Goal: Task Accomplishment & Management: Use online tool/utility

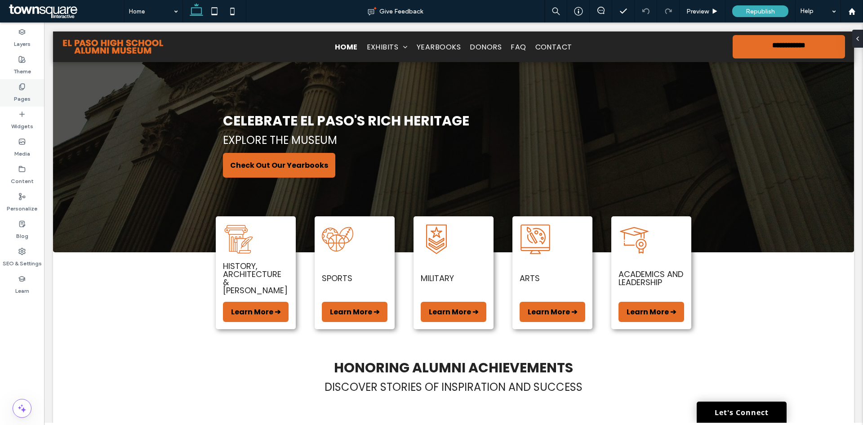
click at [15, 93] on label "Pages" at bounding box center [22, 96] width 17 height 13
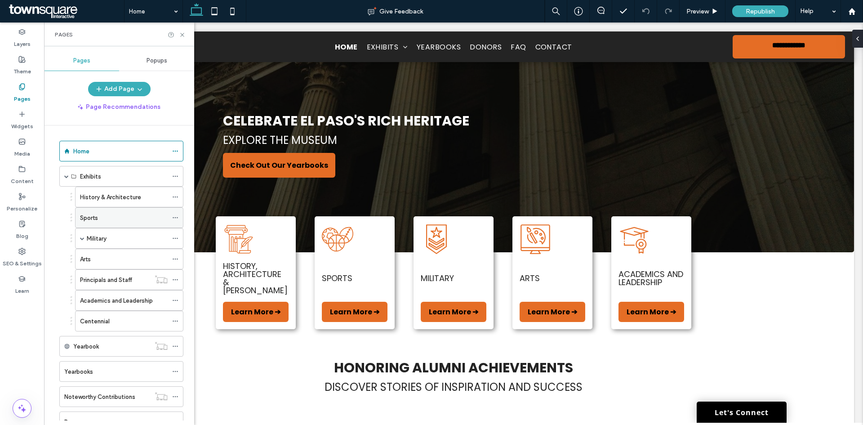
click at [92, 222] on label "Sports" at bounding box center [89, 218] width 18 height 16
click at [181, 36] on use at bounding box center [182, 35] width 4 height 4
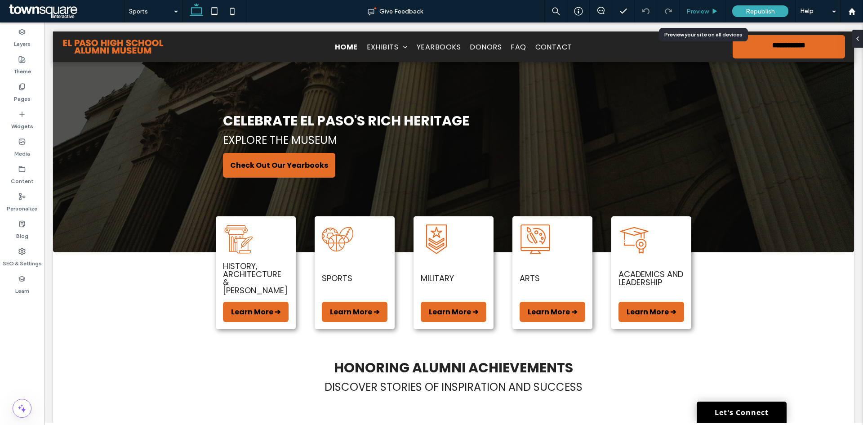
click at [709, 9] on span "Preview" at bounding box center [697, 12] width 22 height 8
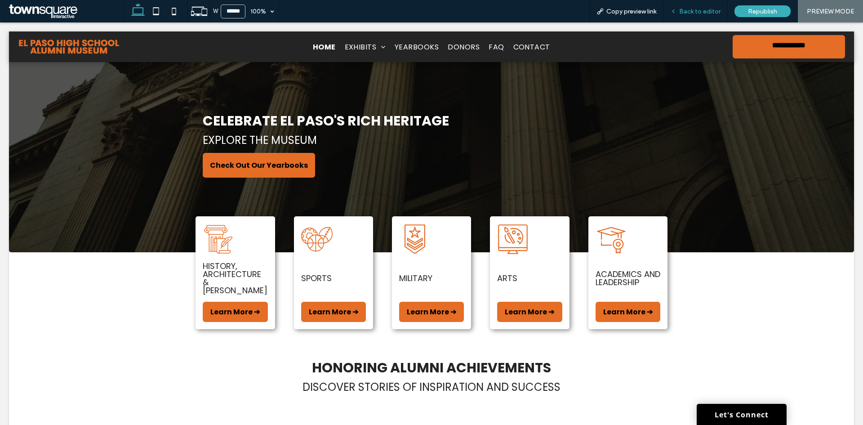
click at [706, 8] on span "Back to editor" at bounding box center [699, 12] width 41 height 8
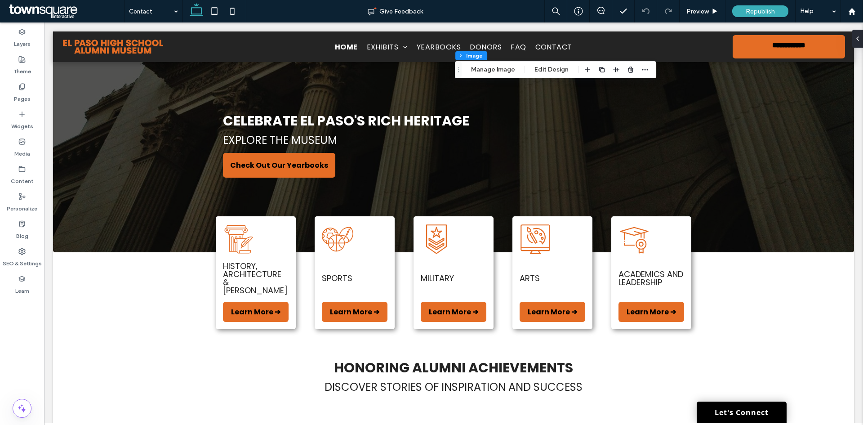
type input "*"
click at [498, 71] on button "Manage Image" at bounding box center [493, 69] width 56 height 11
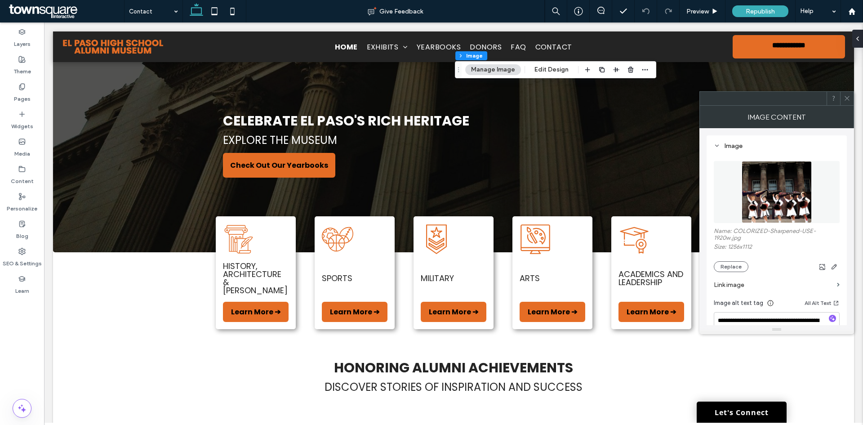
click at [734, 152] on div "Name: COLORIZED-Sharpened-USE-1920w.jpg Size: 1256x1112 Replace" at bounding box center [777, 212] width 126 height 120
click at [731, 144] on div "Image" at bounding box center [777, 146] width 126 height 8
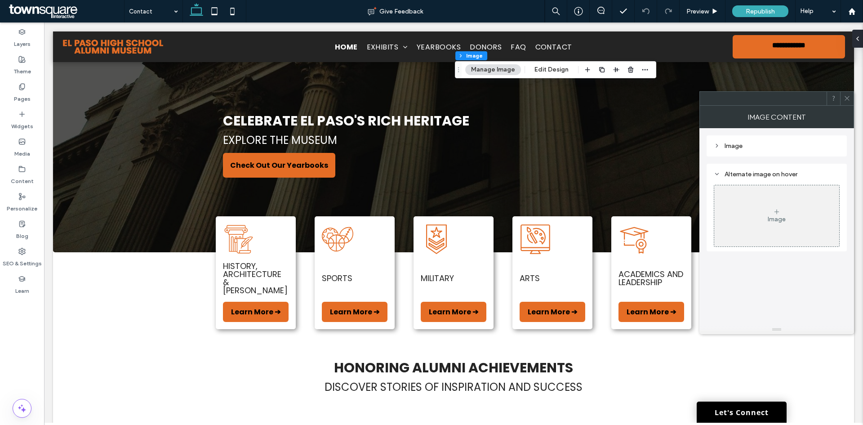
click at [731, 144] on div "Image" at bounding box center [777, 146] width 126 height 8
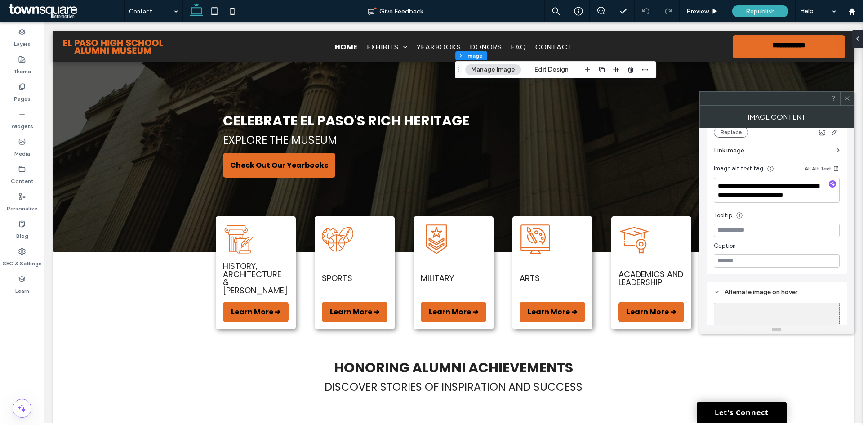
scroll to position [135, 0]
click at [764, 146] on label "Link image" at bounding box center [774, 150] width 120 height 17
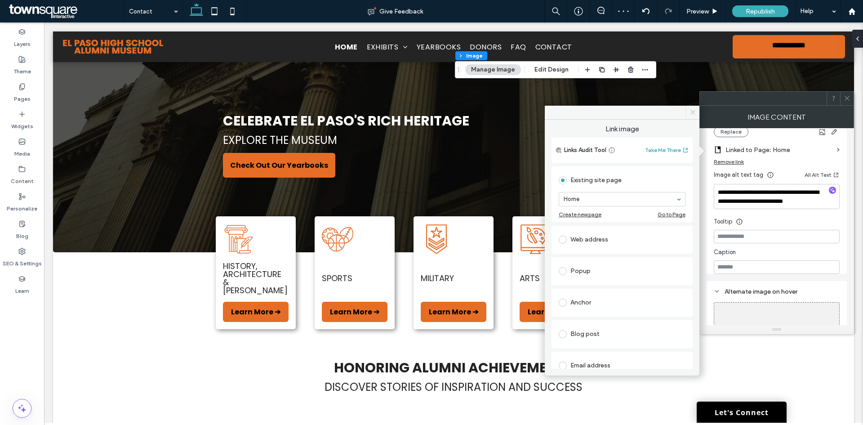
click at [690, 112] on icon at bounding box center [692, 112] width 7 height 7
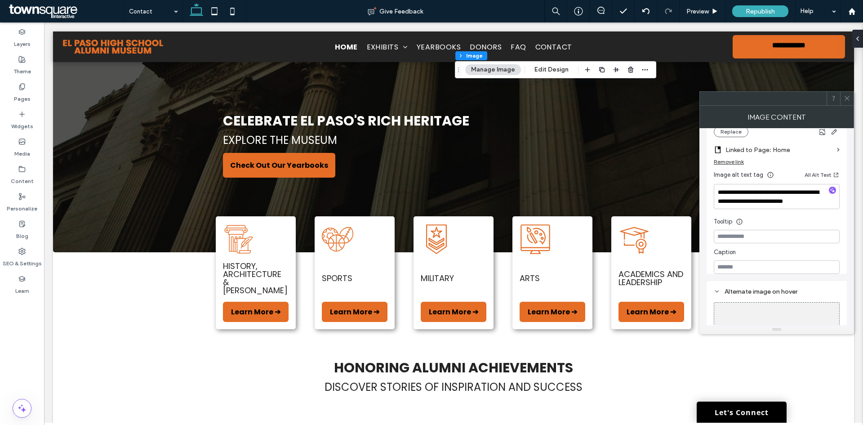
click at [845, 100] on icon at bounding box center [847, 98] width 7 height 7
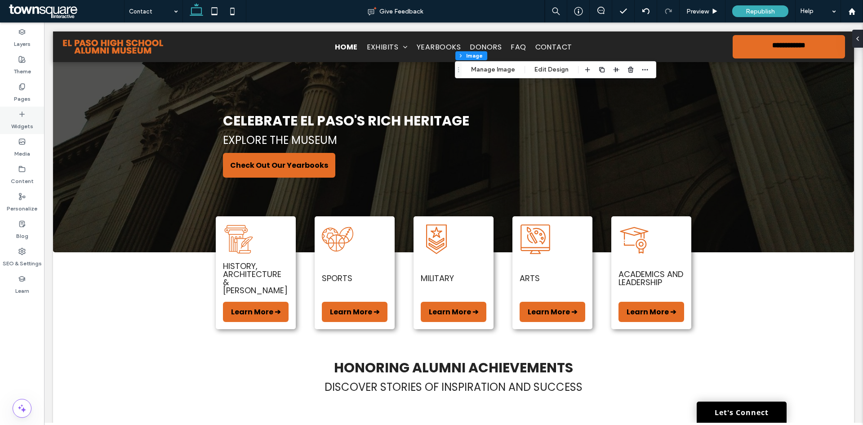
click at [22, 124] on label "Widgets" at bounding box center [22, 124] width 22 height 13
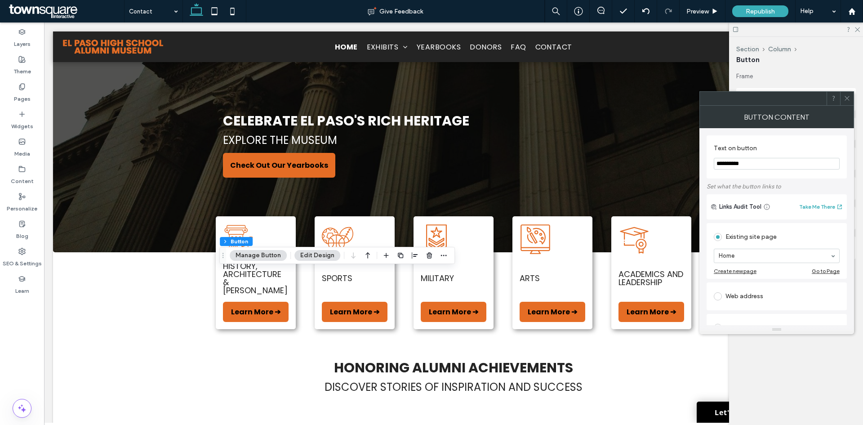
type input "**********"
click at [845, 103] on span at bounding box center [847, 98] width 7 height 13
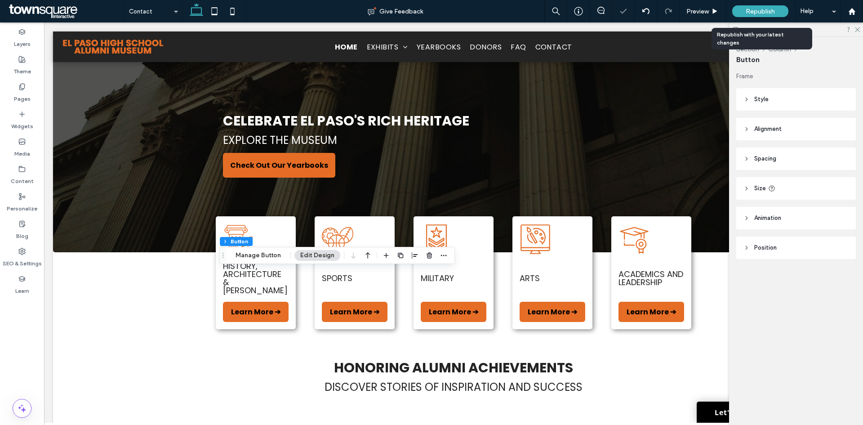
click at [742, 9] on div "Republish" at bounding box center [760, 11] width 56 height 12
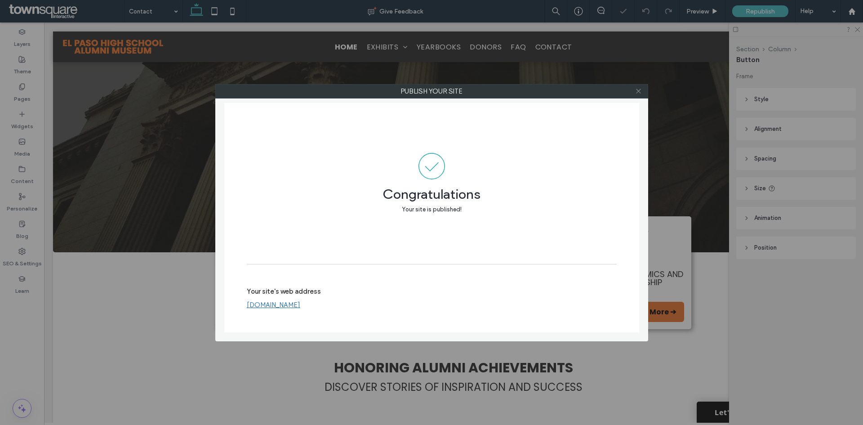
click at [637, 93] on icon at bounding box center [638, 91] width 7 height 7
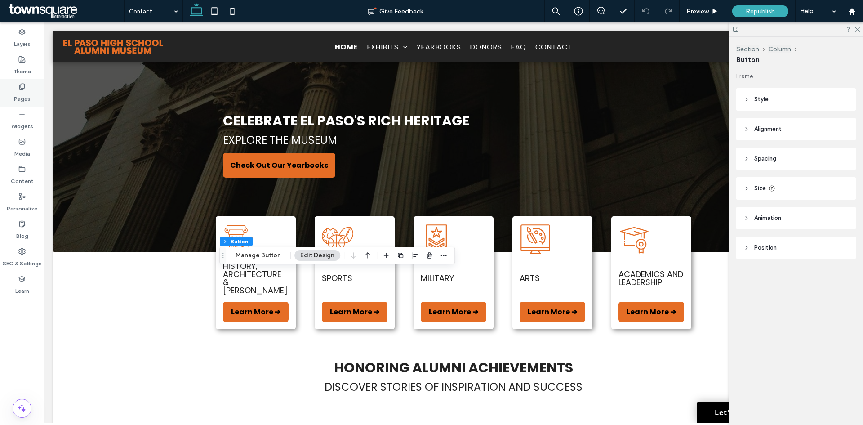
click at [21, 89] on icon at bounding box center [21, 86] width 7 height 7
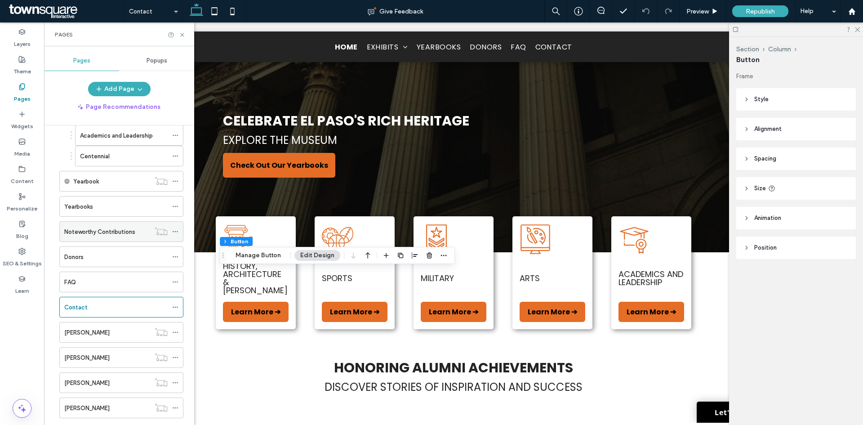
scroll to position [270, 0]
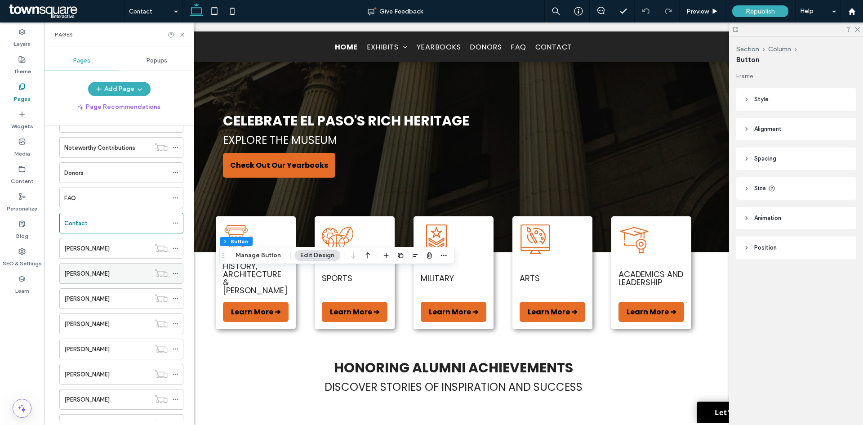
click at [86, 272] on label "[PERSON_NAME]" at bounding box center [86, 274] width 45 height 16
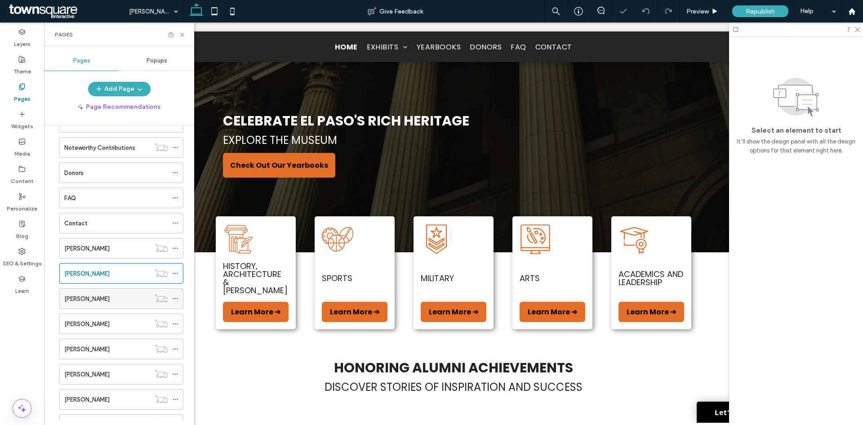
click at [80, 302] on label "[PERSON_NAME]" at bounding box center [86, 299] width 45 height 16
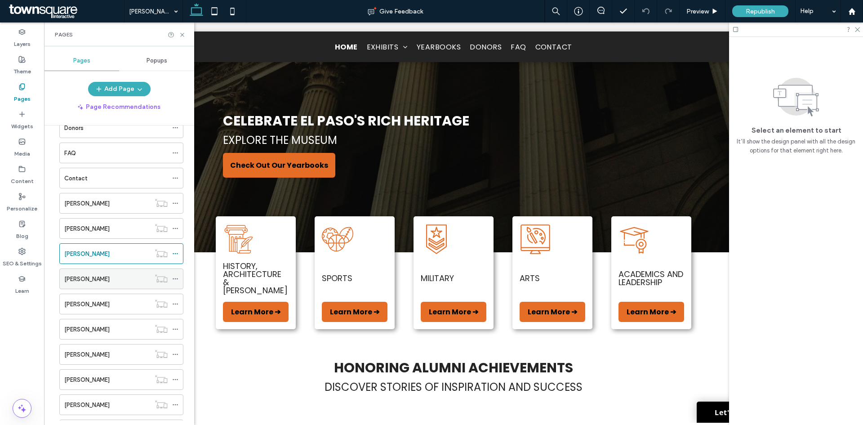
click at [107, 285] on div "[PERSON_NAME]" at bounding box center [107, 279] width 86 height 20
click at [106, 302] on label "[PERSON_NAME]" at bounding box center [86, 304] width 45 height 16
click at [112, 329] on div "[PERSON_NAME]" at bounding box center [107, 329] width 86 height 9
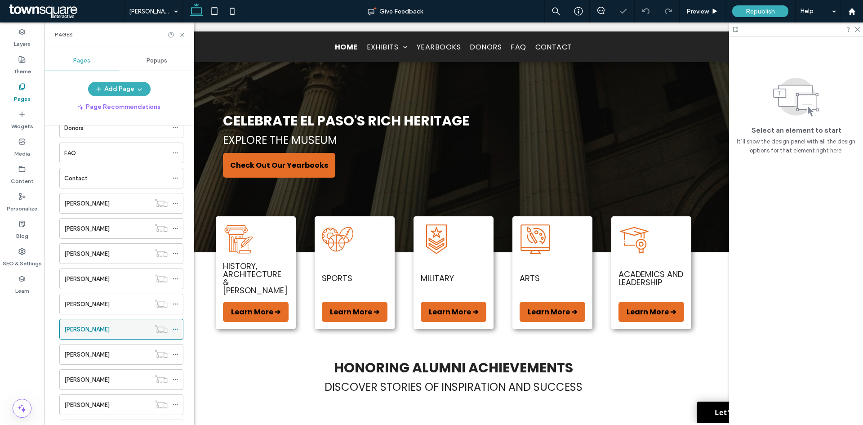
click at [108, 332] on div "[PERSON_NAME]" at bounding box center [107, 329] width 86 height 9
click at [108, 356] on div "[PERSON_NAME]" at bounding box center [107, 354] width 86 height 9
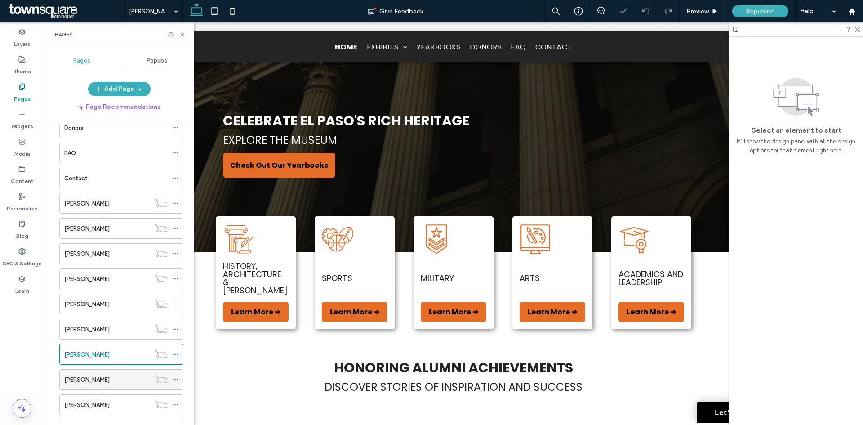
click at [106, 376] on div "[PERSON_NAME]" at bounding box center [107, 379] width 86 height 9
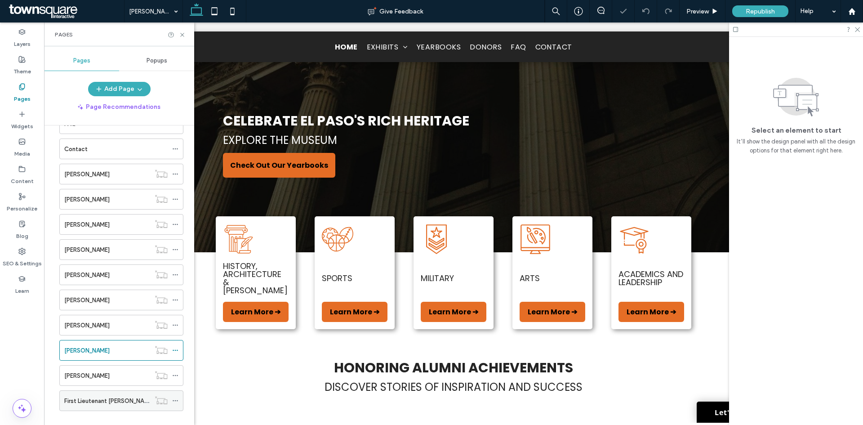
scroll to position [357, 0]
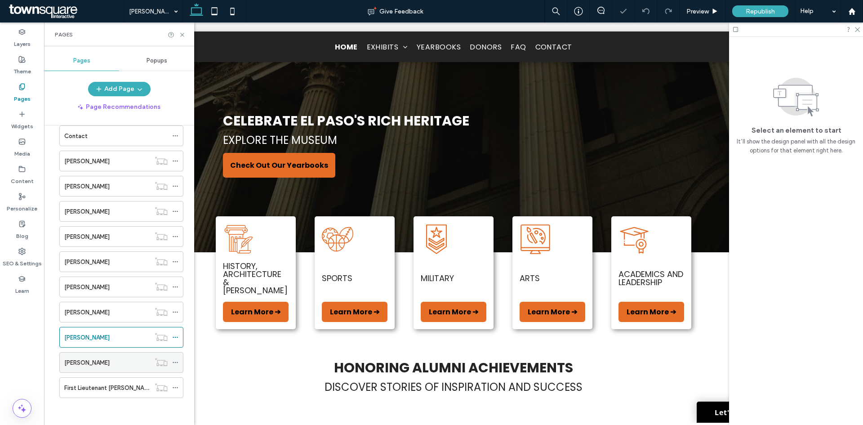
click at [91, 359] on label "[PERSON_NAME]" at bounding box center [86, 363] width 45 height 16
click at [100, 383] on label "First Lieutenant [PERSON_NAME] Bio" at bounding box center [113, 388] width 99 height 16
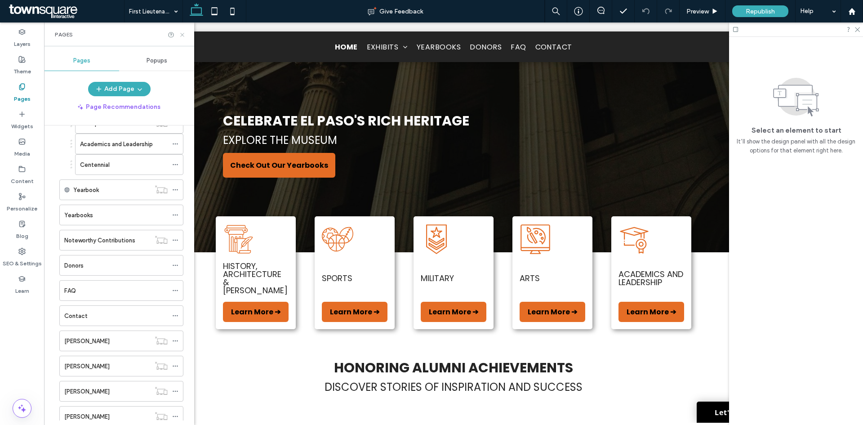
click at [180, 35] on icon at bounding box center [182, 34] width 7 height 7
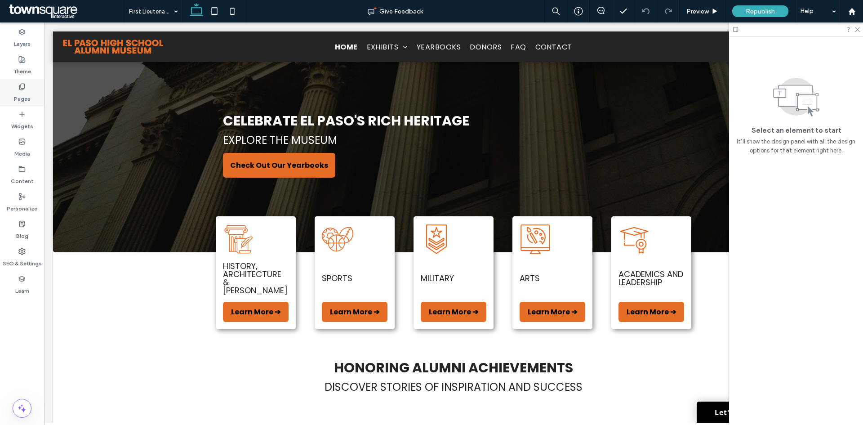
click at [16, 101] on label "Pages" at bounding box center [22, 96] width 17 height 13
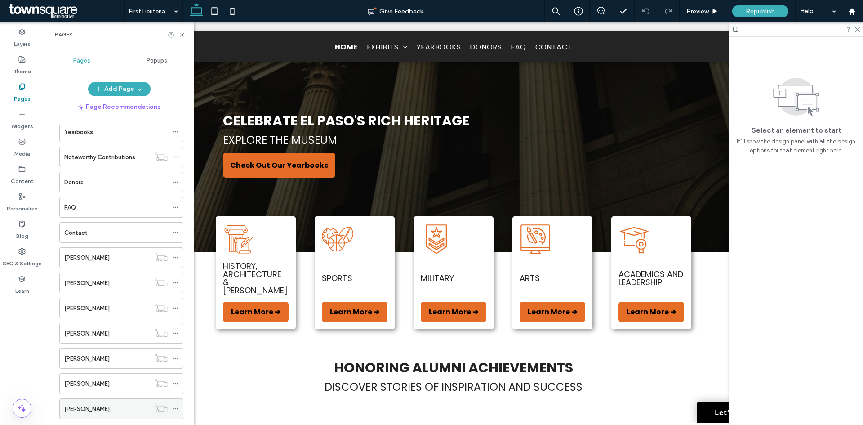
scroll to position [357, 0]
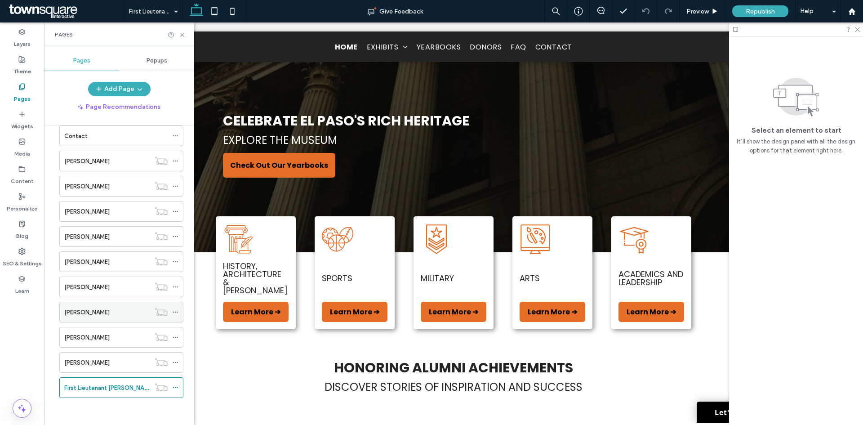
click at [177, 311] on icon at bounding box center [175, 312] width 6 height 6
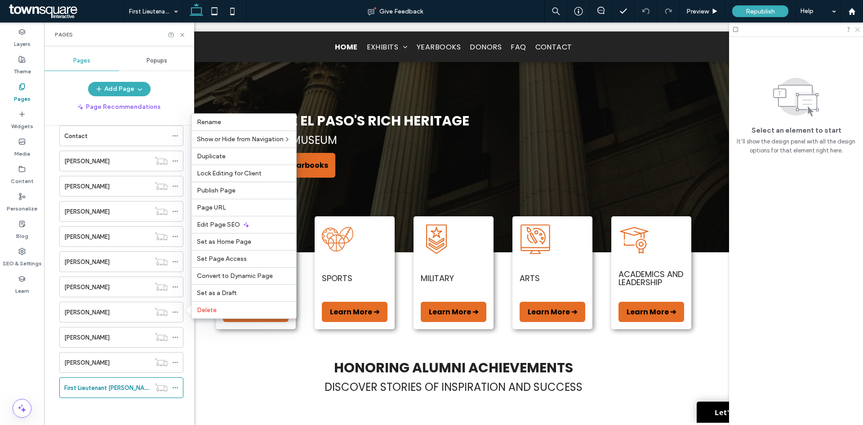
click at [859, 28] on use at bounding box center [857, 29] width 5 height 5
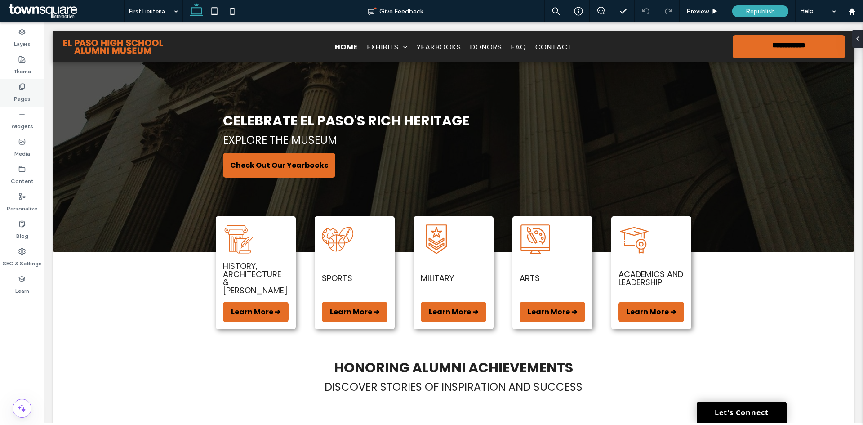
click at [9, 100] on div "Pages" at bounding box center [22, 92] width 44 height 27
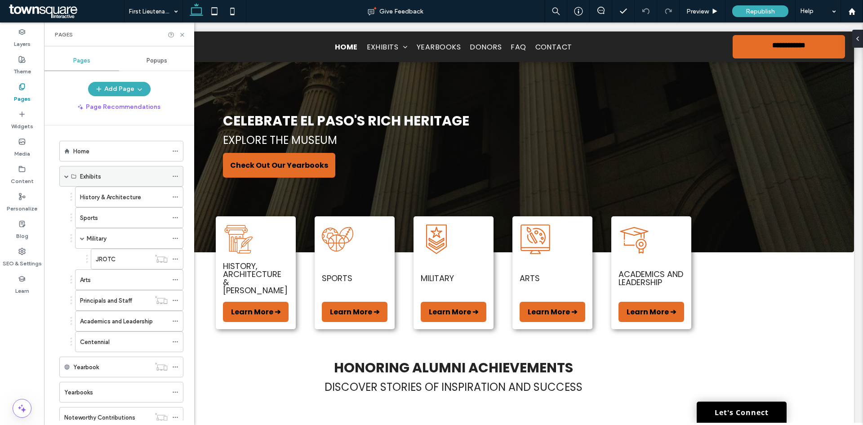
click at [67, 174] on span at bounding box center [66, 176] width 4 height 4
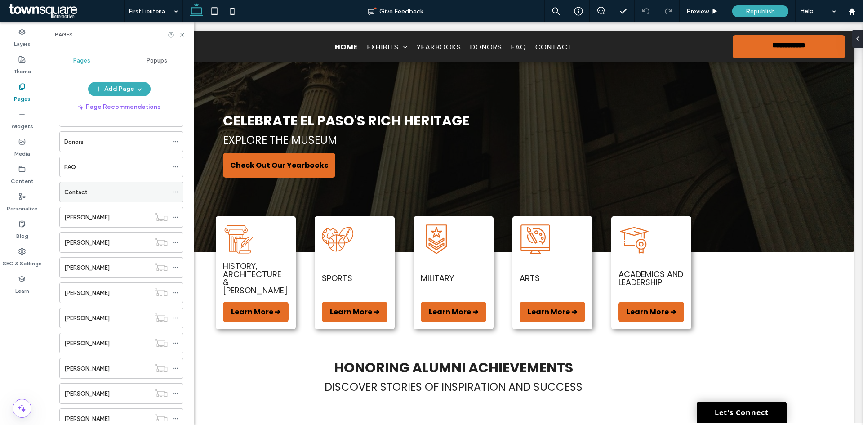
scroll to position [12, 0]
click at [102, 318] on div "Contact" at bounding box center [115, 315] width 103 height 9
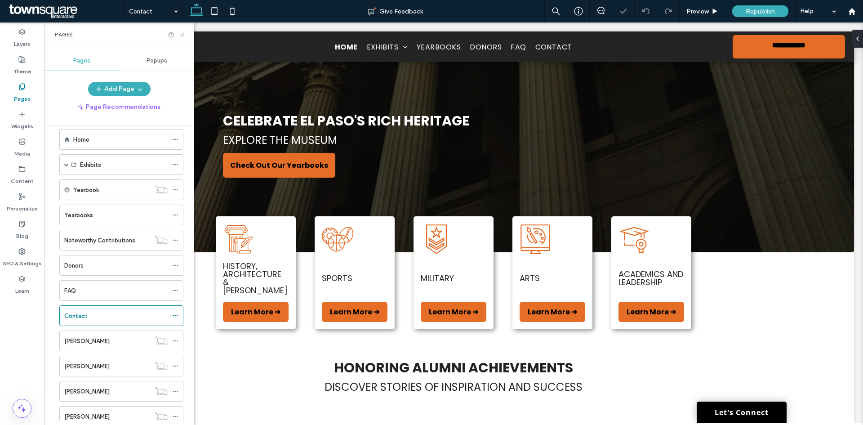
click at [182, 35] on use at bounding box center [182, 35] width 4 height 4
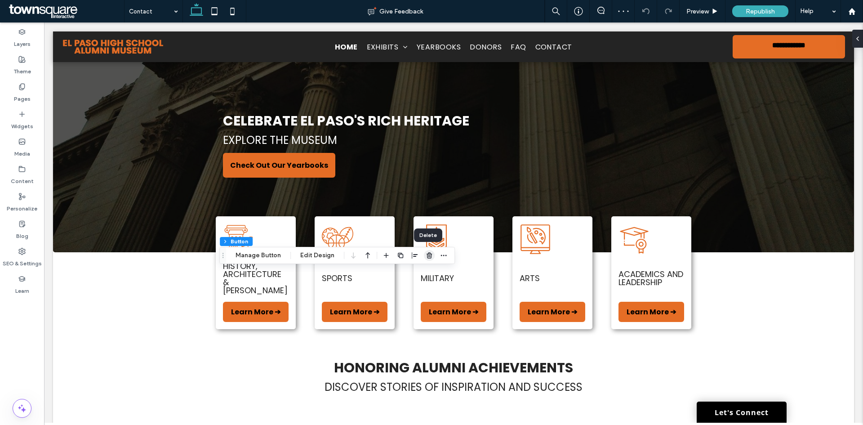
click at [429, 257] on use "button" at bounding box center [429, 255] width 5 height 6
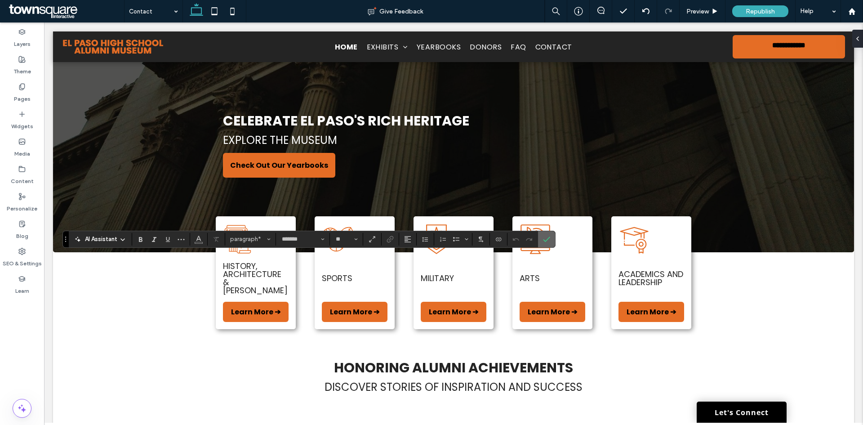
click at [543, 240] on label "Confirm" at bounding box center [546, 239] width 13 height 16
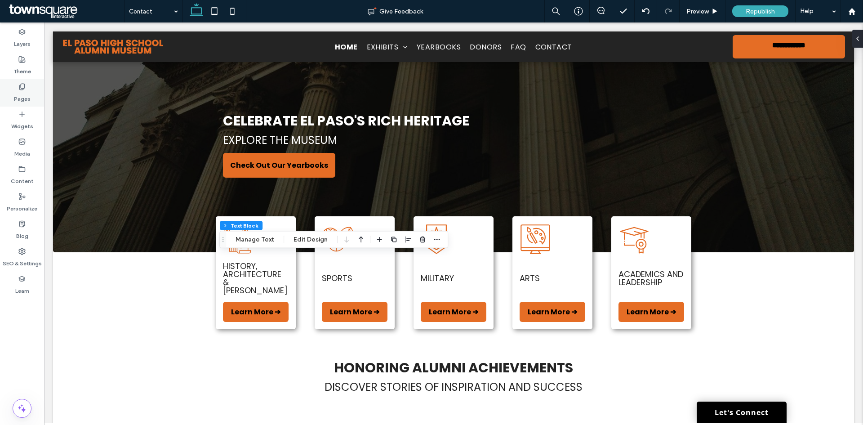
click at [19, 100] on label "Pages" at bounding box center [22, 96] width 17 height 13
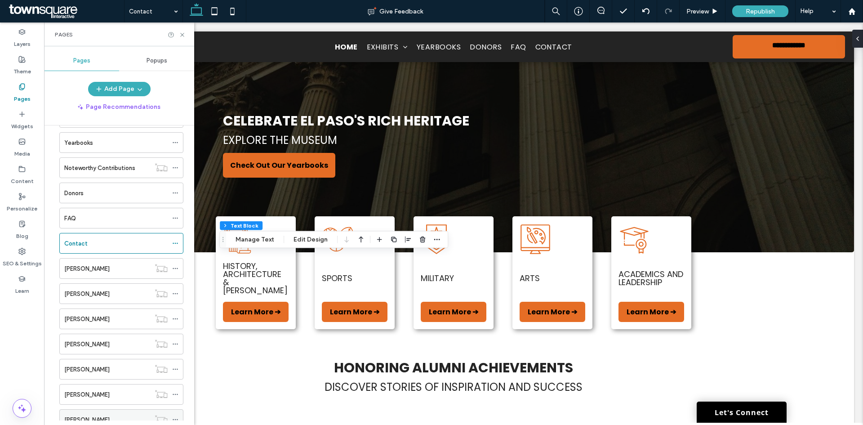
scroll to position [191, 0]
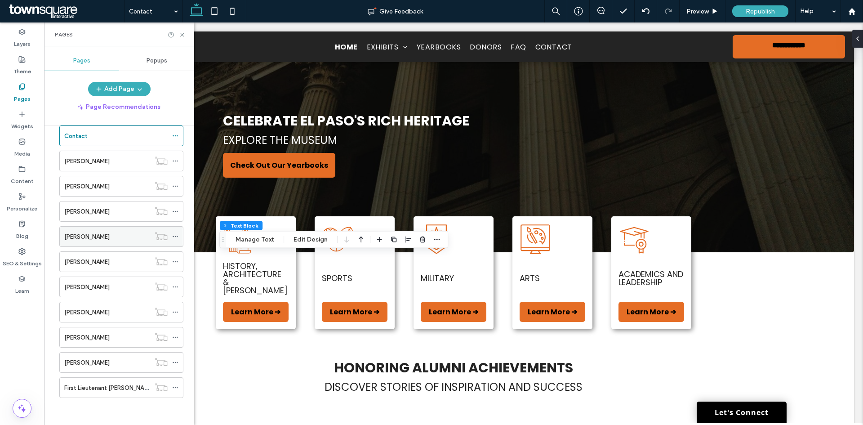
click at [84, 241] on label "[PERSON_NAME]" at bounding box center [86, 237] width 45 height 16
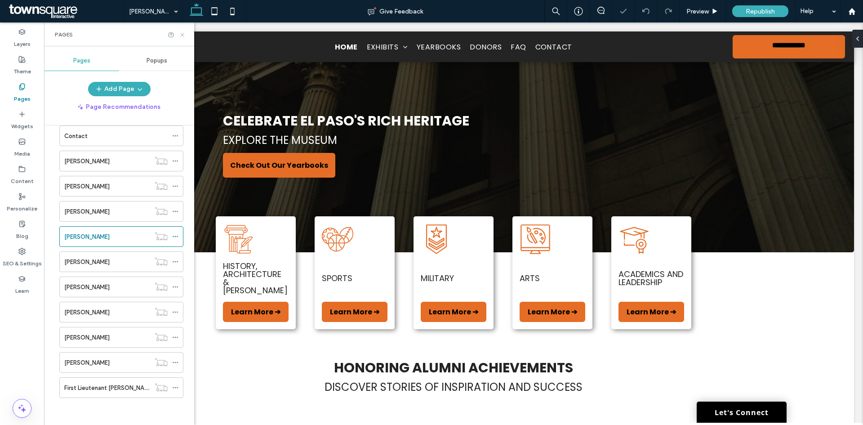
click at [183, 34] on use at bounding box center [182, 35] width 4 height 4
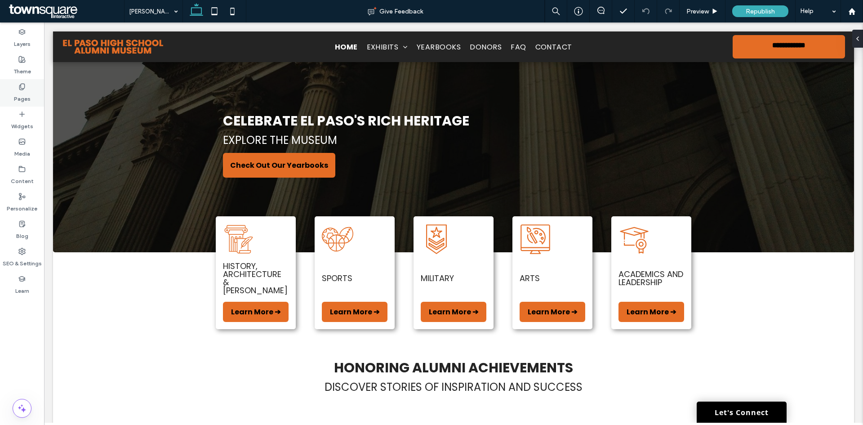
click at [28, 98] on label "Pages" at bounding box center [22, 96] width 17 height 13
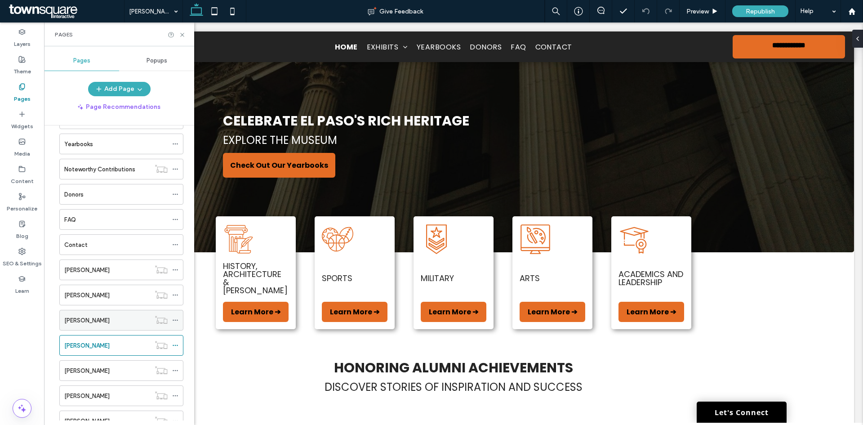
scroll to position [180, 0]
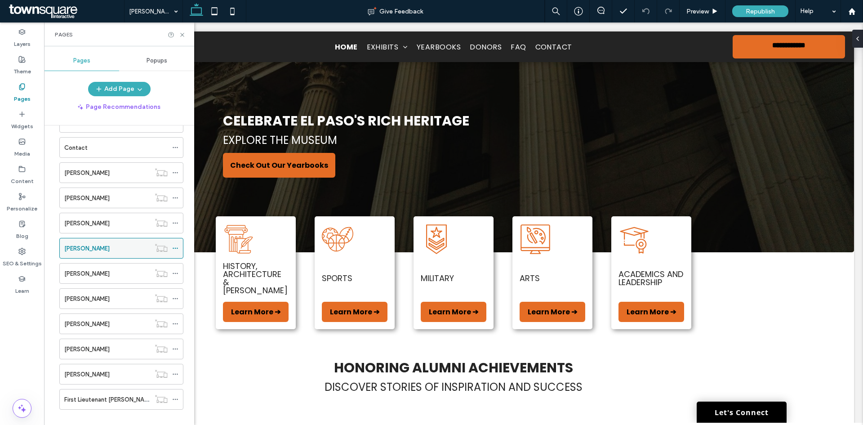
click at [173, 248] on icon at bounding box center [175, 248] width 6 height 6
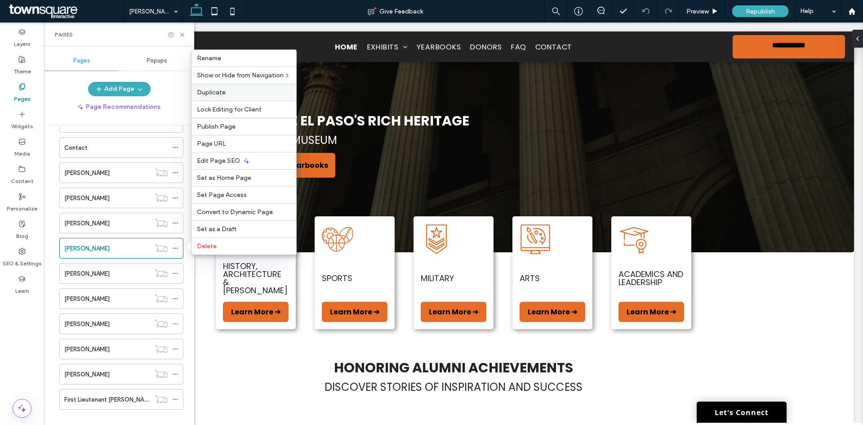
click at [203, 95] on span "Duplicate" at bounding box center [211, 93] width 29 height 8
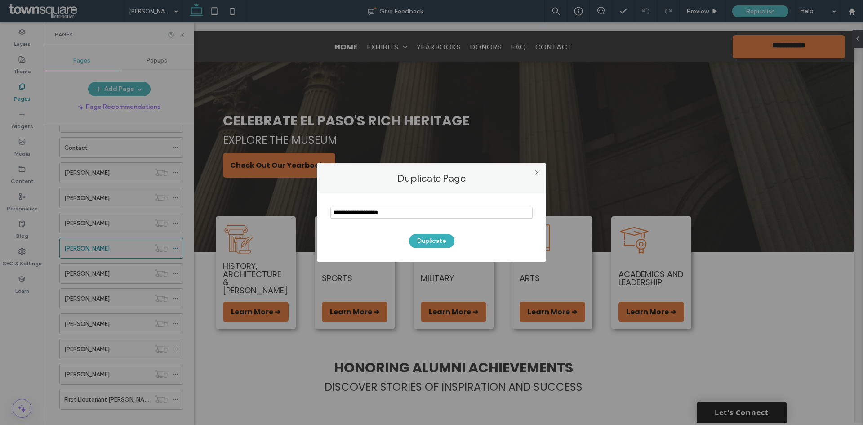
drag, startPoint x: 424, startPoint y: 211, endPoint x: 329, endPoint y: 214, distance: 95.3
click at [329, 214] on div "Duplicate" at bounding box center [431, 227] width 229 height 68
type input "**********"
click at [425, 241] on button "Duplicate" at bounding box center [431, 241] width 45 height 14
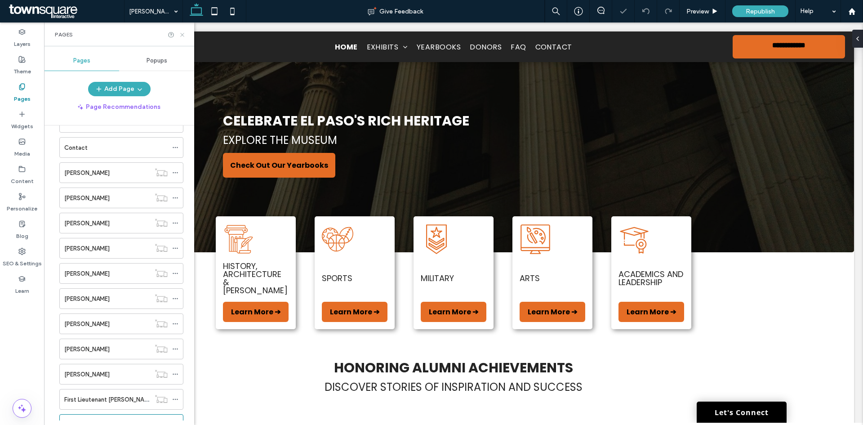
click at [182, 31] on icon at bounding box center [182, 34] width 7 height 7
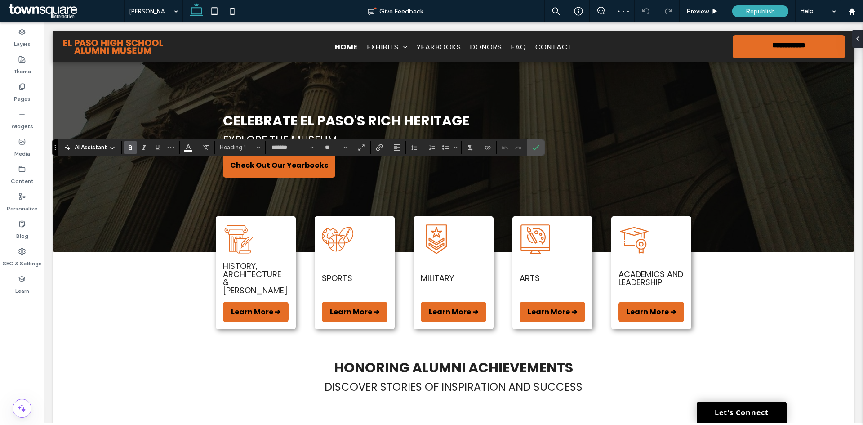
type input "**"
click at [536, 154] on span "Confirm" at bounding box center [535, 147] width 7 height 15
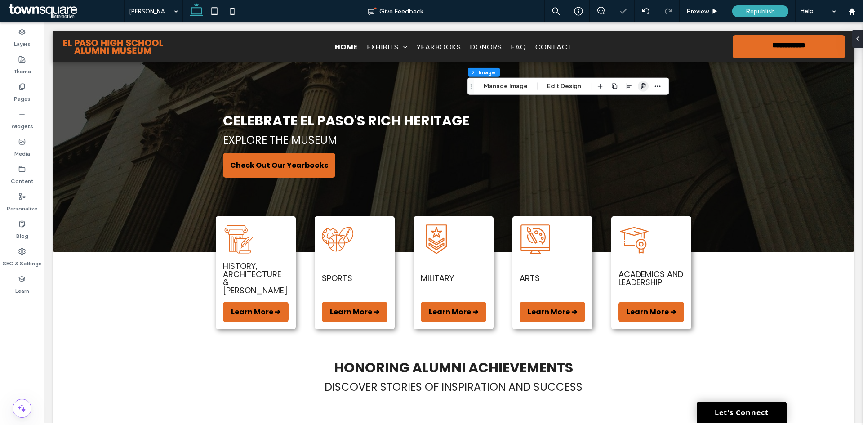
click at [641, 83] on icon "button" at bounding box center [643, 86] width 7 height 7
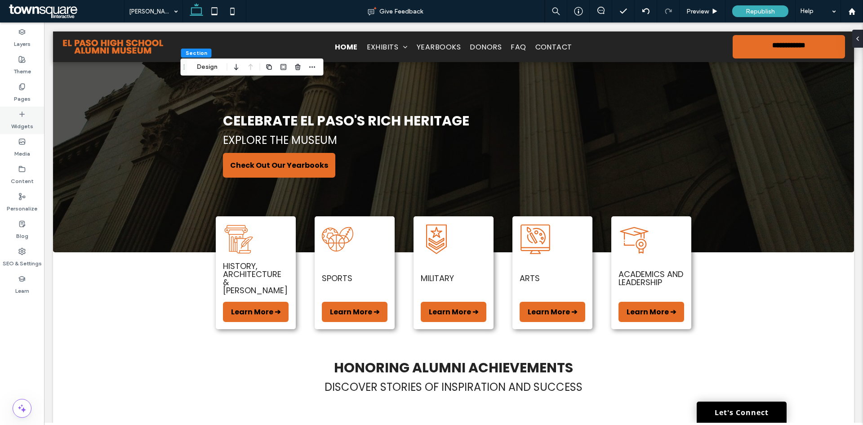
click at [22, 124] on label "Widgets" at bounding box center [22, 124] width 22 height 13
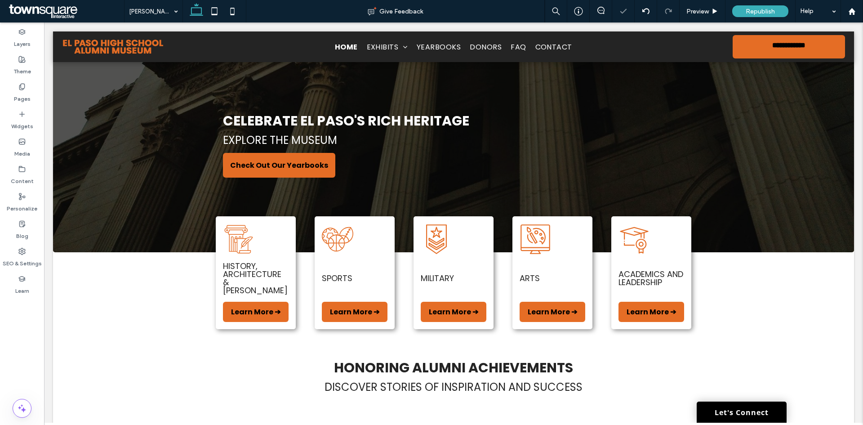
type input "*******"
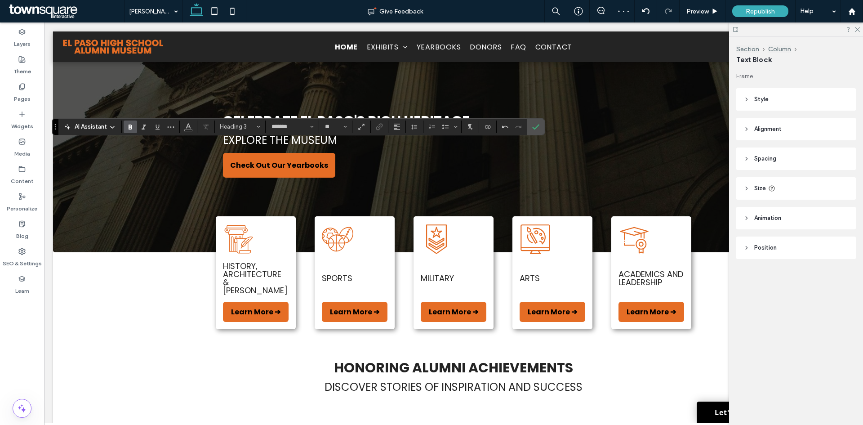
type input "**"
click at [190, 126] on icon "Color" at bounding box center [188, 125] width 7 height 7
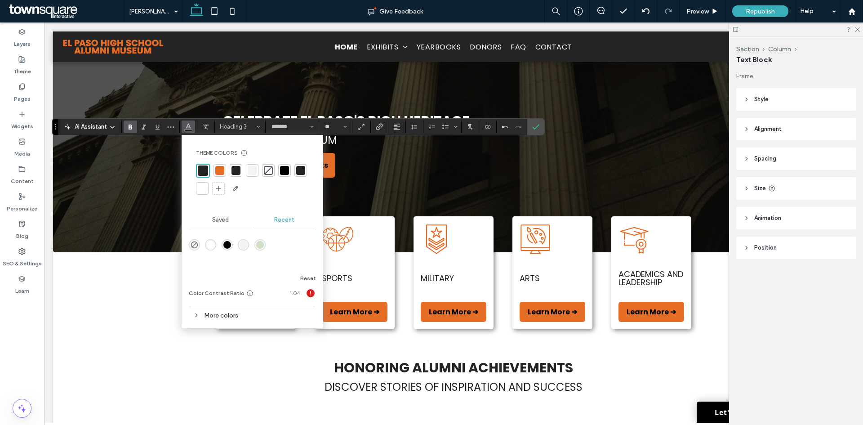
click at [202, 186] on div at bounding box center [202, 188] width 9 height 9
click at [534, 127] on icon "Confirm" at bounding box center [535, 126] width 7 height 7
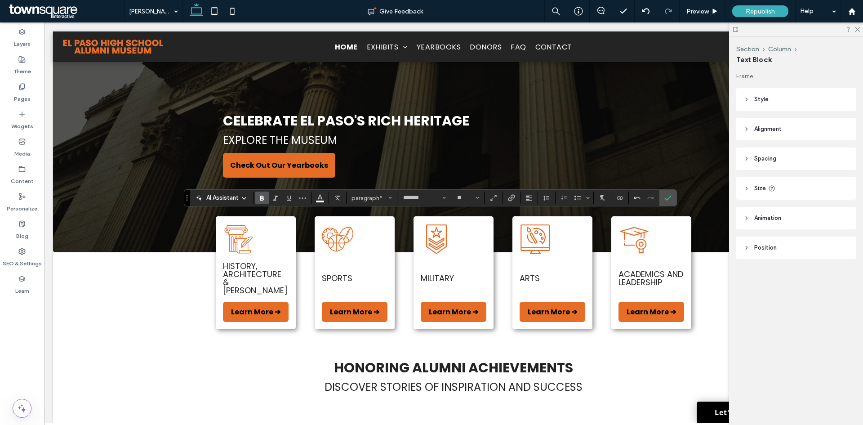
click at [262, 196] on icon "Bold" at bounding box center [261, 197] width 7 height 7
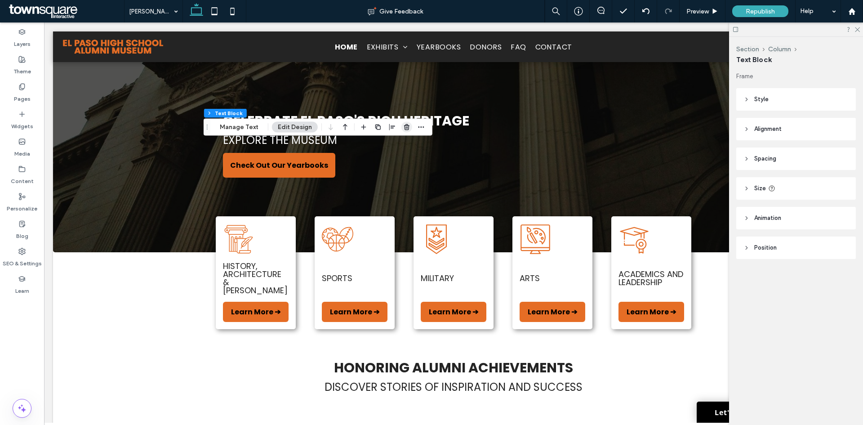
click at [409, 125] on icon "button" at bounding box center [406, 127] width 7 height 7
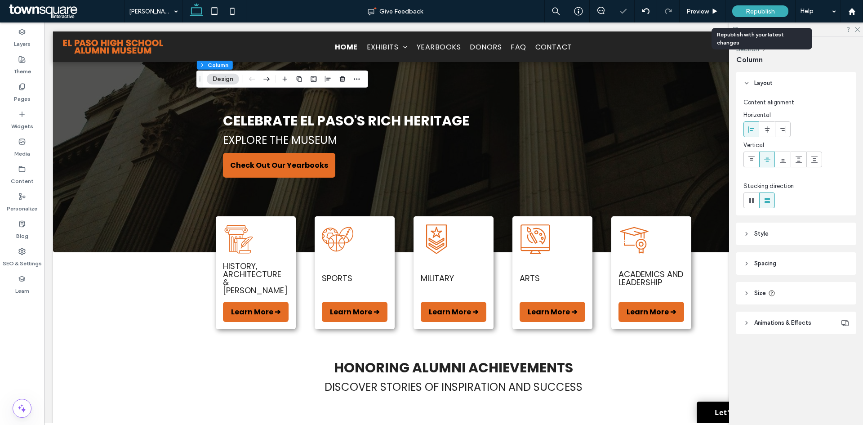
click at [773, 10] on span "Republish" at bounding box center [760, 12] width 29 height 8
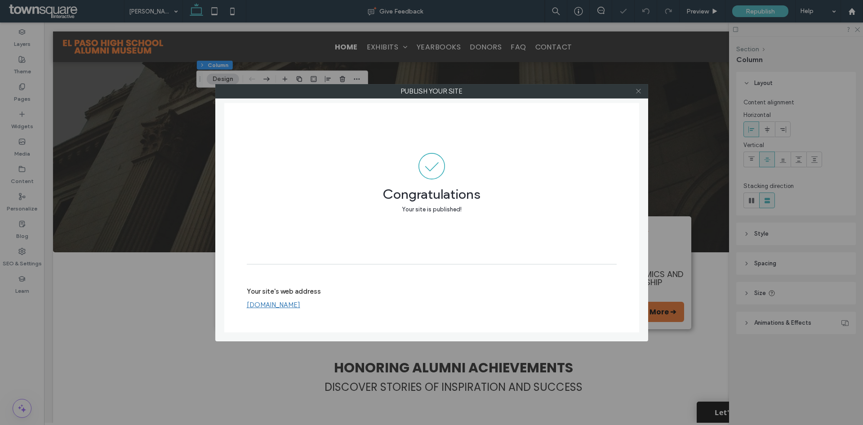
click at [639, 90] on icon at bounding box center [638, 91] width 7 height 7
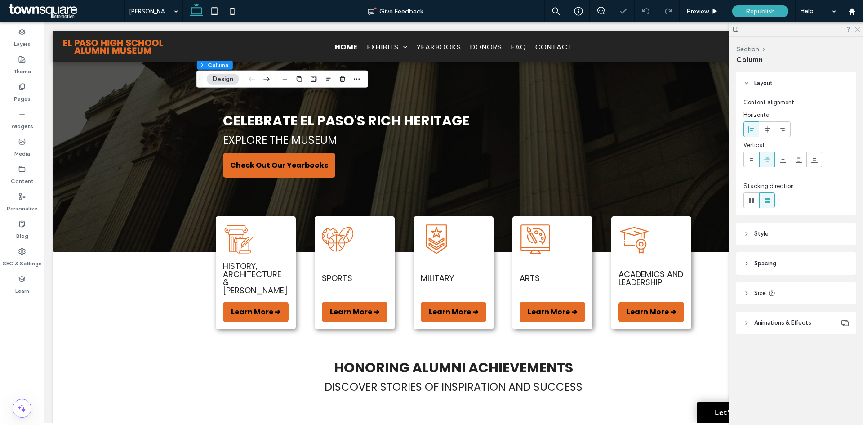
click at [855, 30] on icon at bounding box center [857, 29] width 6 height 6
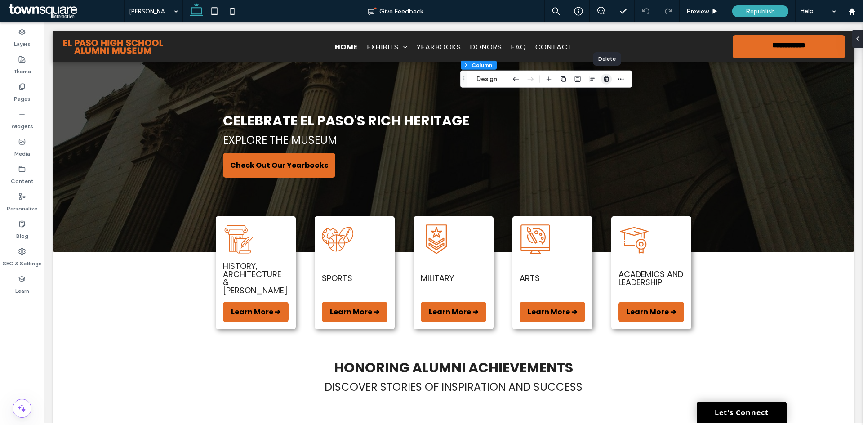
click at [603, 81] on icon "button" at bounding box center [606, 79] width 7 height 7
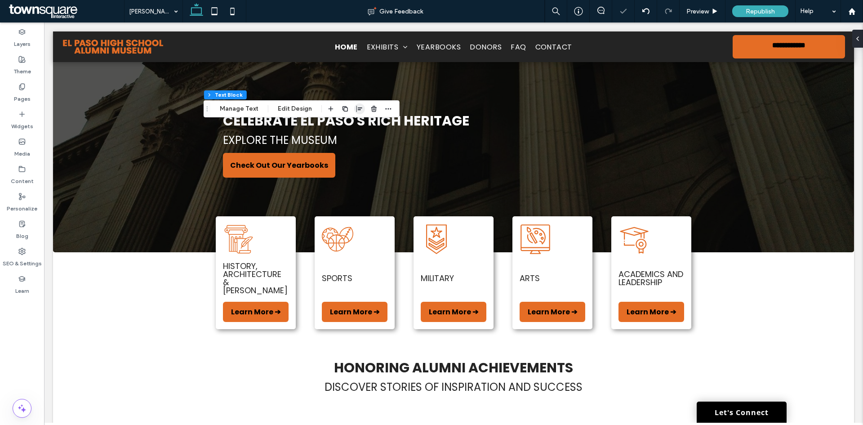
click at [359, 109] on icon "button" at bounding box center [359, 108] width 7 height 7
click at [348, 125] on use "center" at bounding box center [350, 126] width 5 height 6
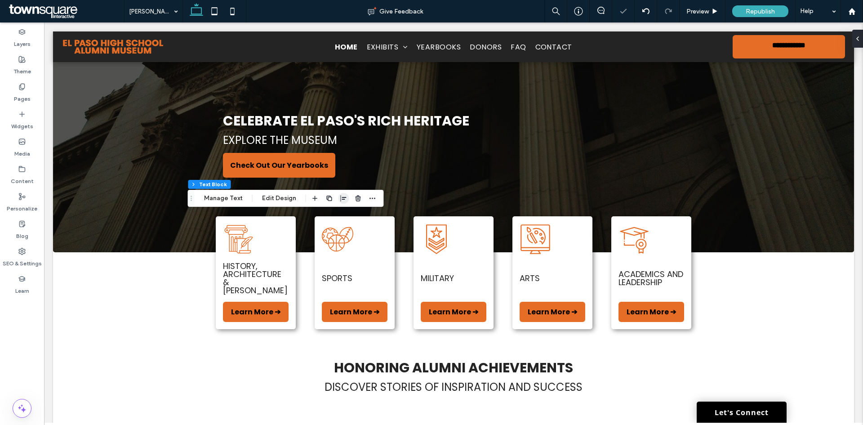
click at [341, 198] on use "button" at bounding box center [344, 198] width 6 height 6
click at [334, 218] on icon "center" at bounding box center [334, 215] width 7 height 7
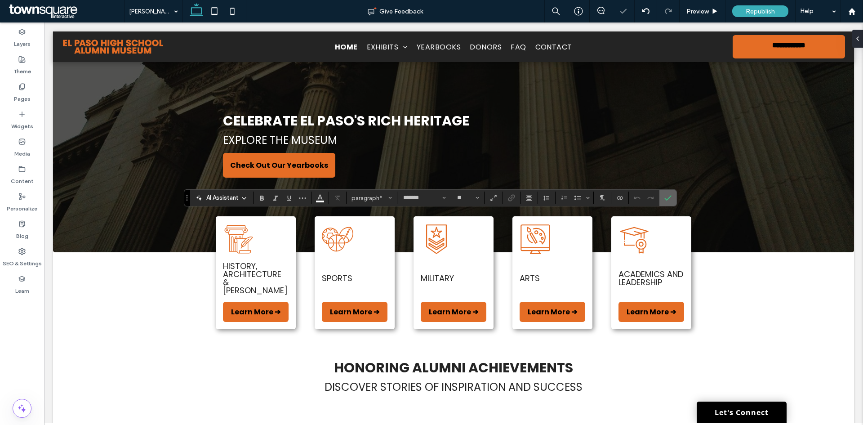
click at [669, 199] on icon "Confirm" at bounding box center [667, 197] width 7 height 7
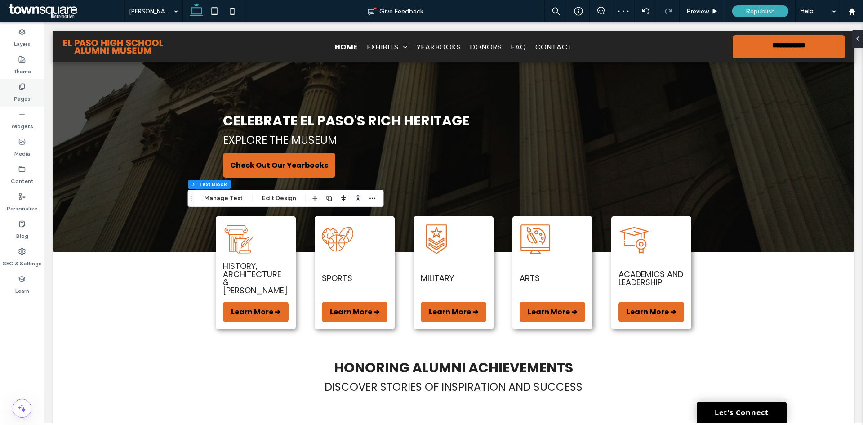
click at [11, 94] on div "Pages" at bounding box center [22, 92] width 44 height 27
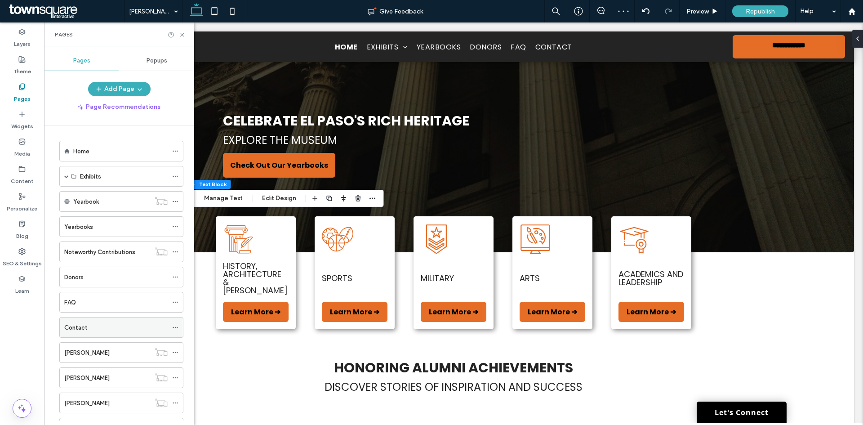
click at [84, 327] on label "Contact" at bounding box center [75, 328] width 23 height 16
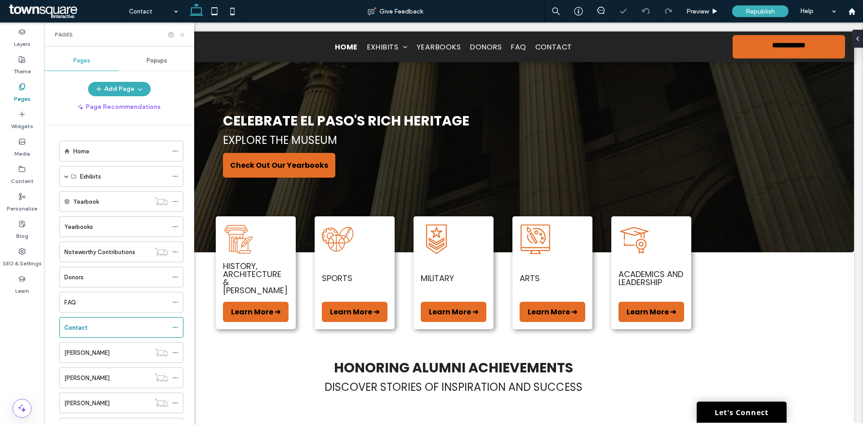
click at [180, 34] on icon at bounding box center [182, 34] width 7 height 7
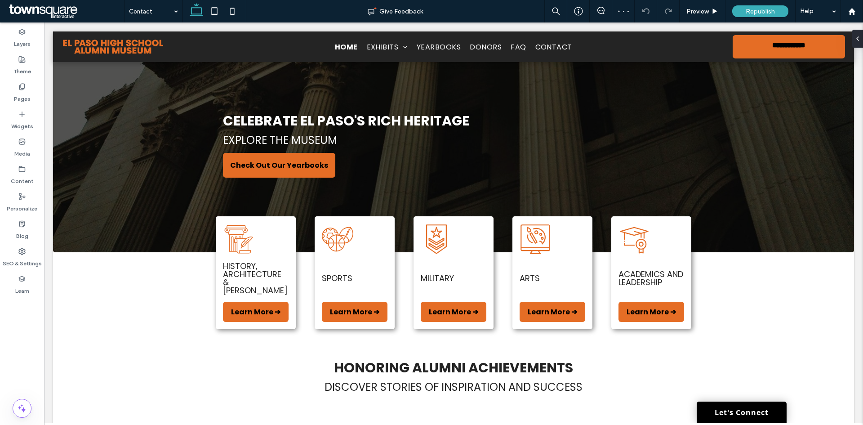
type input "*******"
type input "**"
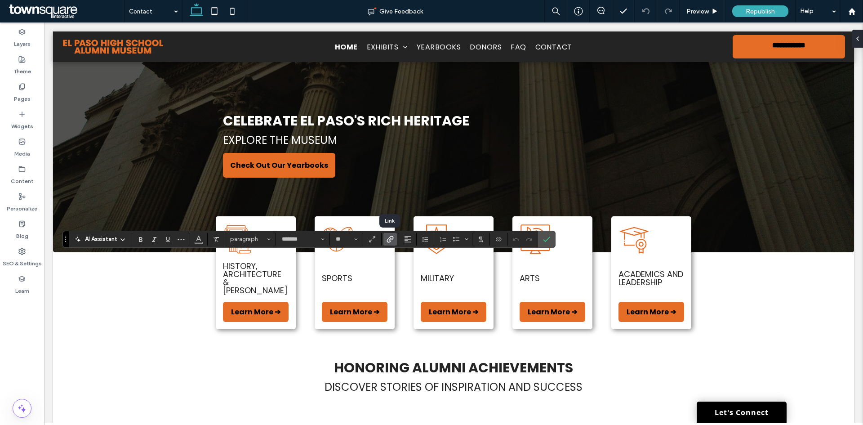
click at [387, 238] on icon "Link" at bounding box center [390, 239] width 7 height 7
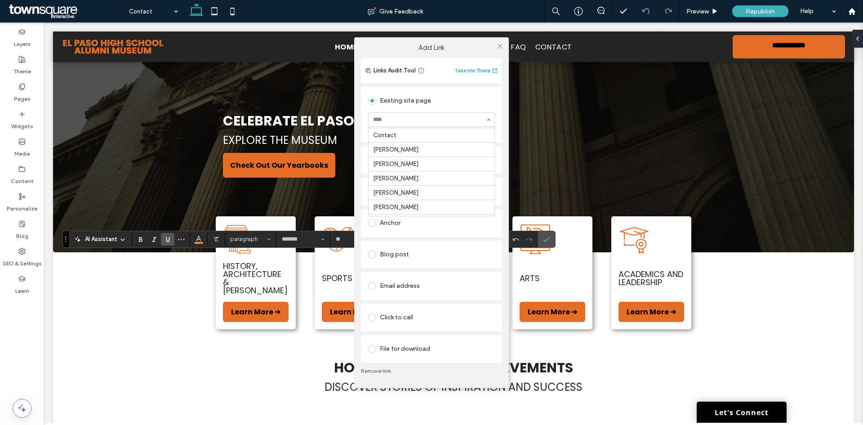
scroll to position [270, 0]
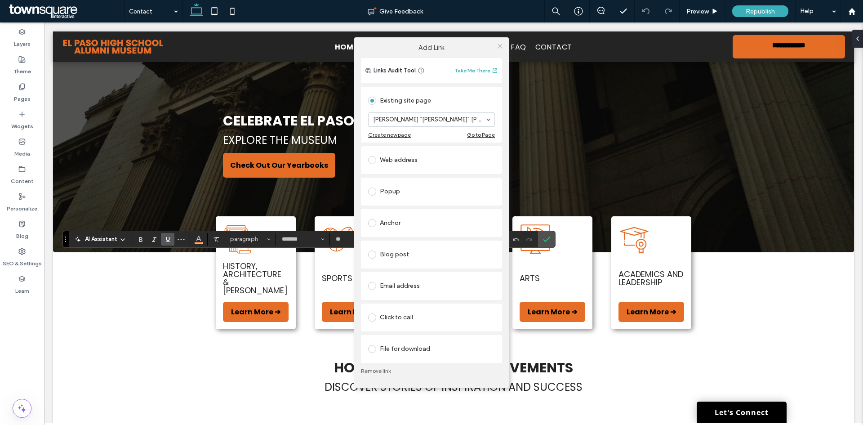
click at [500, 44] on icon at bounding box center [500, 46] width 7 height 7
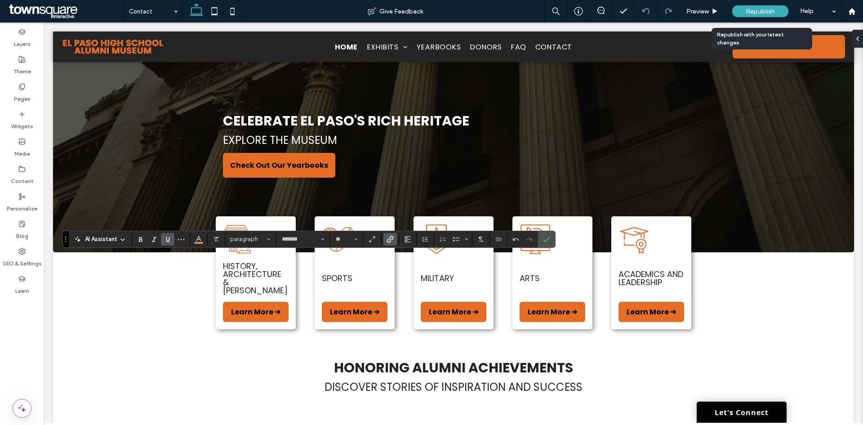
click at [753, 10] on span "Republish" at bounding box center [760, 12] width 29 height 8
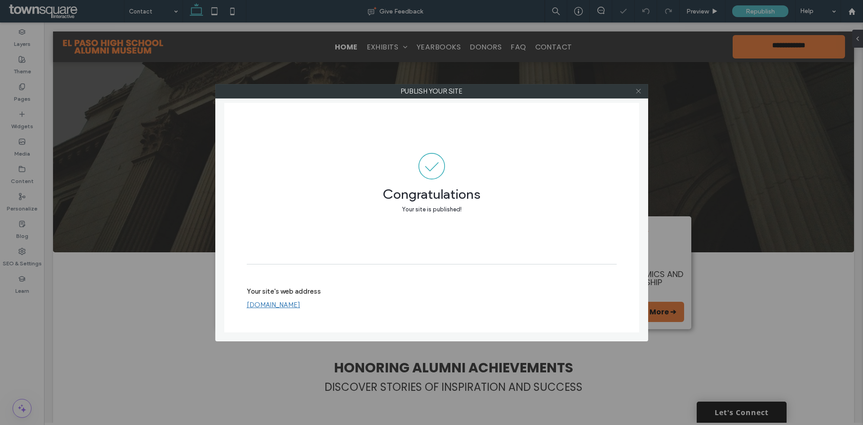
click at [636, 91] on icon at bounding box center [638, 91] width 7 height 7
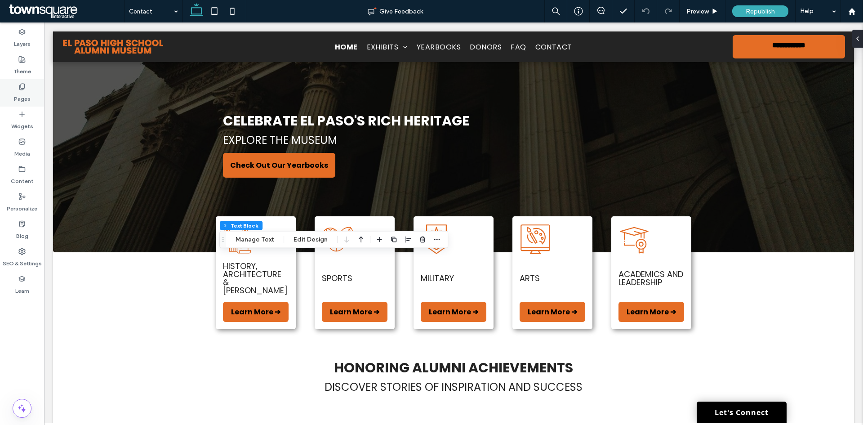
click at [18, 85] on icon at bounding box center [21, 86] width 7 height 7
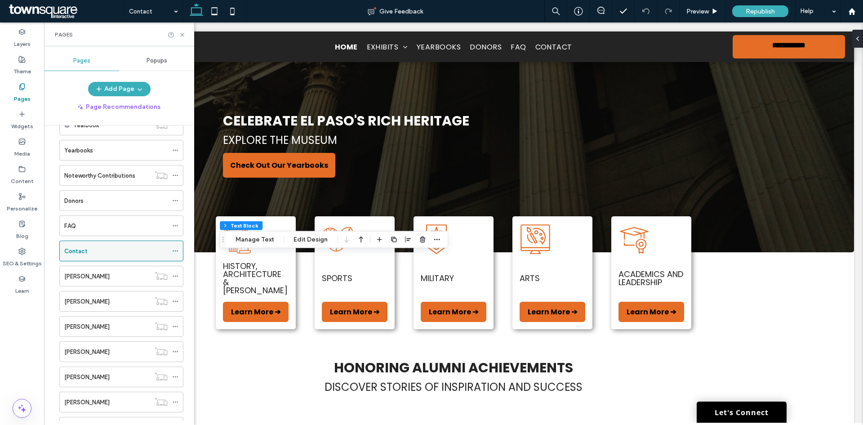
scroll to position [90, 0]
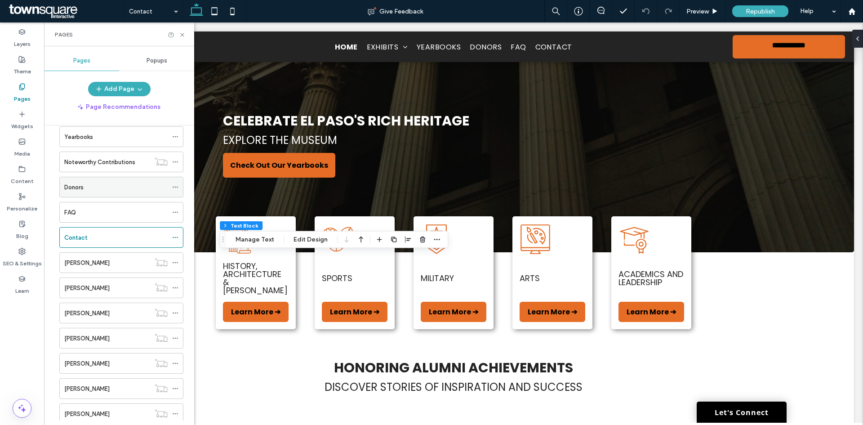
click at [89, 191] on div "Donors" at bounding box center [115, 186] width 103 height 9
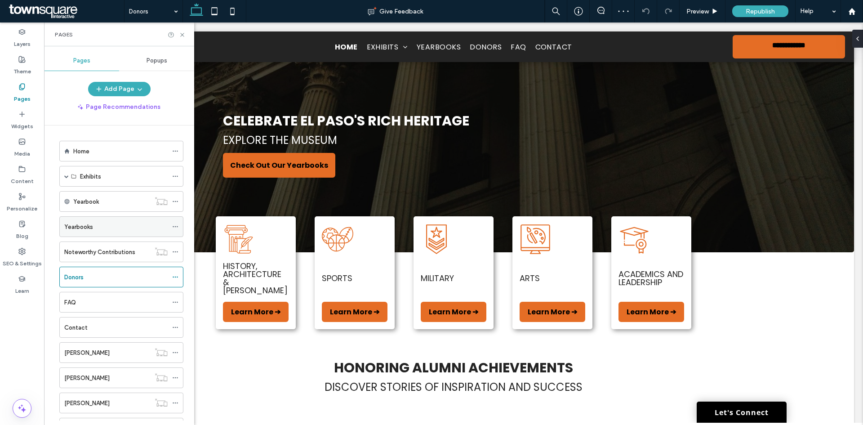
click at [110, 228] on div "Yearbooks" at bounding box center [115, 226] width 103 height 9
click at [83, 181] on label "Exhibits" at bounding box center [90, 177] width 21 height 16
click at [62, 176] on div "Exhibits" at bounding box center [121, 176] width 124 height 21
click at [68, 175] on span at bounding box center [66, 176] width 4 height 4
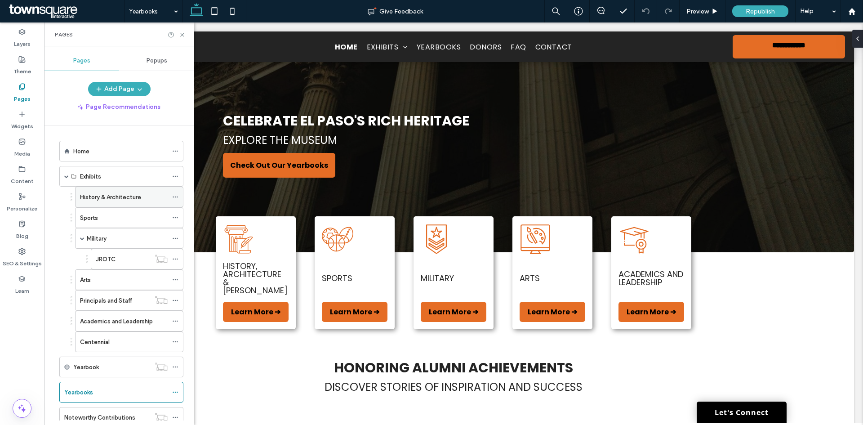
click at [116, 199] on label "History & Architecture" at bounding box center [110, 197] width 61 height 16
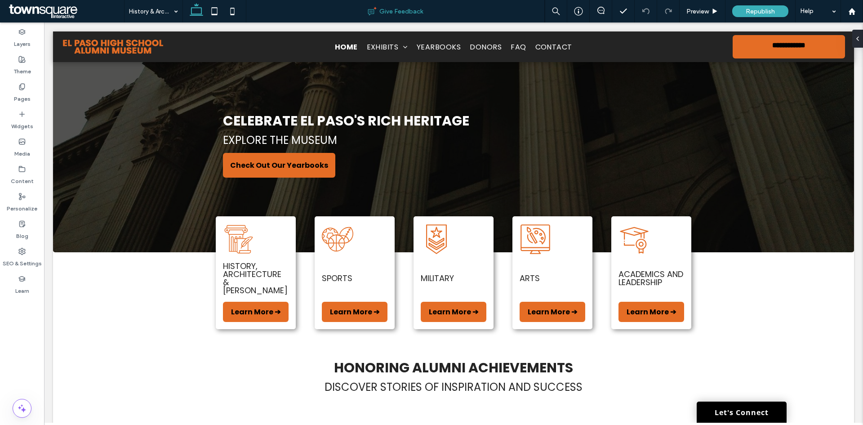
type input "*******"
type input "**"
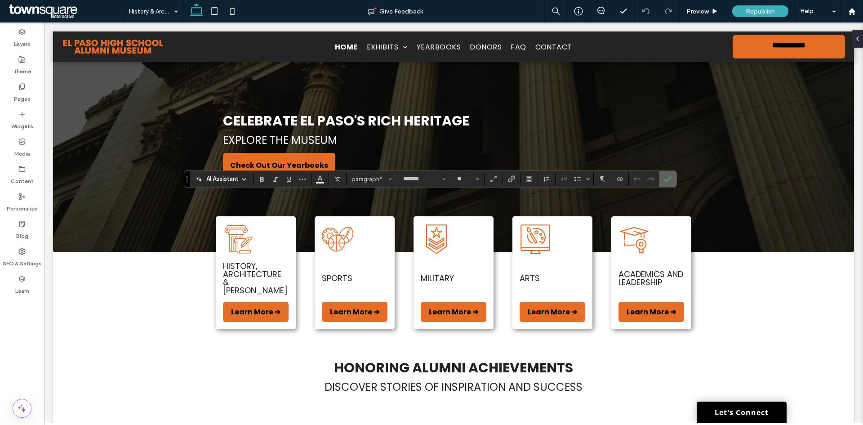
click at [667, 181] on use "Confirm" at bounding box center [667, 179] width 7 height 5
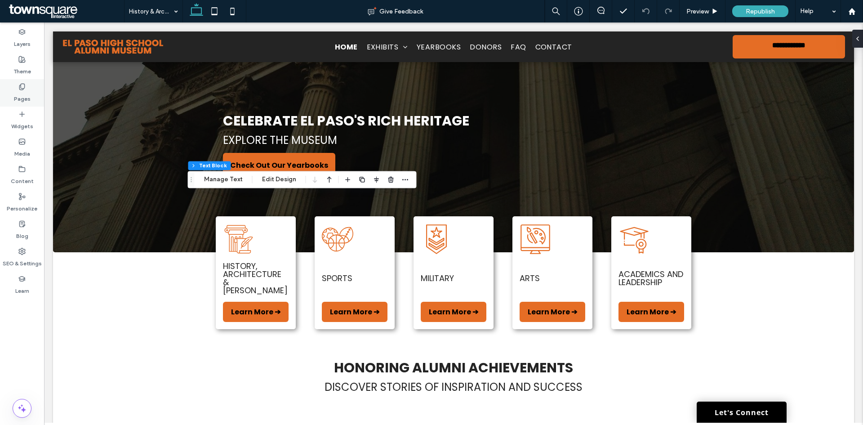
click at [33, 95] on div "Pages" at bounding box center [22, 92] width 44 height 27
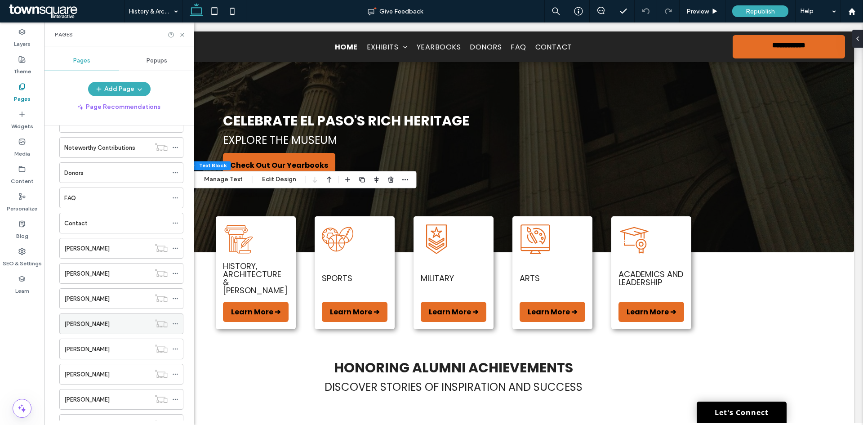
scroll to position [360, 0]
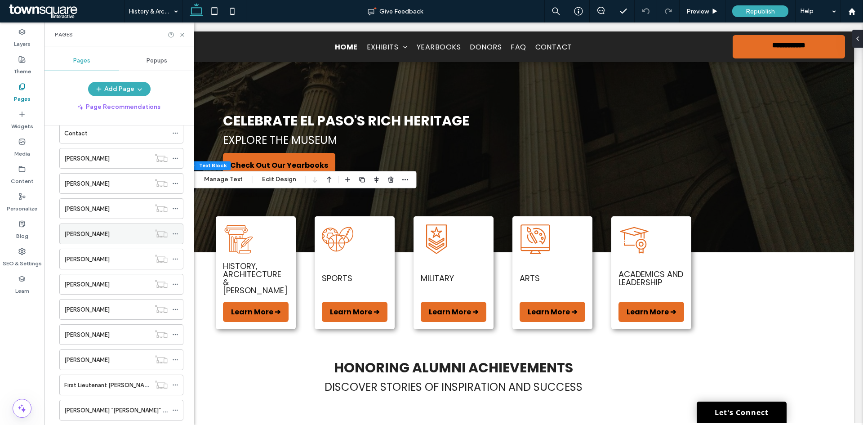
click at [177, 231] on icon at bounding box center [175, 234] width 6 height 6
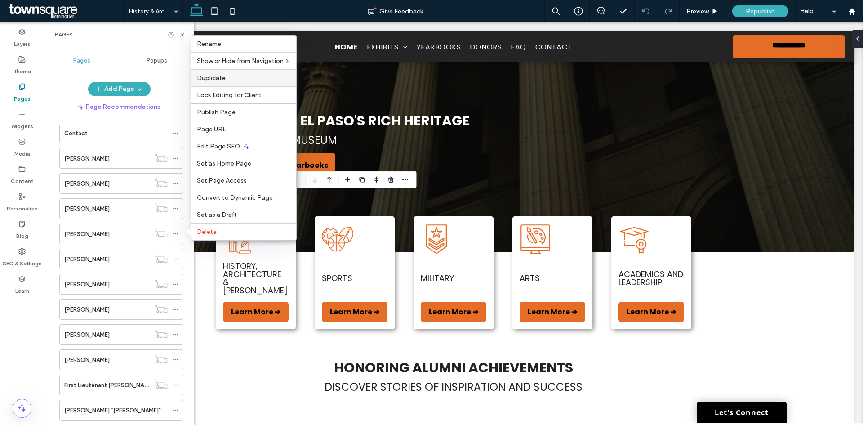
click at [225, 79] on label "Duplicate" at bounding box center [244, 78] width 94 height 8
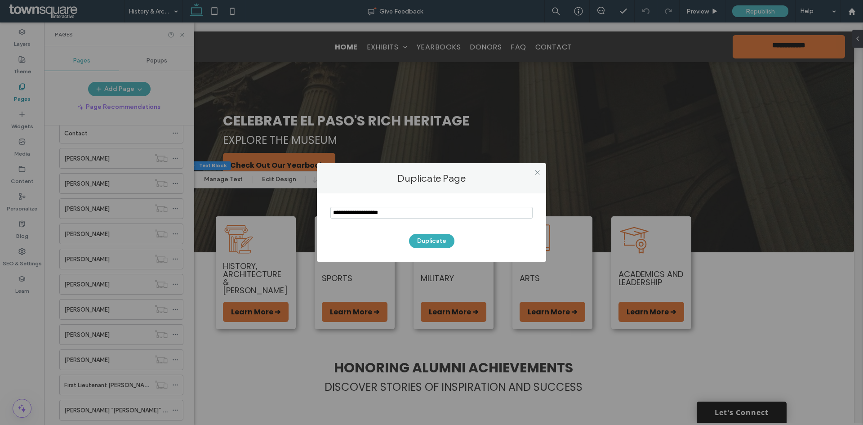
drag, startPoint x: 409, startPoint y: 215, endPoint x: 320, endPoint y: 213, distance: 89.5
click at [320, 214] on div "Duplicate" at bounding box center [431, 227] width 229 height 68
type input "**********"
click at [432, 236] on button "Duplicate" at bounding box center [431, 241] width 45 height 14
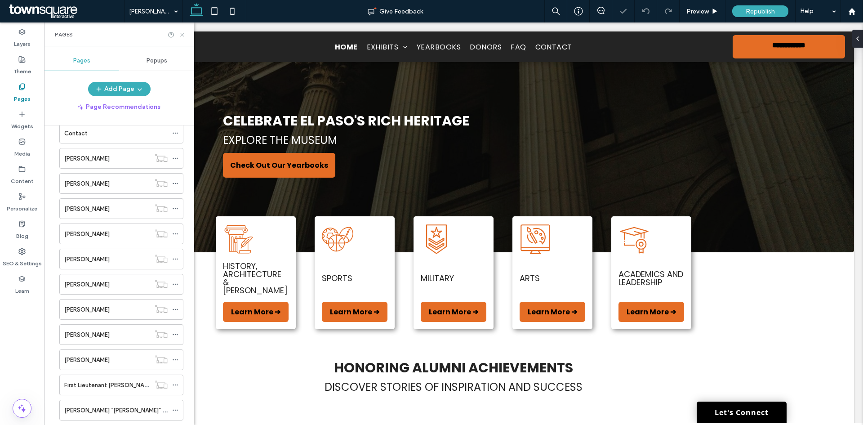
click at [182, 31] on icon at bounding box center [182, 34] width 7 height 7
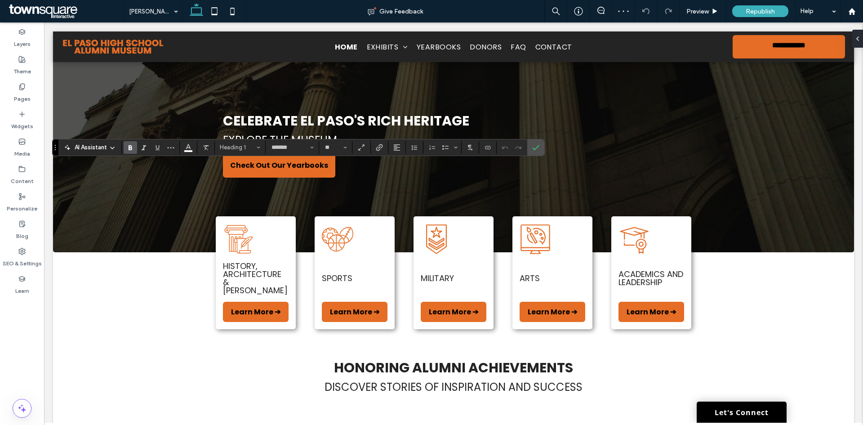
type input "**"
click at [538, 153] on span "Confirm" at bounding box center [535, 147] width 7 height 15
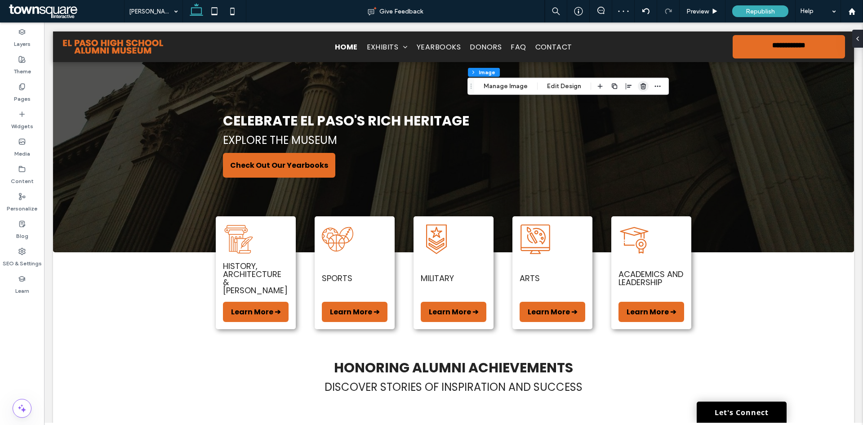
click at [643, 85] on icon "button" at bounding box center [643, 86] width 7 height 7
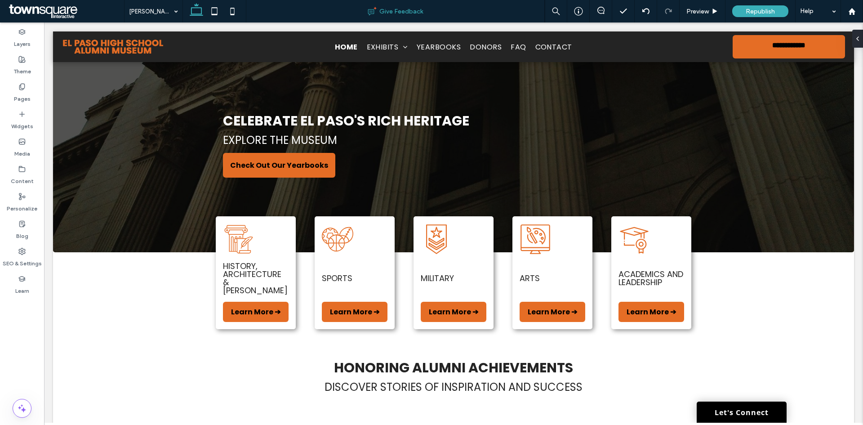
type input "*******"
type input "**"
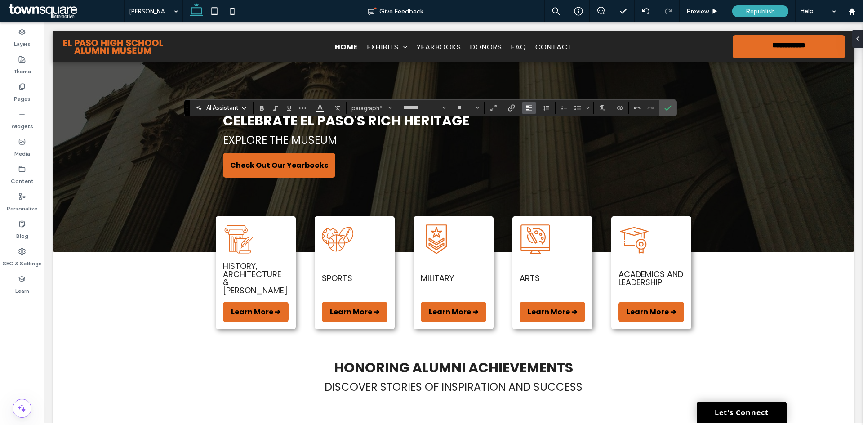
click at [530, 107] on icon "Alignment" at bounding box center [528, 107] width 7 height 7
click at [536, 132] on icon "ui.textEditor.alignment.center" at bounding box center [535, 135] width 7 height 7
click at [666, 107] on icon "Confirm" at bounding box center [667, 107] width 7 height 7
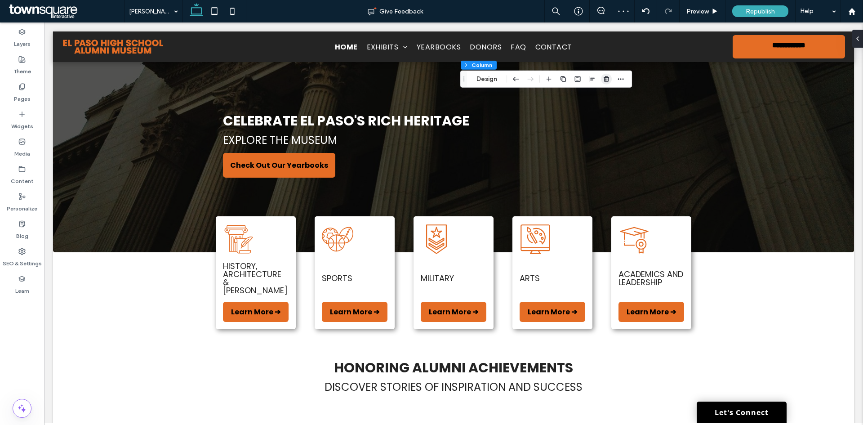
click at [610, 80] on icon "button" at bounding box center [606, 79] width 7 height 7
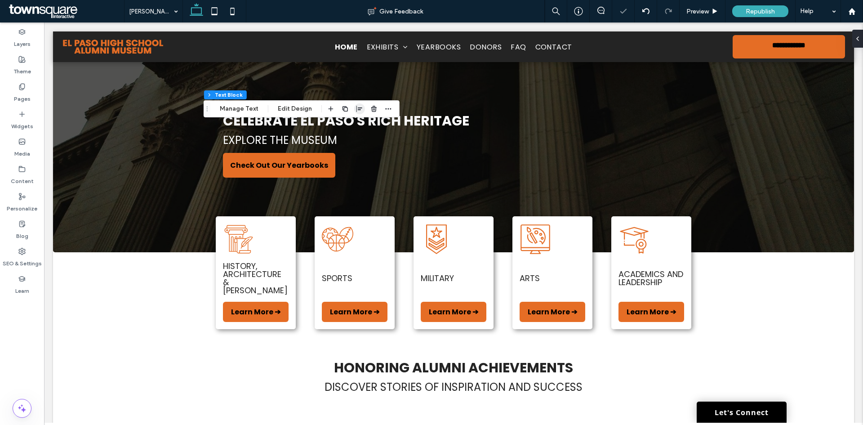
click at [354, 110] on span "button" at bounding box center [359, 108] width 11 height 11
click at [349, 125] on use "center" at bounding box center [350, 126] width 5 height 6
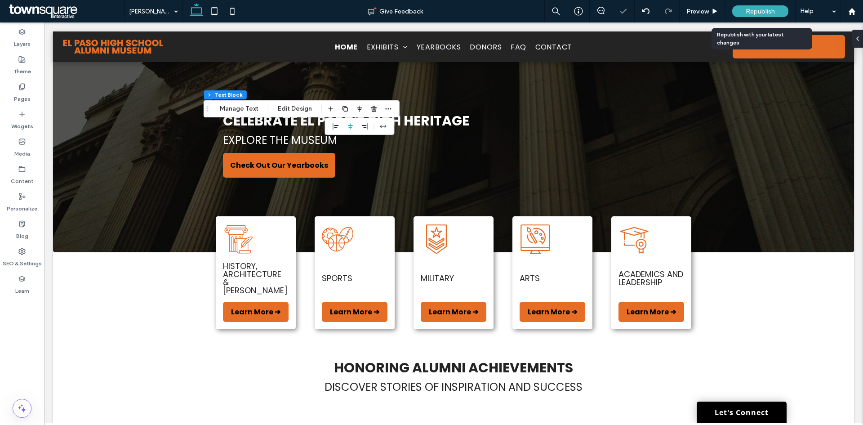
click at [752, 12] on span "Republish" at bounding box center [760, 12] width 29 height 8
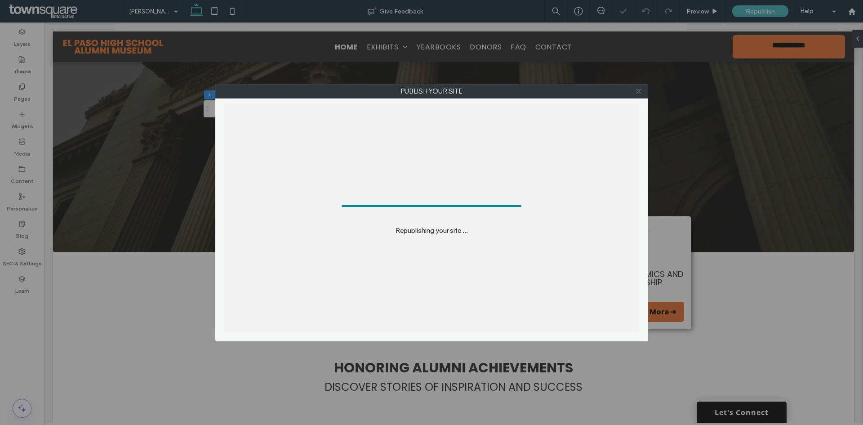
click at [638, 92] on use at bounding box center [638, 91] width 4 height 4
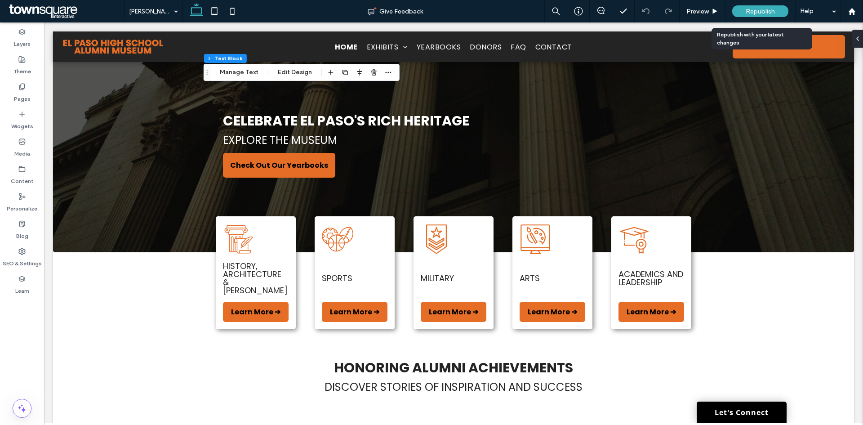
click at [758, 11] on span "Republish" at bounding box center [760, 12] width 29 height 8
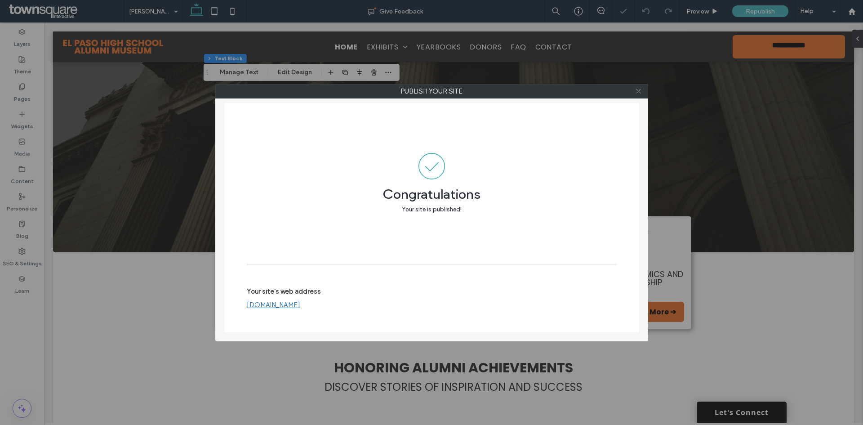
click at [638, 91] on icon at bounding box center [638, 91] width 7 height 7
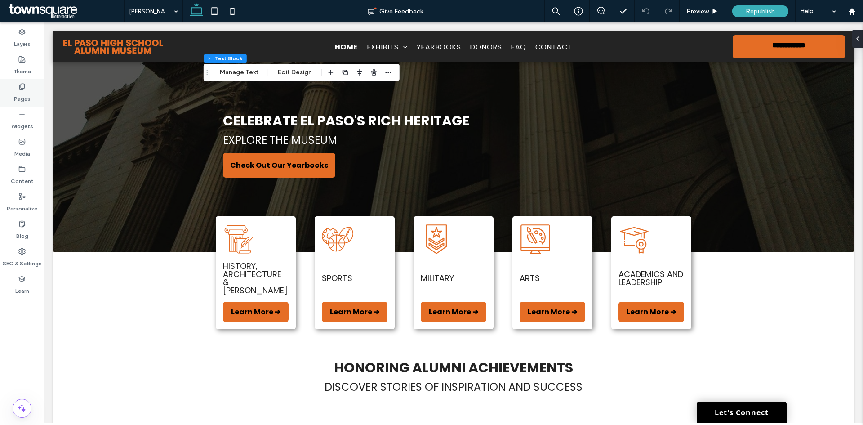
click at [26, 93] on label "Pages" at bounding box center [22, 96] width 17 height 13
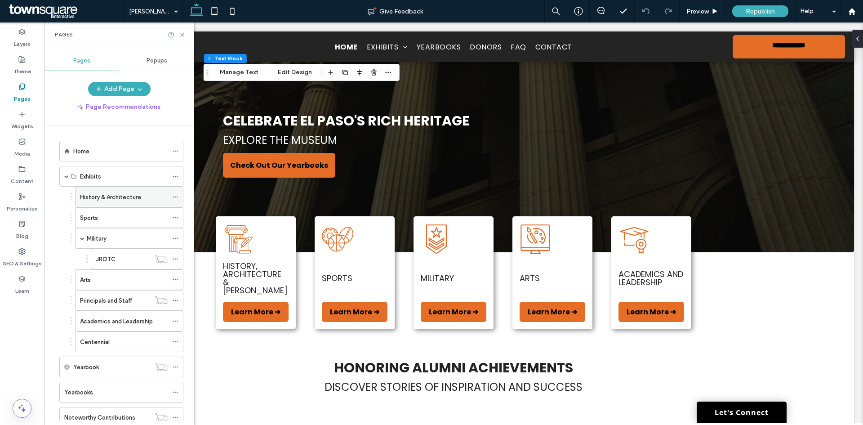
click at [93, 198] on label "History & Architecture" at bounding box center [110, 197] width 61 height 16
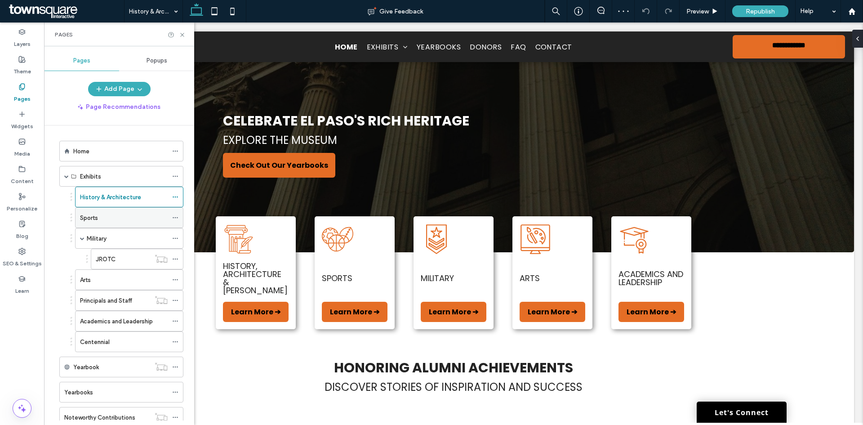
click at [110, 218] on div "Sports" at bounding box center [124, 217] width 88 height 9
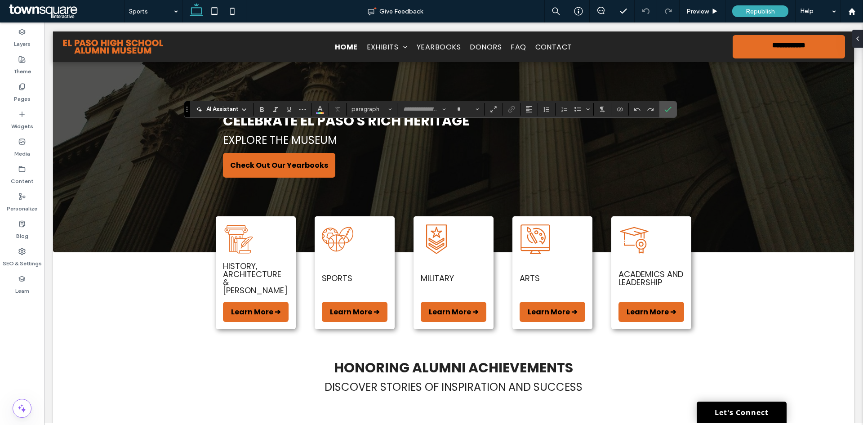
type input "*******"
type input "**"
click at [511, 110] on icon "Link" at bounding box center [511, 109] width 7 height 7
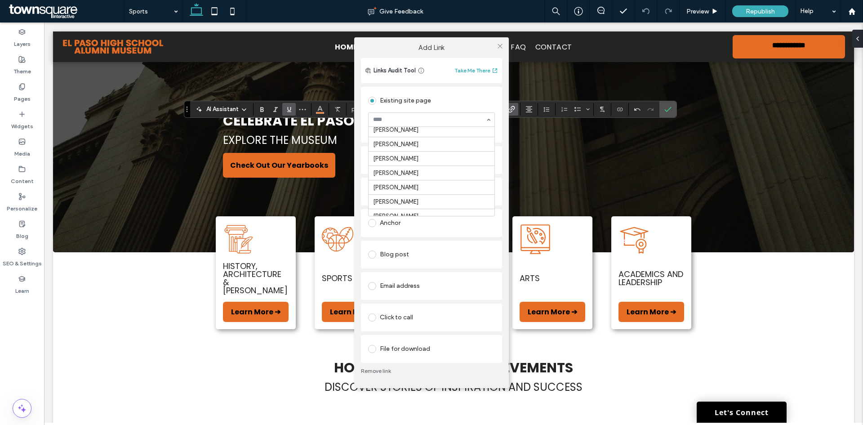
scroll to position [285, 0]
click at [499, 46] on icon at bounding box center [500, 46] width 7 height 7
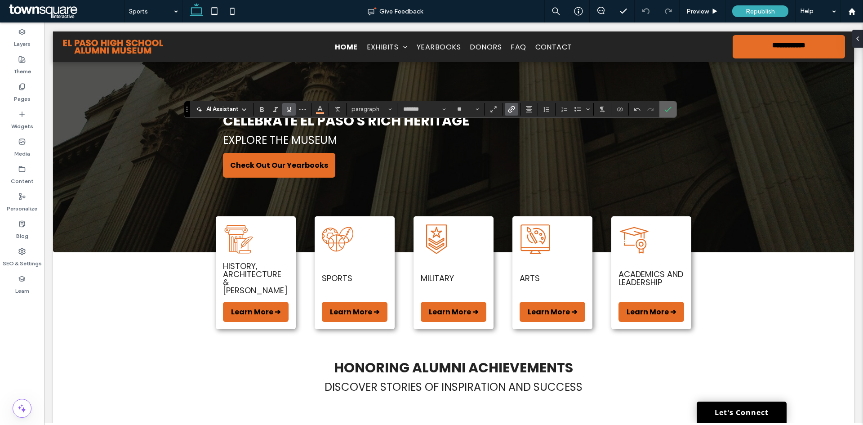
click at [667, 108] on icon "Confirm" at bounding box center [667, 109] width 7 height 7
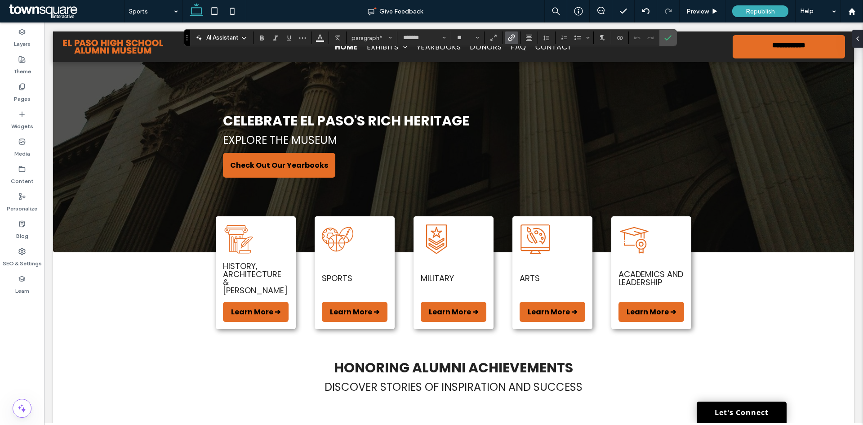
click at [509, 41] on span "Link" at bounding box center [510, 37] width 4 height 13
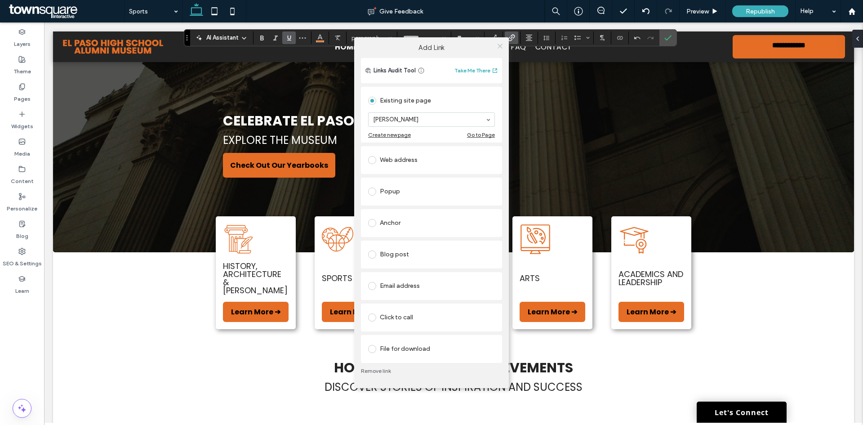
click at [501, 45] on icon at bounding box center [500, 46] width 7 height 7
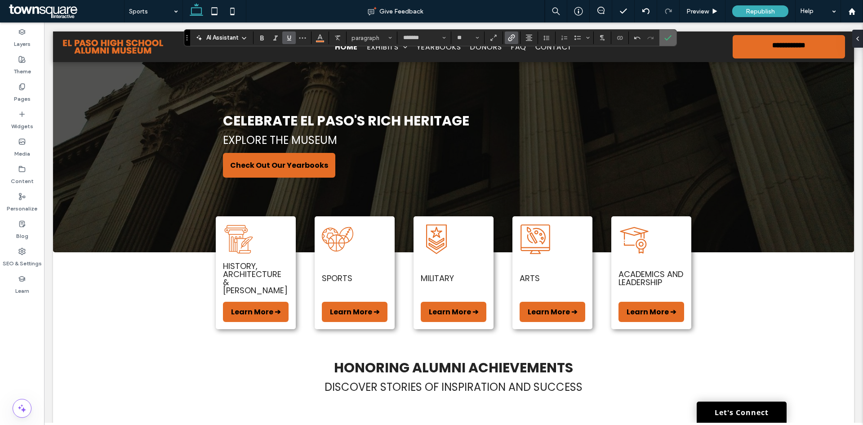
click at [666, 39] on icon "Confirm" at bounding box center [667, 37] width 7 height 7
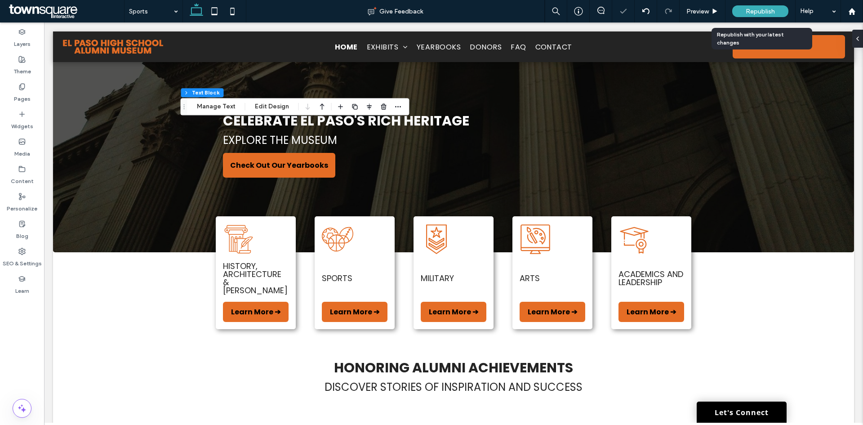
click at [751, 13] on span "Republish" at bounding box center [760, 12] width 29 height 8
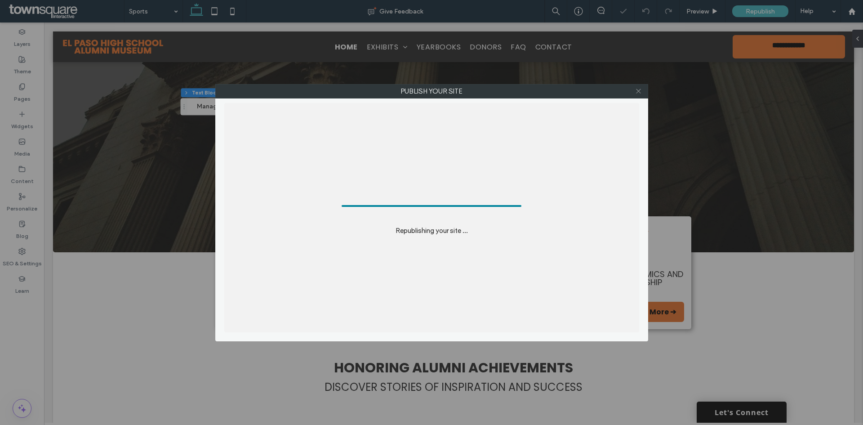
click at [637, 90] on use at bounding box center [638, 91] width 4 height 4
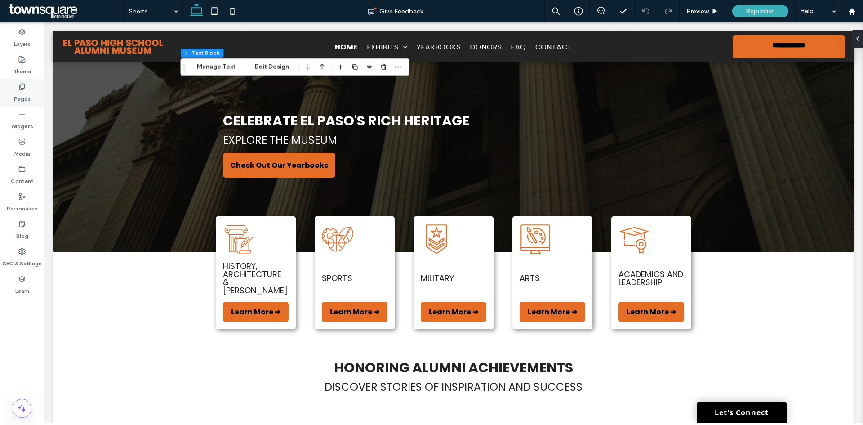
click at [33, 95] on div "Pages" at bounding box center [22, 92] width 44 height 27
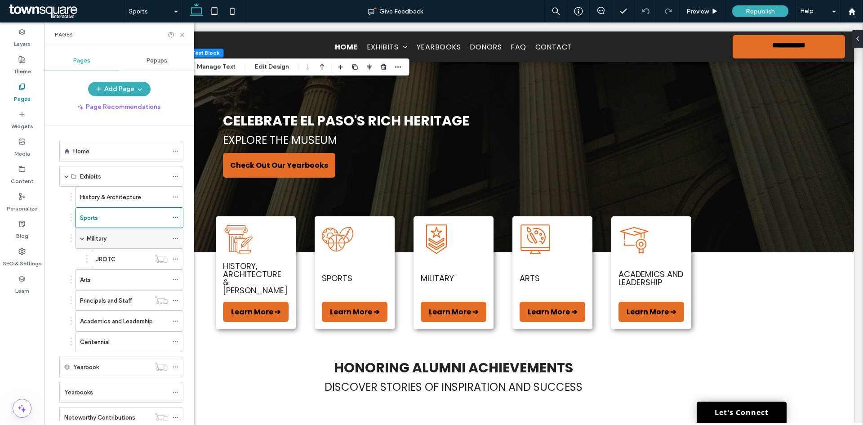
click at [81, 234] on span at bounding box center [82, 238] width 4 height 20
click at [82, 240] on span at bounding box center [82, 238] width 4 height 20
click at [82, 239] on span at bounding box center [82, 238] width 4 height 4
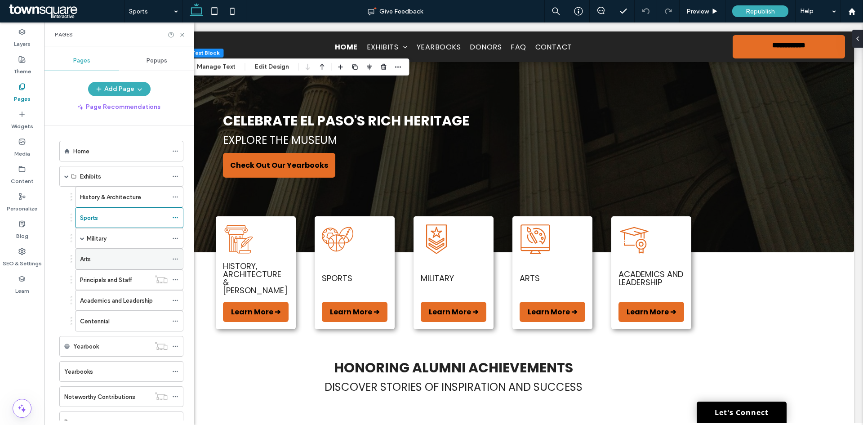
click at [85, 258] on label "Arts" at bounding box center [85, 259] width 11 height 16
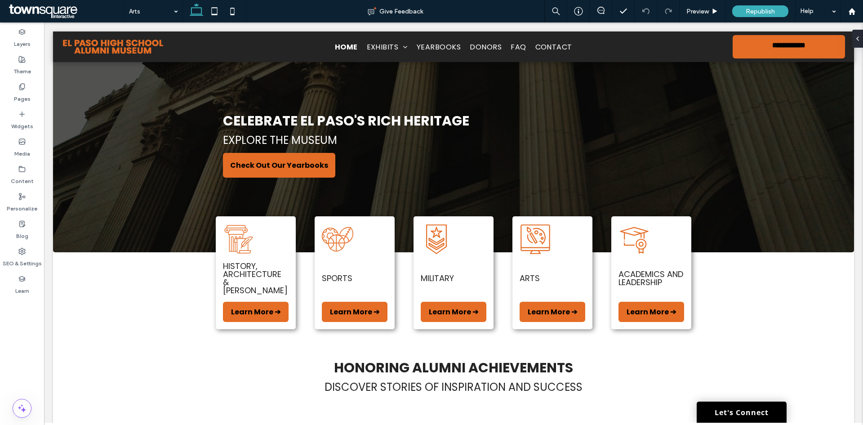
type input "*******"
type input "**"
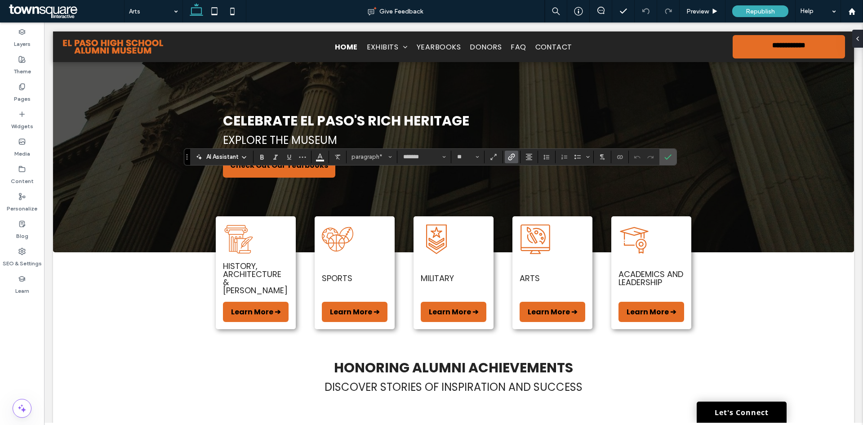
click at [516, 160] on label "Link" at bounding box center [511, 157] width 13 height 13
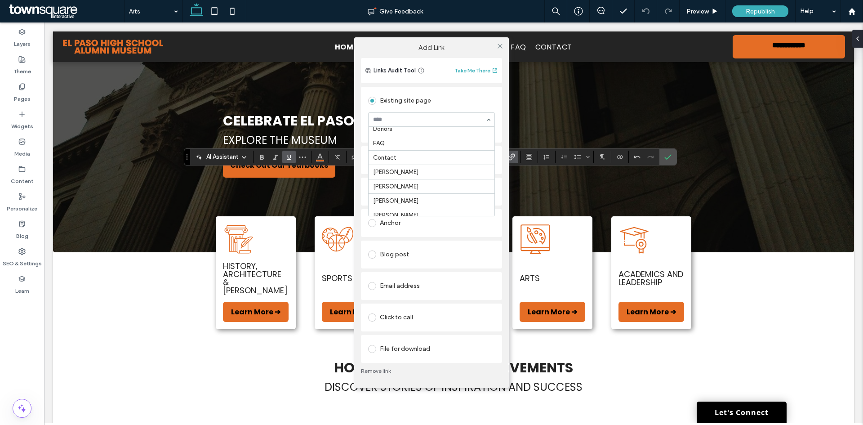
scroll to position [285, 0]
click at [498, 47] on icon at bounding box center [500, 46] width 7 height 7
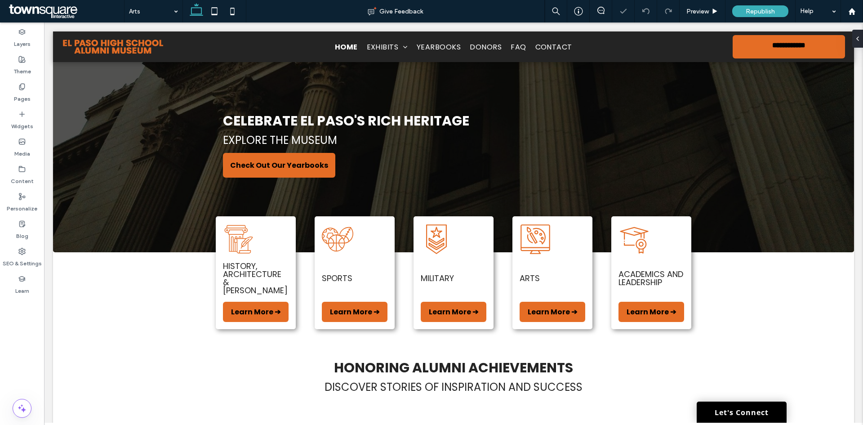
type input "*******"
type input "**"
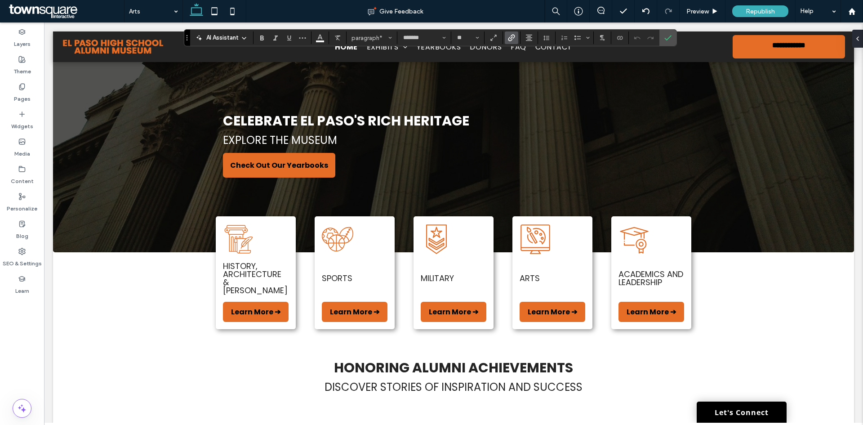
click at [511, 37] on icon "Link" at bounding box center [511, 37] width 7 height 7
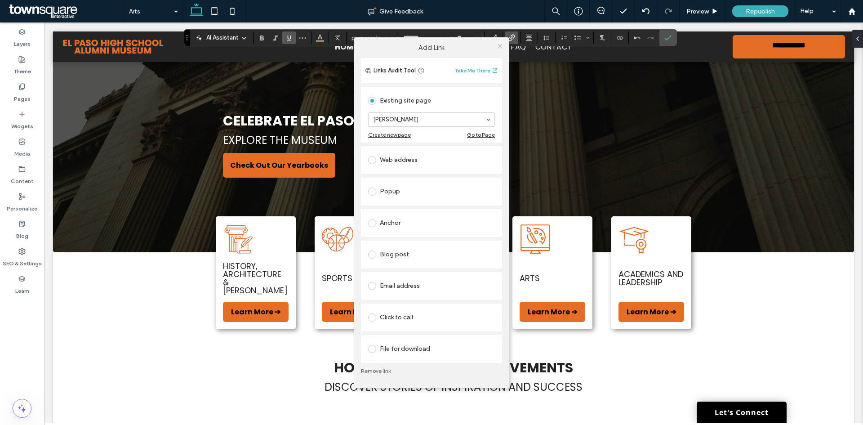
click at [500, 45] on icon at bounding box center [500, 46] width 7 height 7
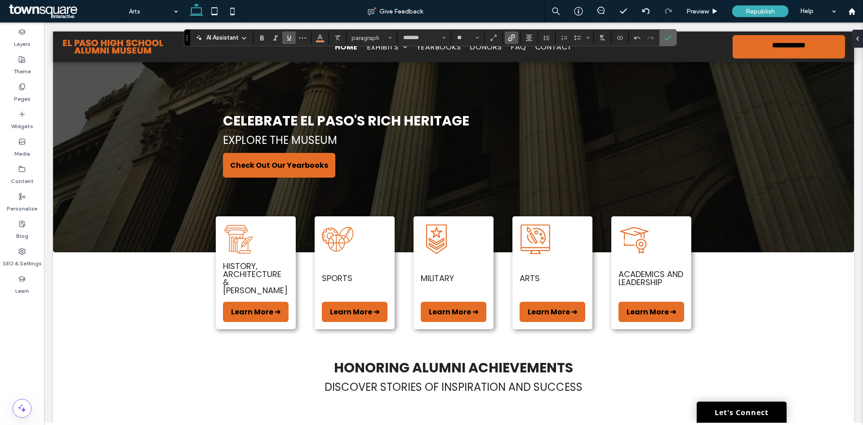
click at [662, 42] on label "Confirm" at bounding box center [667, 38] width 13 height 16
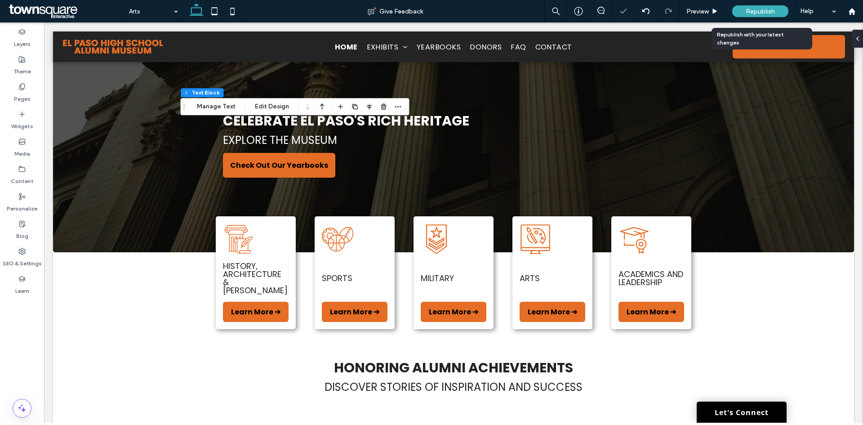
click at [762, 7] on div "Republish" at bounding box center [760, 11] width 56 height 12
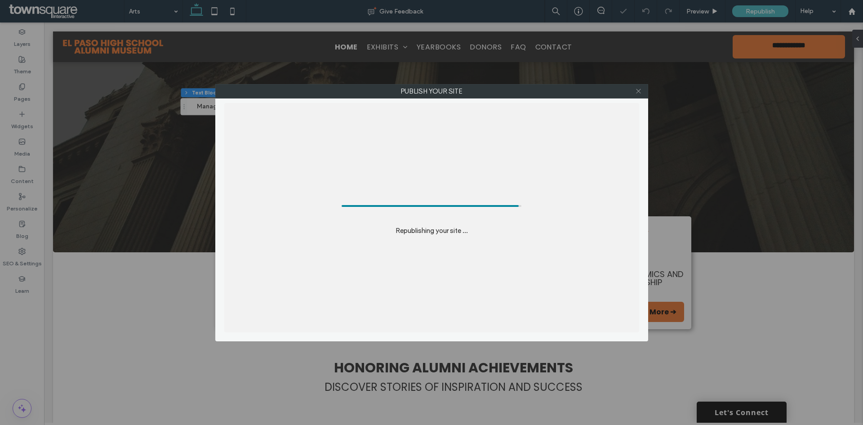
click at [637, 90] on icon at bounding box center [638, 91] width 7 height 7
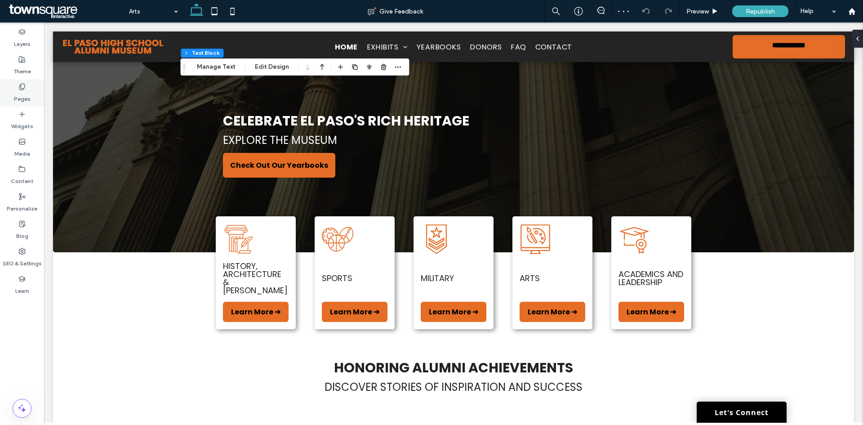
click at [34, 93] on div "Pages" at bounding box center [22, 92] width 44 height 27
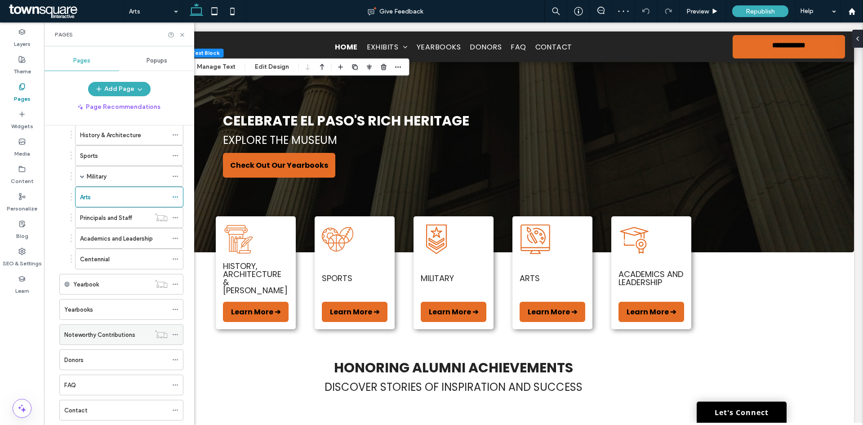
scroll to position [135, 0]
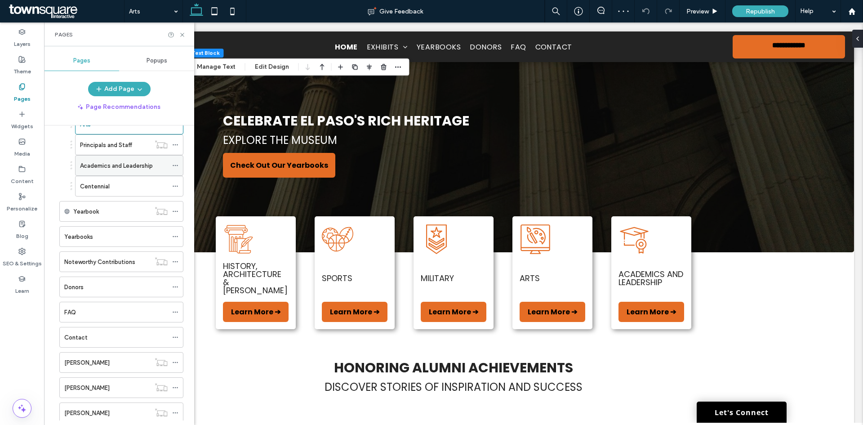
click at [99, 169] on label "Academics and Leadership" at bounding box center [116, 166] width 73 height 16
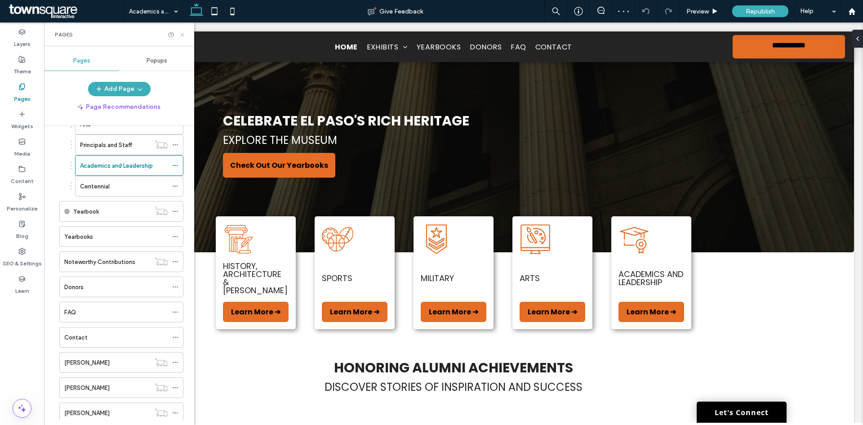
click at [182, 31] on icon at bounding box center [182, 34] width 7 height 7
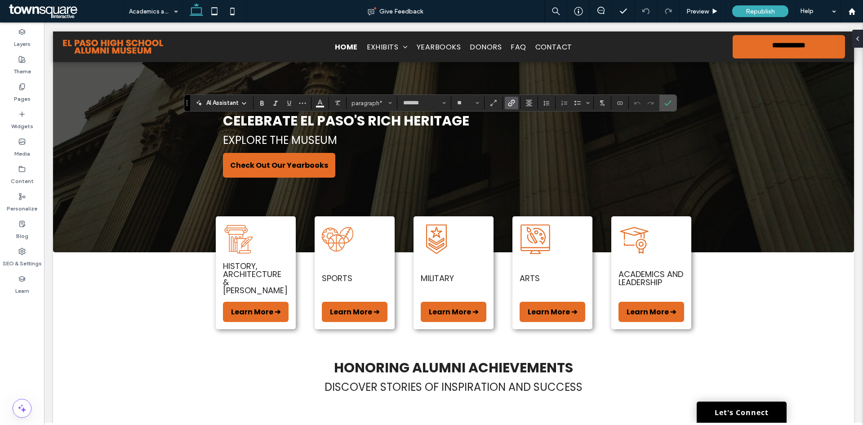
click at [508, 100] on icon "Link" at bounding box center [511, 102] width 7 height 7
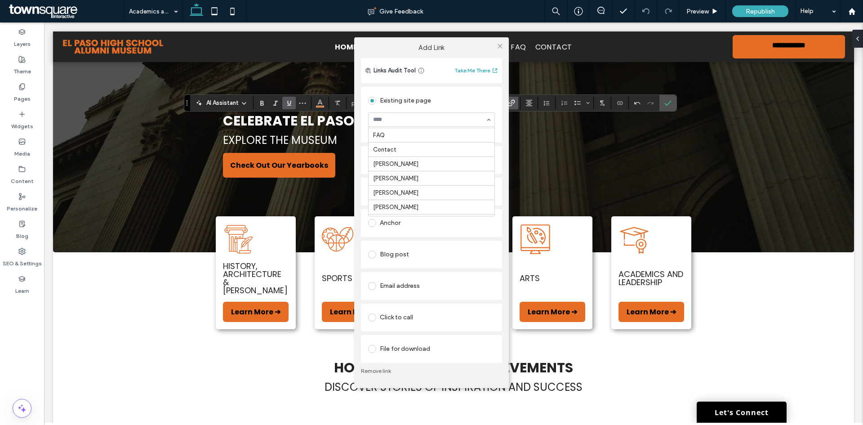
scroll to position [285, 0]
click at [497, 47] on icon at bounding box center [500, 46] width 7 height 7
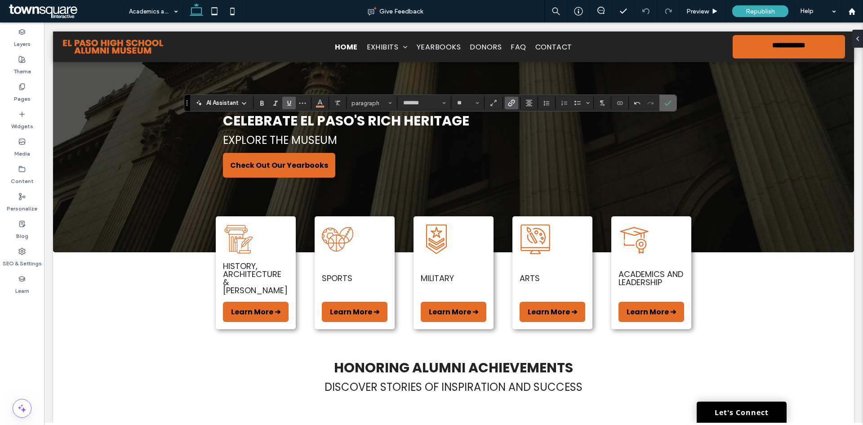
click at [669, 103] on use "Confirm" at bounding box center [667, 103] width 7 height 5
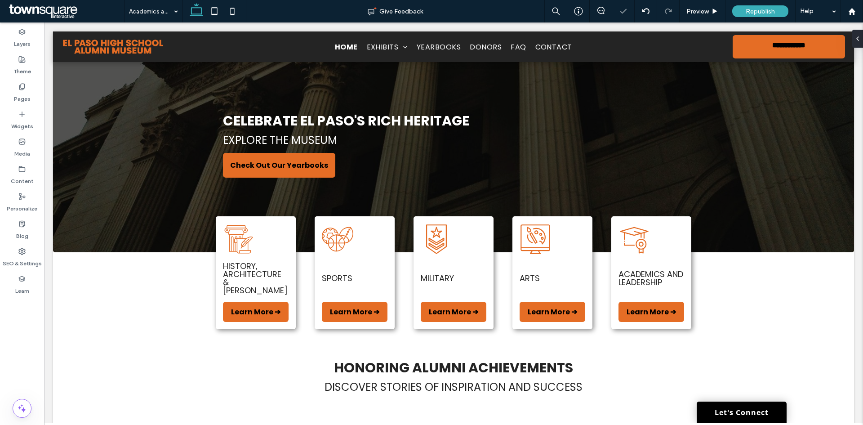
type input "*******"
type input "**"
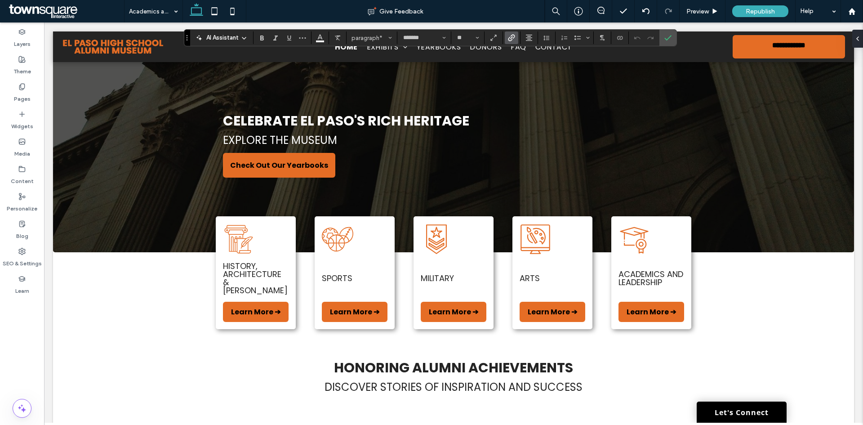
click at [513, 39] on icon "Link" at bounding box center [511, 37] width 7 height 7
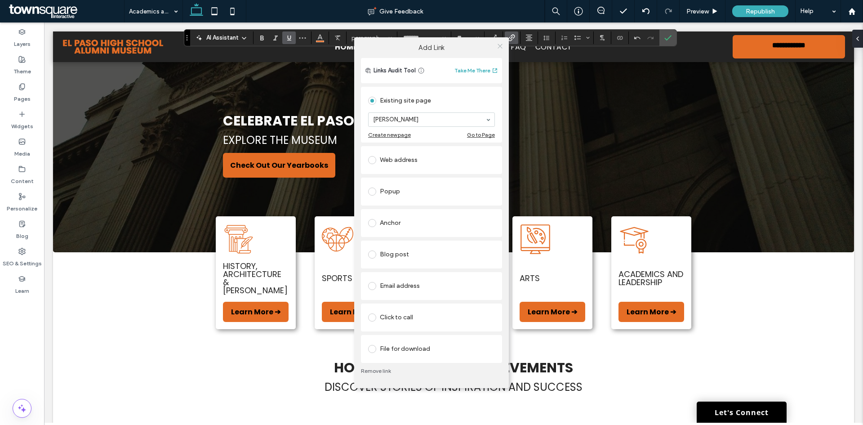
click at [502, 44] on icon at bounding box center [500, 46] width 7 height 7
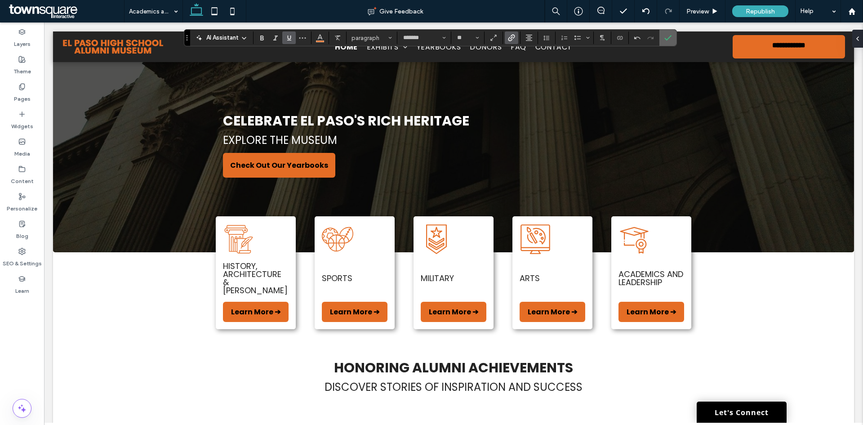
click at [668, 38] on use "Confirm" at bounding box center [667, 37] width 7 height 5
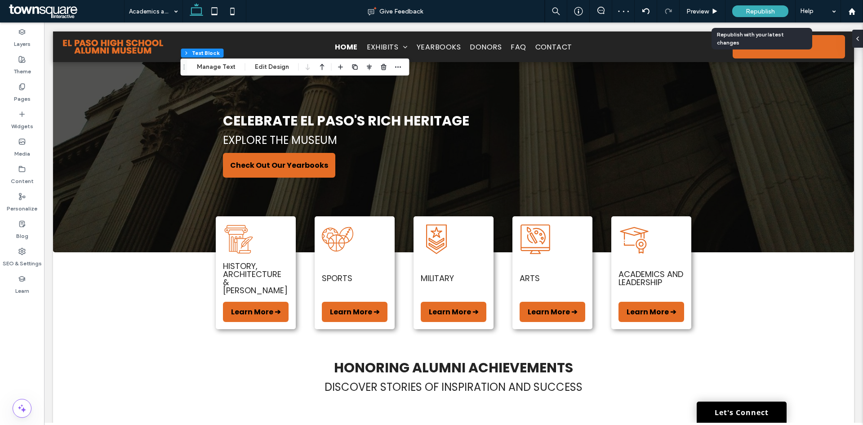
click at [752, 14] on span "Republish" at bounding box center [760, 12] width 29 height 8
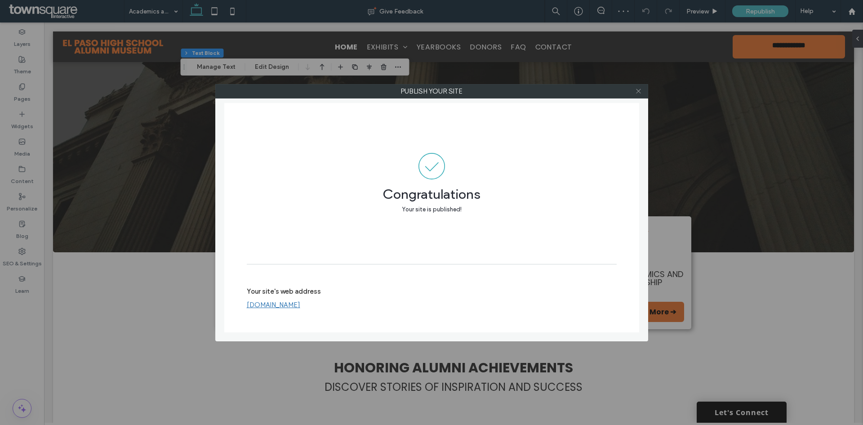
click at [640, 92] on use at bounding box center [638, 91] width 4 height 4
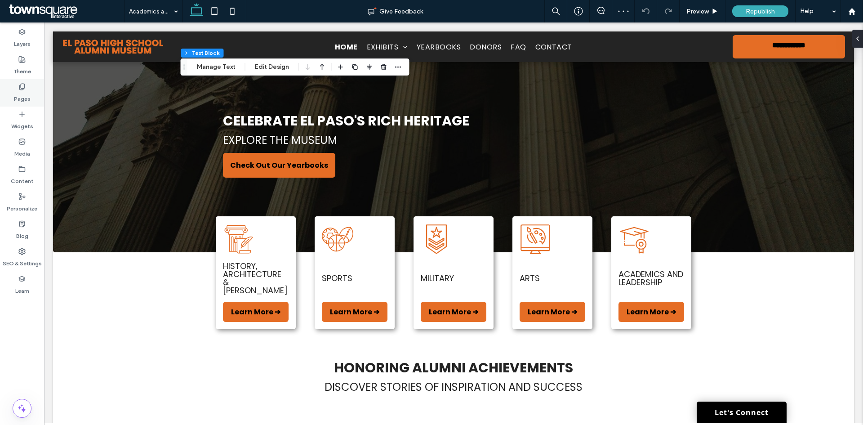
click at [29, 91] on label "Pages" at bounding box center [22, 96] width 17 height 13
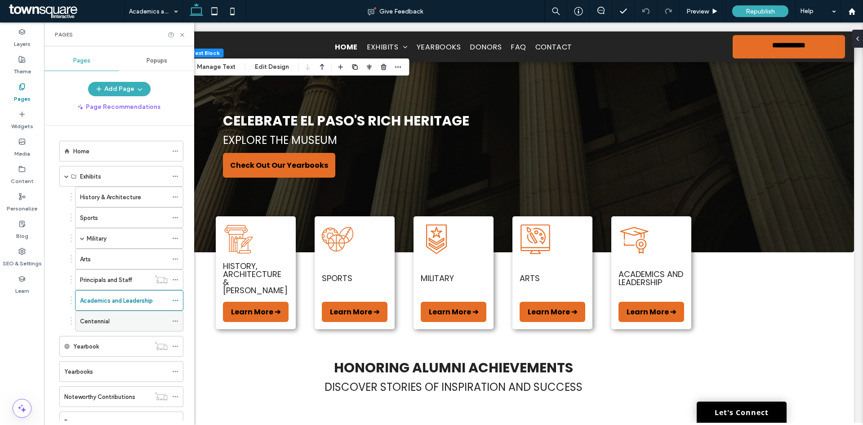
click at [107, 322] on label "Centennial" at bounding box center [95, 321] width 30 height 16
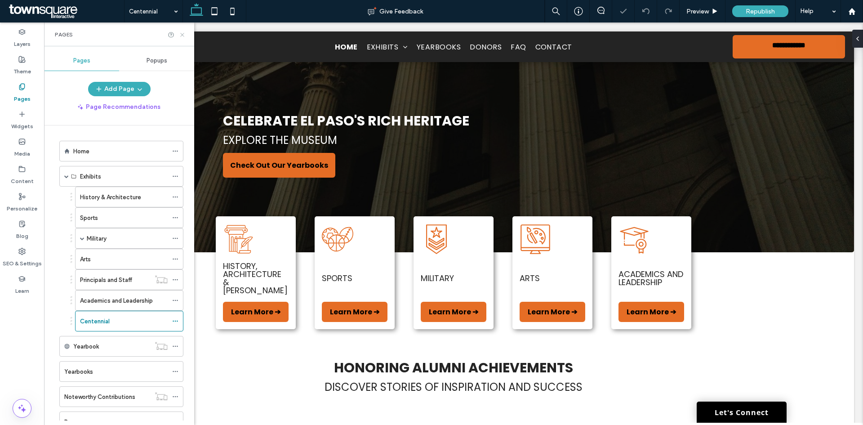
click at [185, 33] on icon at bounding box center [182, 34] width 7 height 7
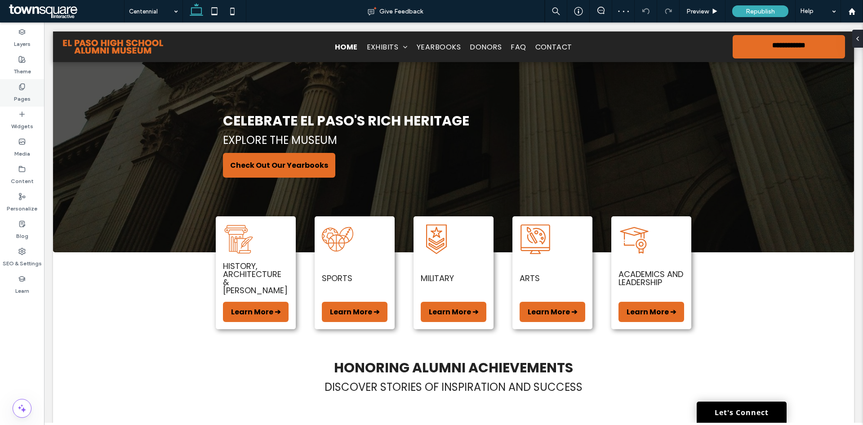
click at [24, 97] on label "Pages" at bounding box center [22, 96] width 17 height 13
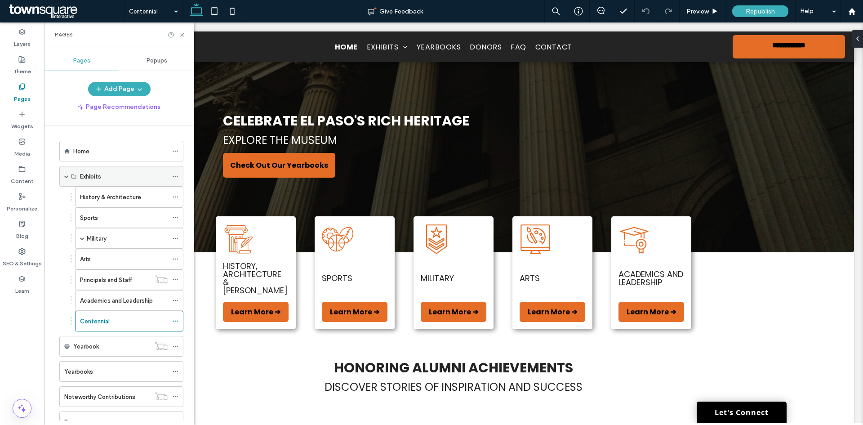
click at [68, 178] on span at bounding box center [66, 176] width 4 height 4
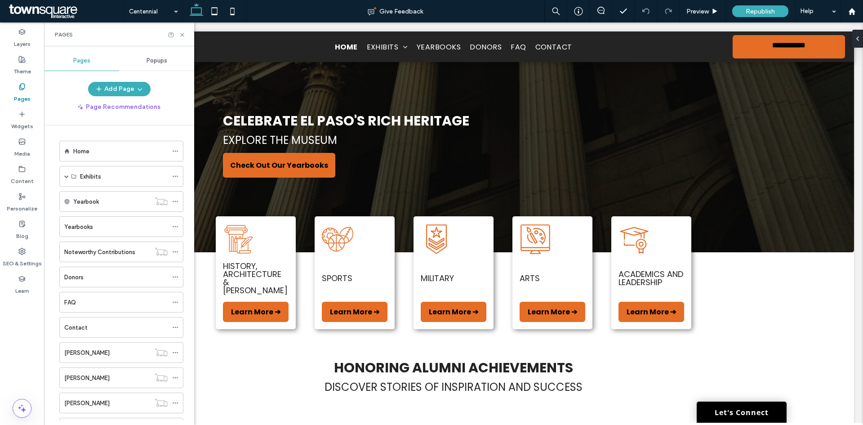
click at [89, 214] on ol "Home Exhibits History & Architecture Sports Military JROTC Arts Principals and …" at bounding box center [115, 390] width 135 height 499
click at [89, 222] on label "Yearbooks" at bounding box center [78, 227] width 29 height 16
click at [119, 274] on div "Donors" at bounding box center [115, 276] width 103 height 9
click at [101, 325] on div "Contact" at bounding box center [115, 327] width 103 height 9
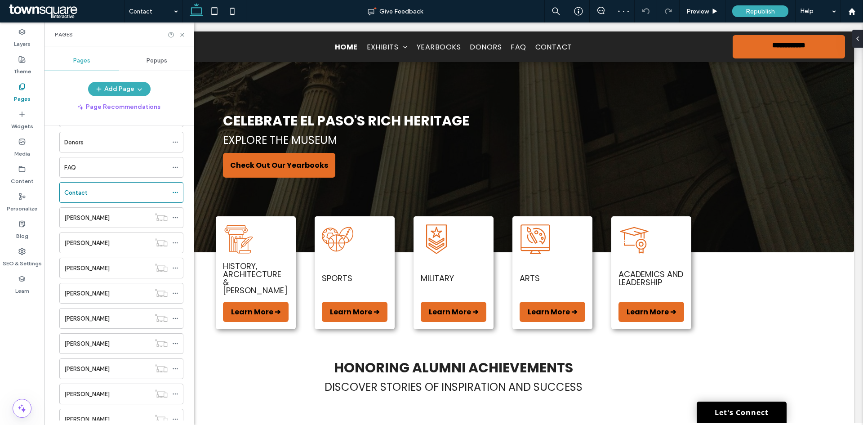
scroll to position [242, 0]
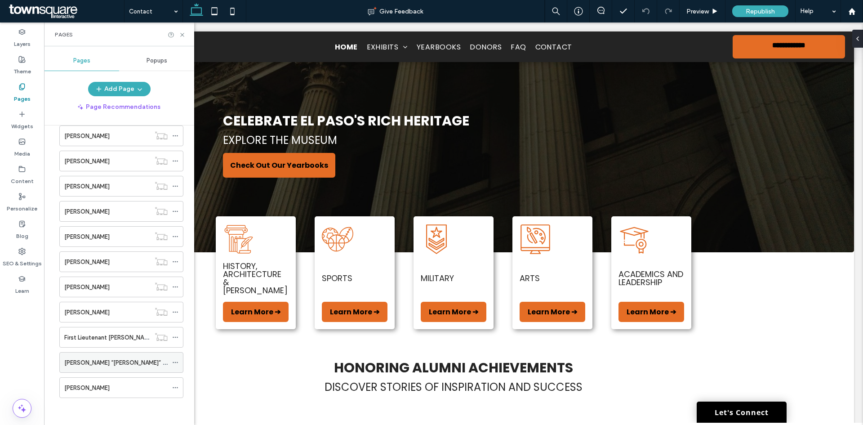
click at [176, 363] on icon at bounding box center [175, 362] width 6 height 6
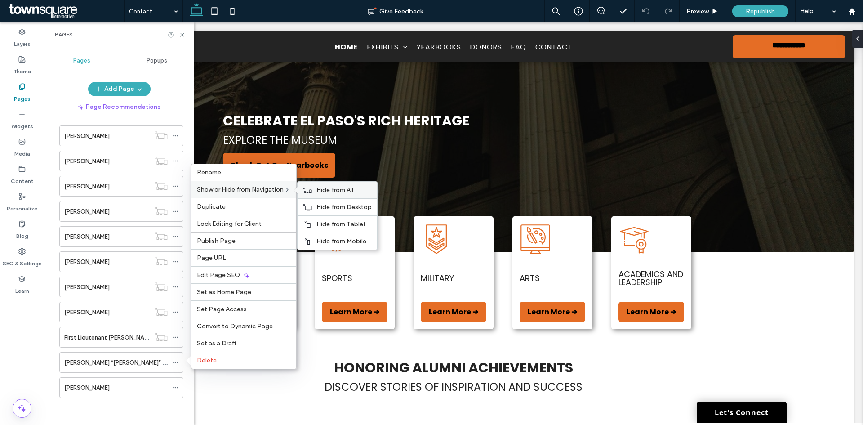
click at [325, 188] on span "Hide from All" at bounding box center [334, 190] width 37 height 8
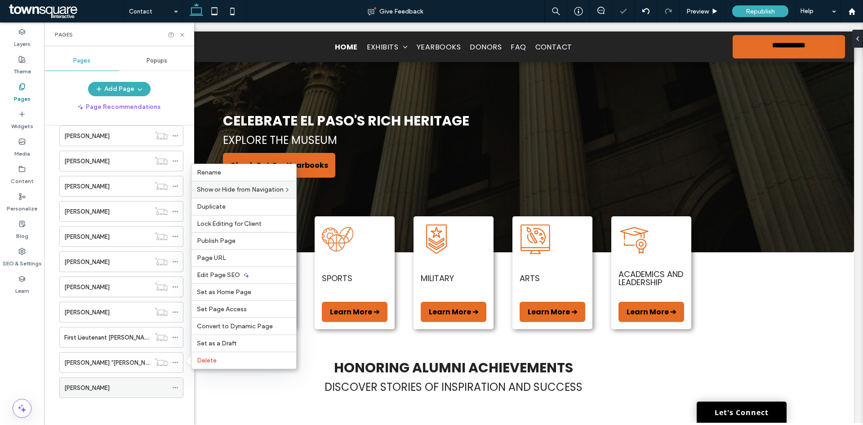
click at [179, 387] on div at bounding box center [177, 387] width 11 height 13
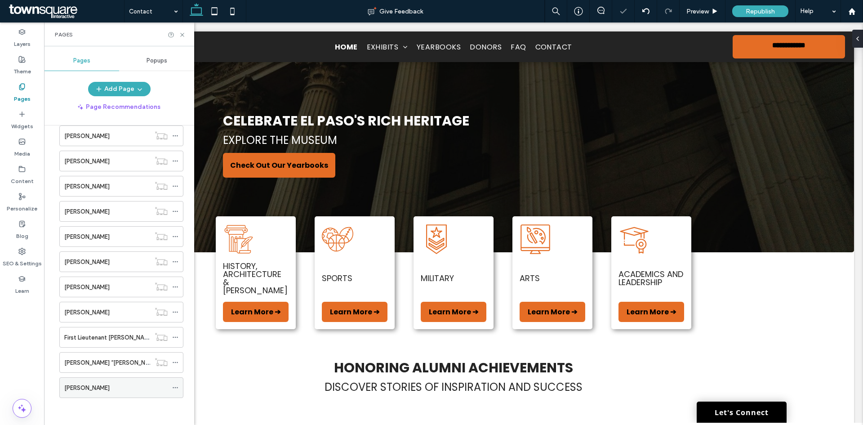
click at [176, 388] on icon at bounding box center [175, 387] width 6 height 6
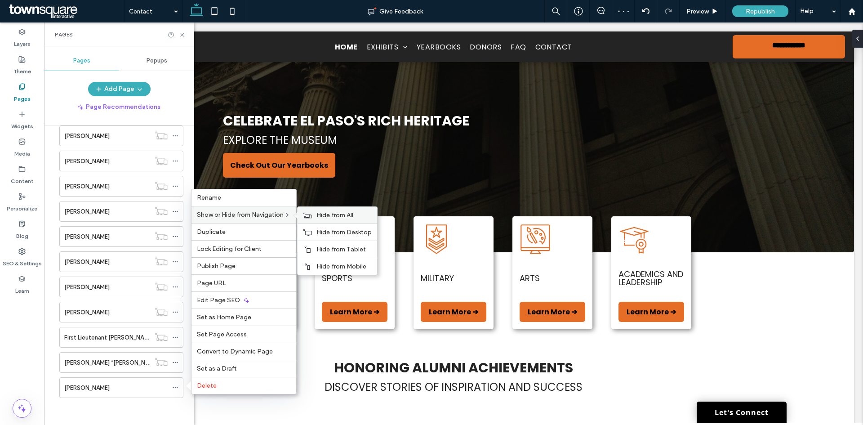
click at [311, 213] on icon at bounding box center [307, 215] width 9 height 6
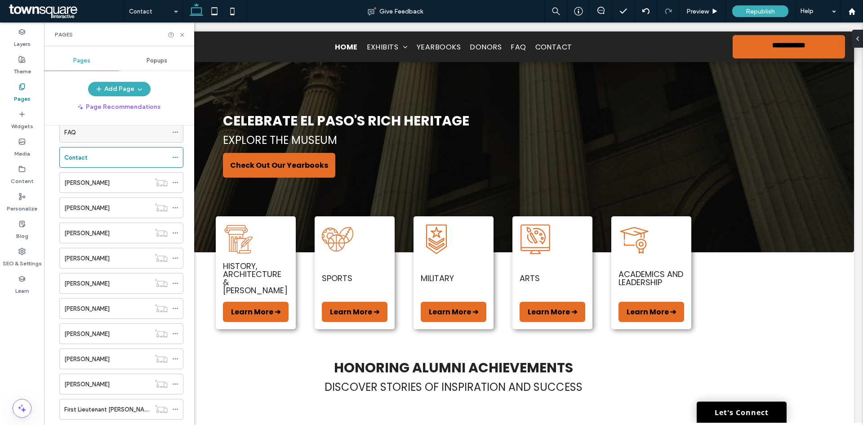
scroll to position [62, 0]
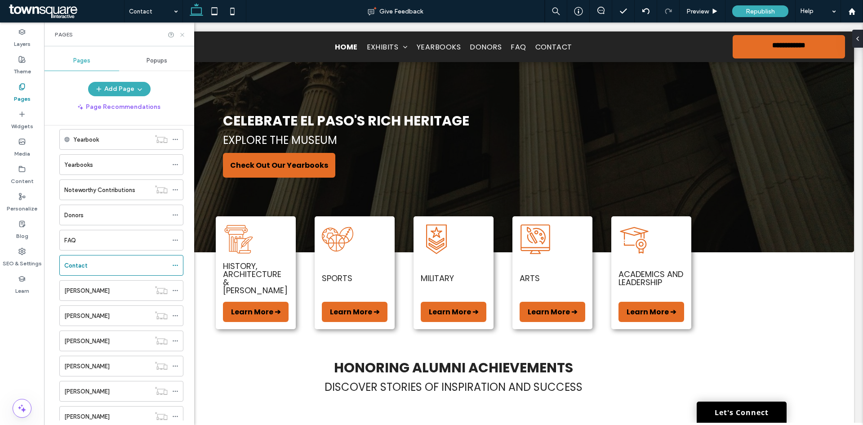
click at [181, 36] on use at bounding box center [182, 35] width 4 height 4
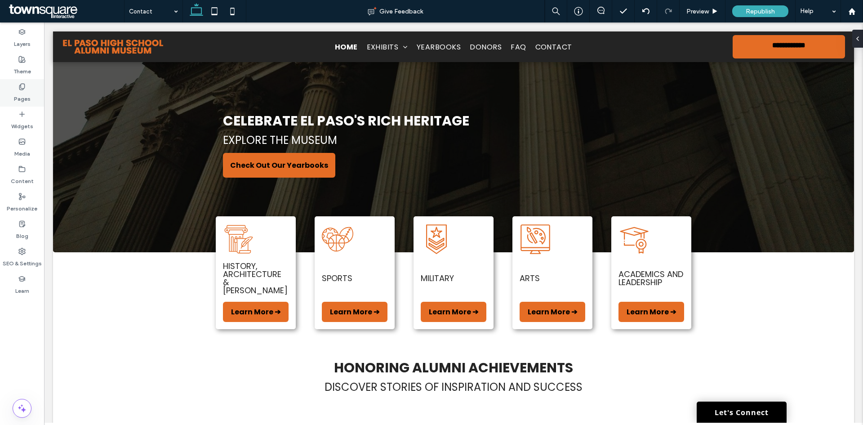
click at [32, 94] on div "Pages" at bounding box center [22, 92] width 44 height 27
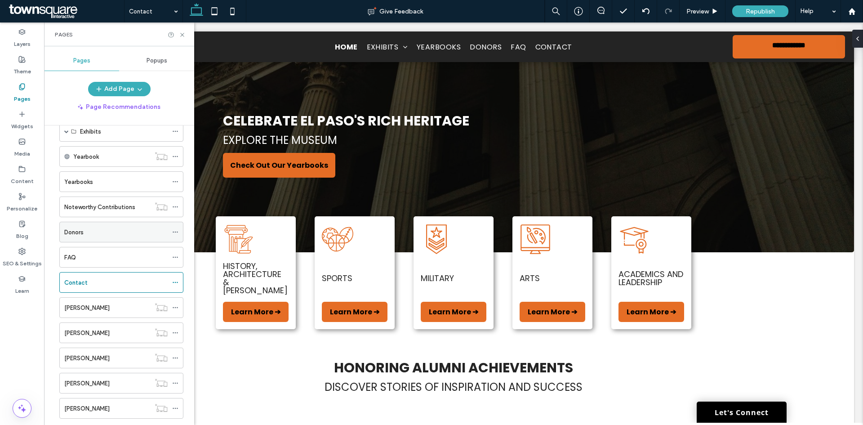
scroll to position [0, 0]
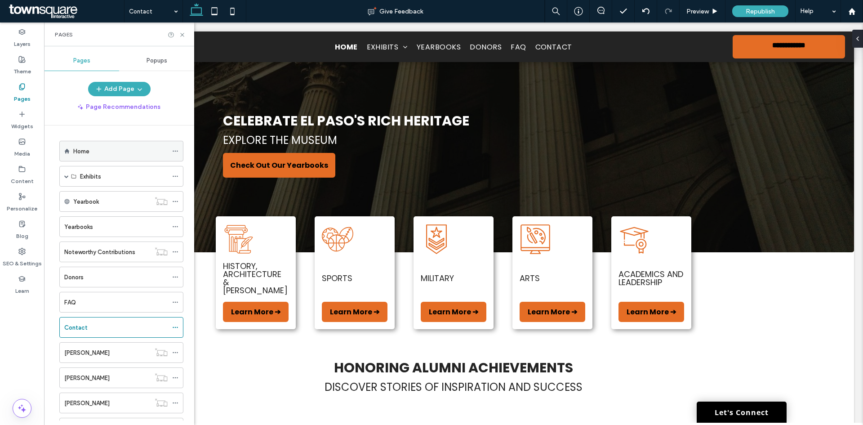
click at [82, 157] on div "Home" at bounding box center [120, 151] width 94 height 20
click at [181, 36] on use at bounding box center [182, 35] width 4 height 4
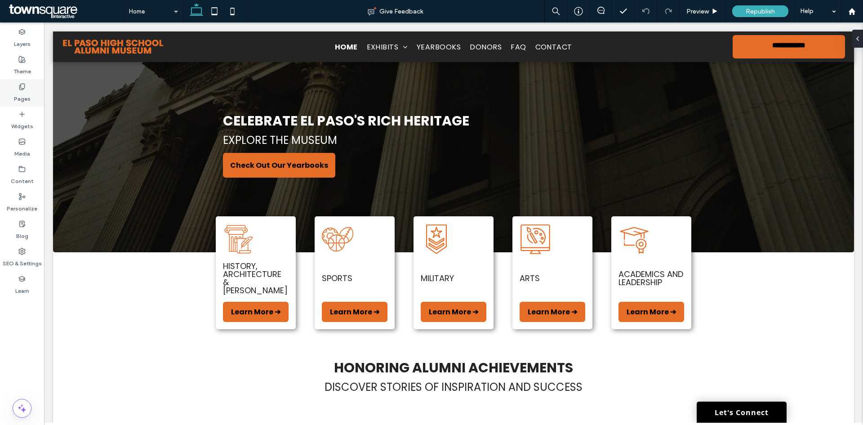
click at [14, 95] on label "Pages" at bounding box center [22, 96] width 17 height 13
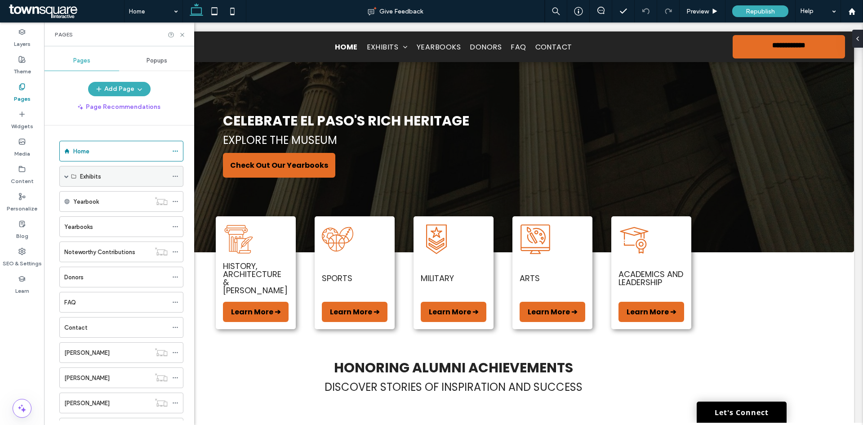
click at [89, 173] on label "Exhibits" at bounding box center [90, 177] width 21 height 16
click at [64, 174] on span at bounding box center [66, 176] width 4 height 4
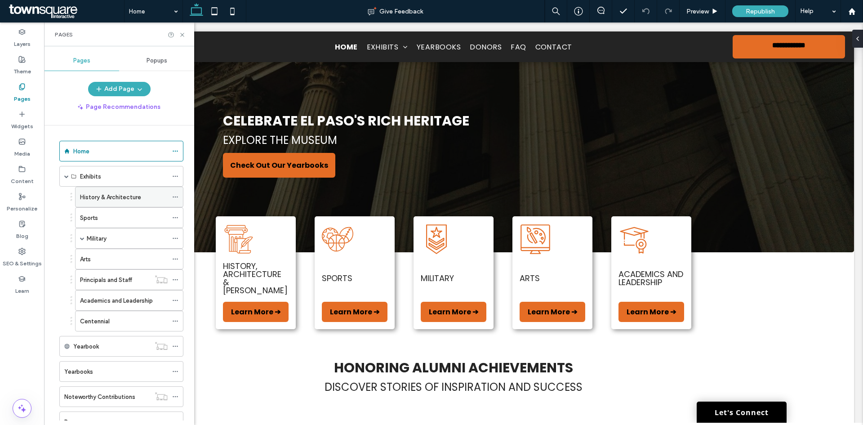
click at [98, 198] on label "History & Architecture" at bounding box center [110, 197] width 61 height 16
click at [183, 34] on use at bounding box center [182, 35] width 4 height 4
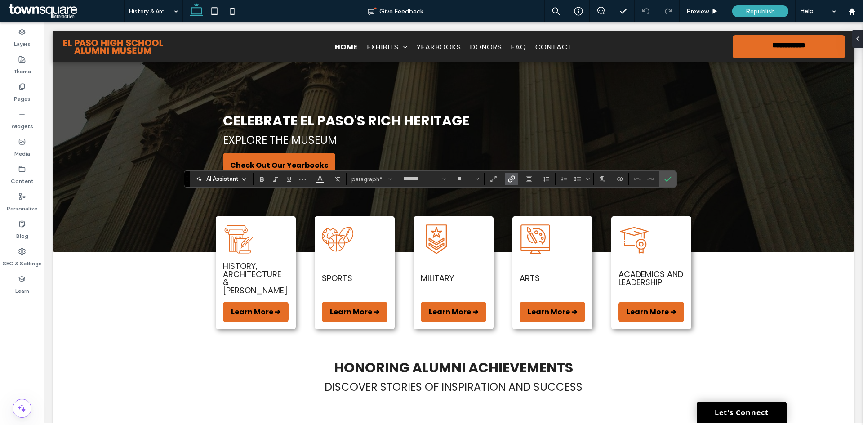
click at [511, 178] on icon "Link" at bounding box center [511, 178] width 7 height 7
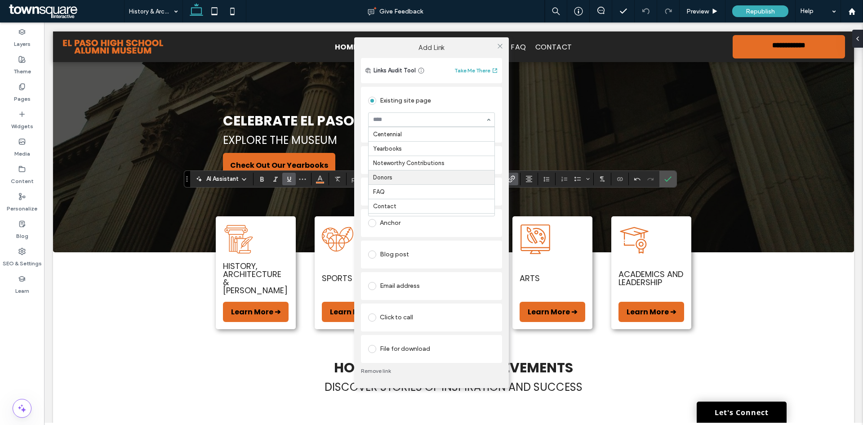
scroll to position [285, 0]
click at [497, 50] on span at bounding box center [500, 46] width 7 height 13
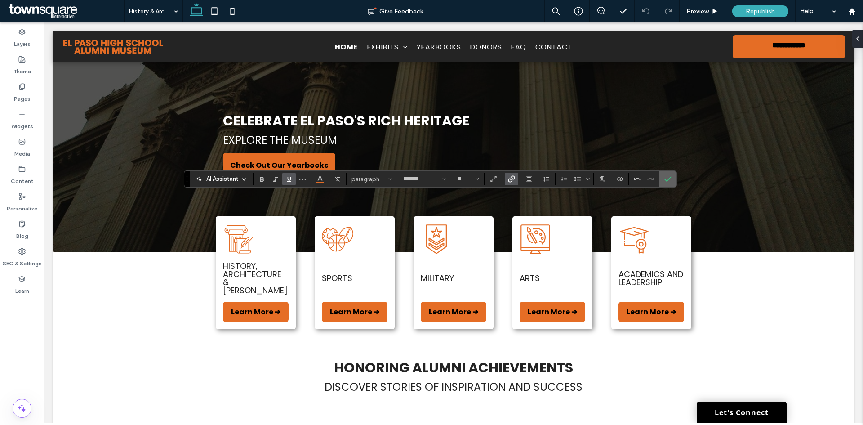
click at [666, 180] on use "Confirm" at bounding box center [667, 179] width 7 height 5
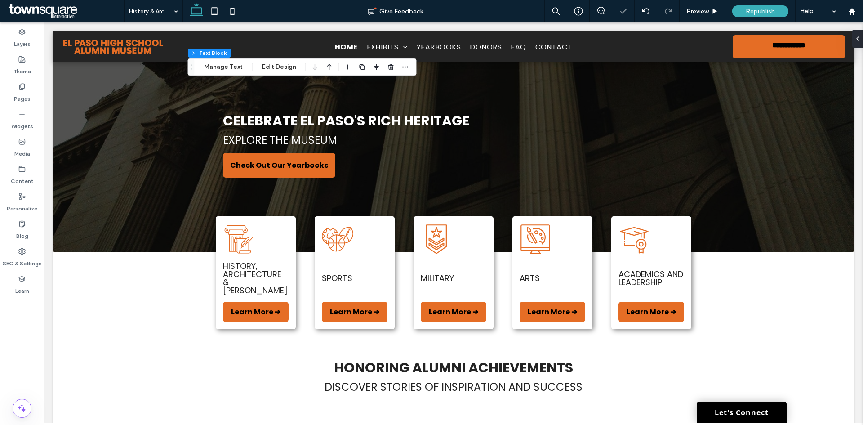
type input "*******"
type input "**"
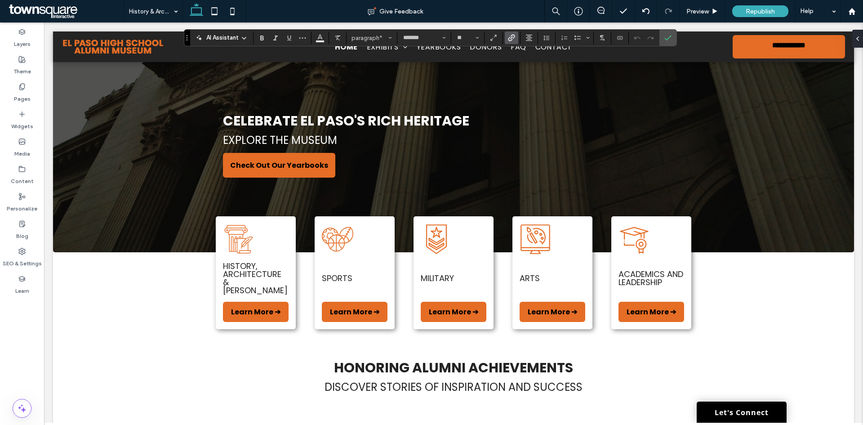
click at [515, 38] on icon "Link" at bounding box center [511, 37] width 7 height 7
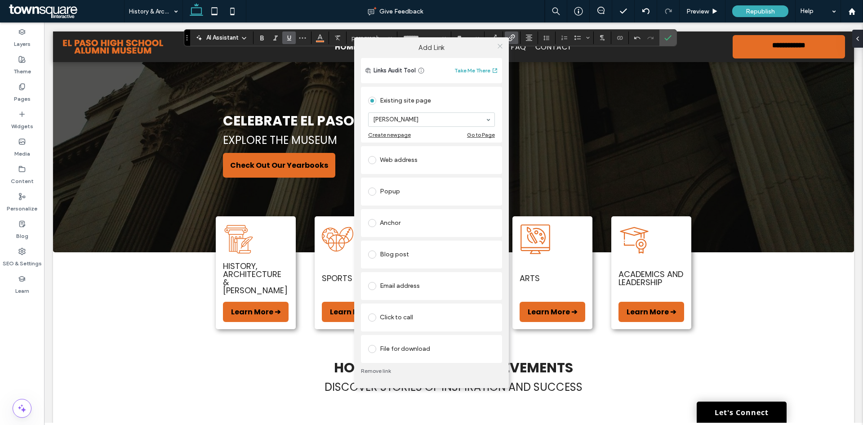
click at [499, 46] on icon at bounding box center [500, 46] width 7 height 7
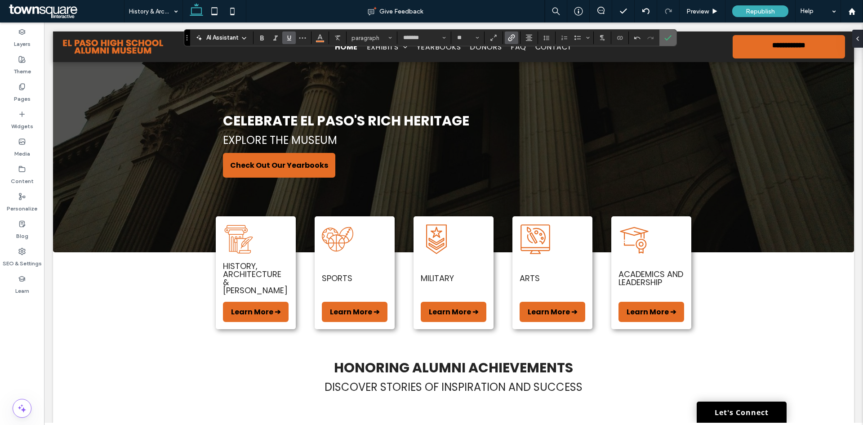
click at [671, 37] on icon "Confirm" at bounding box center [667, 37] width 7 height 7
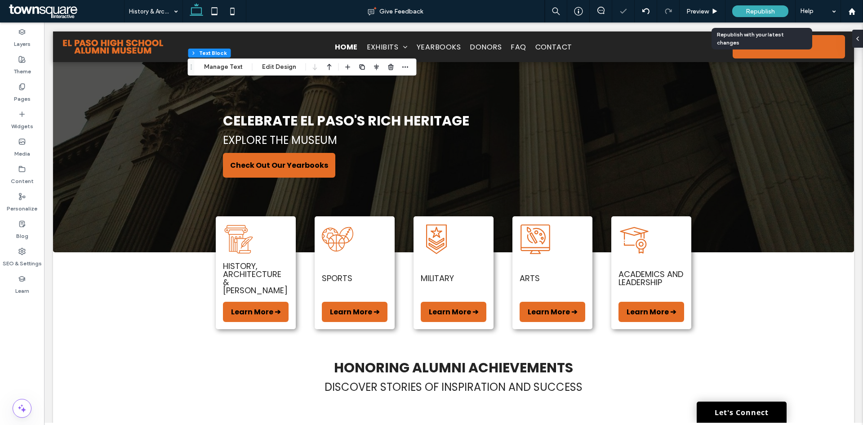
click at [765, 11] on span "Republish" at bounding box center [760, 12] width 29 height 8
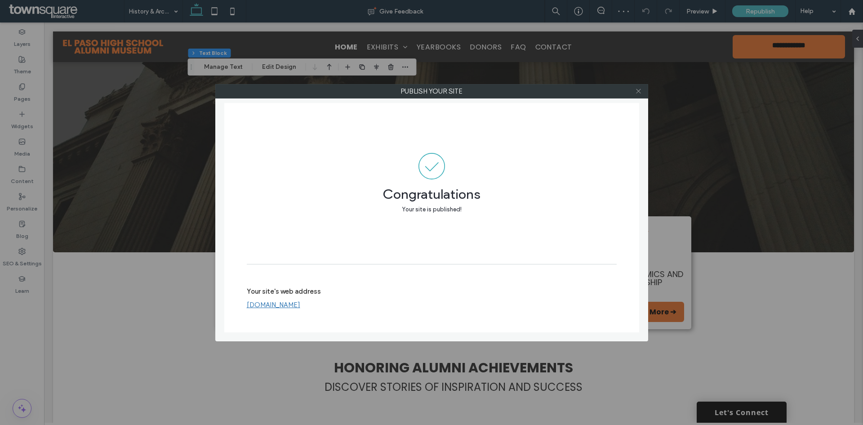
click at [636, 91] on icon at bounding box center [638, 91] width 7 height 7
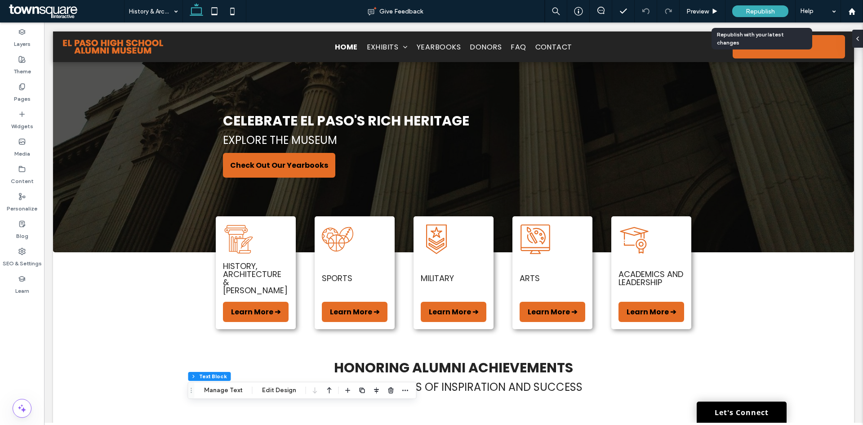
click at [755, 14] on span "Republish" at bounding box center [760, 12] width 29 height 8
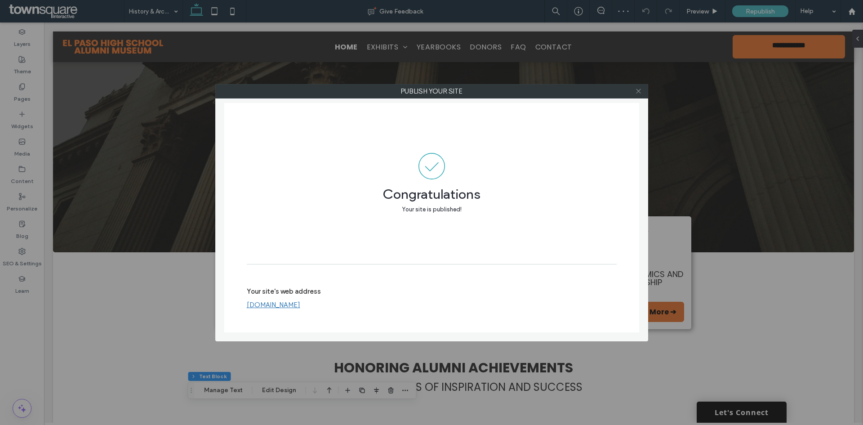
click at [636, 88] on icon at bounding box center [638, 91] width 7 height 7
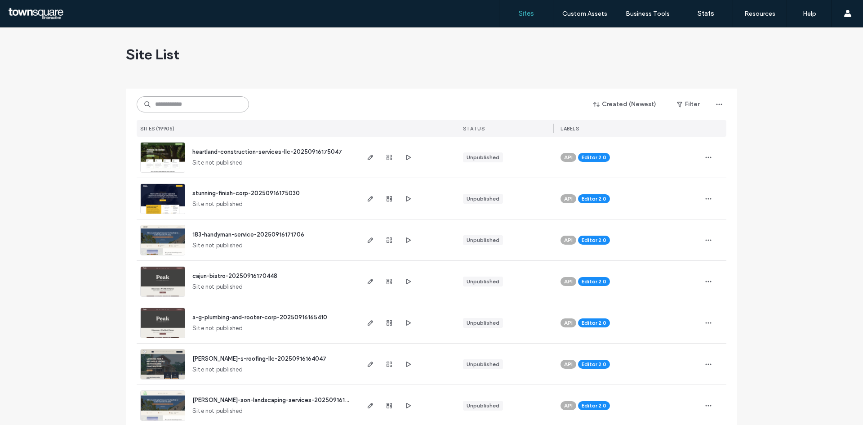
click at [180, 111] on input at bounding box center [193, 104] width 112 height 16
paste input "**********"
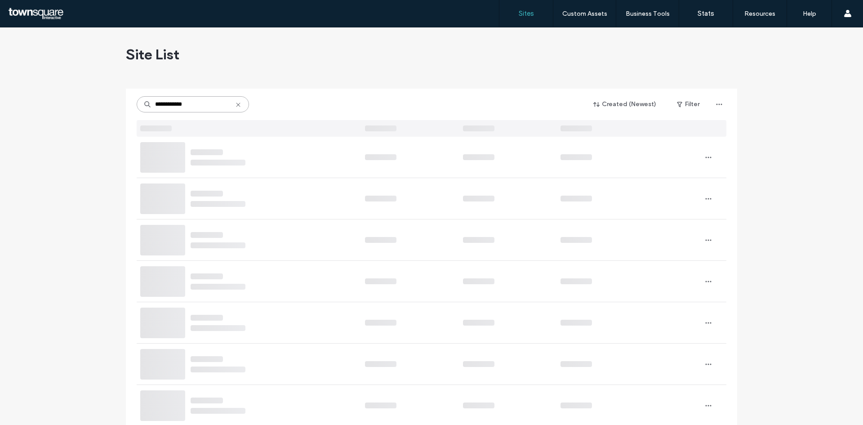
type input "**********"
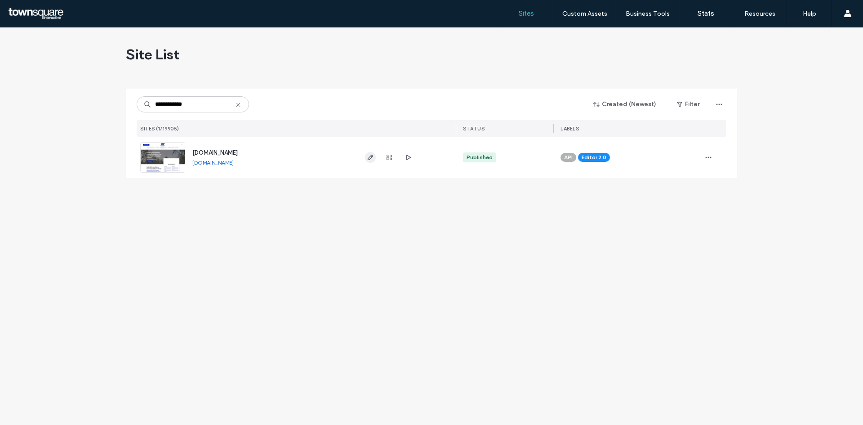
click at [373, 160] on icon "button" at bounding box center [370, 157] width 7 height 7
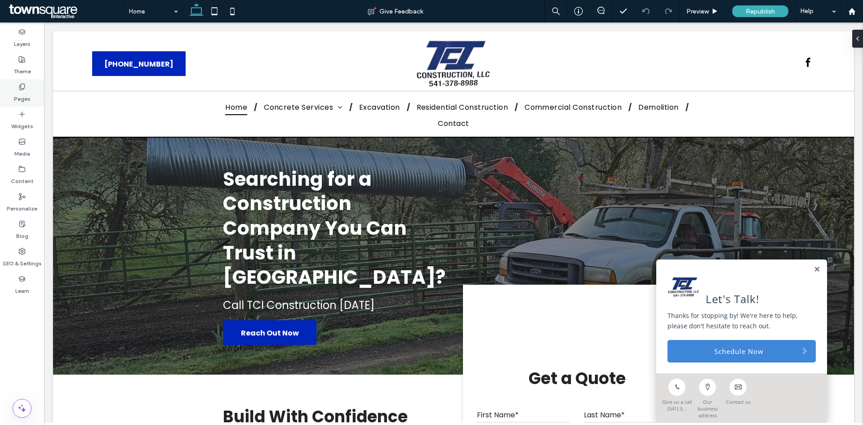
click at [13, 97] on div "Pages" at bounding box center [22, 92] width 44 height 27
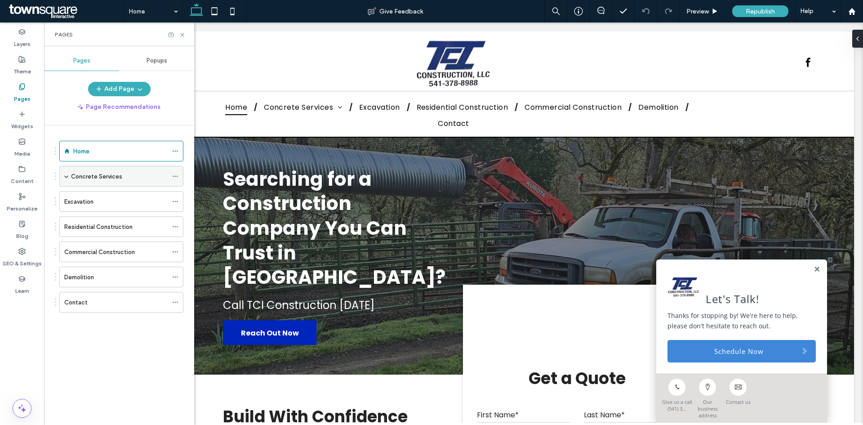
click at [66, 177] on span at bounding box center [66, 176] width 4 height 4
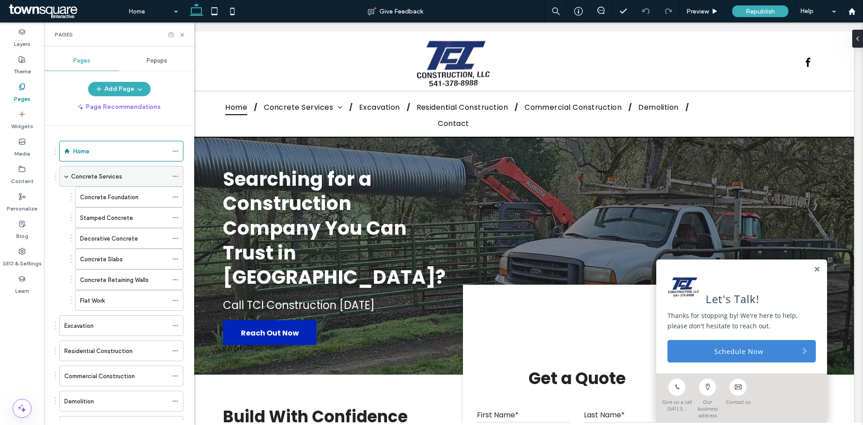
click at [66, 177] on span at bounding box center [66, 176] width 4 height 4
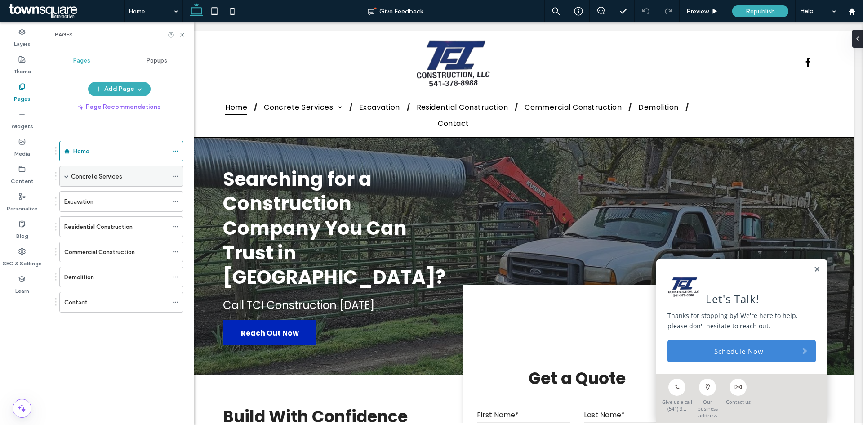
click at [66, 177] on span at bounding box center [66, 176] width 4 height 4
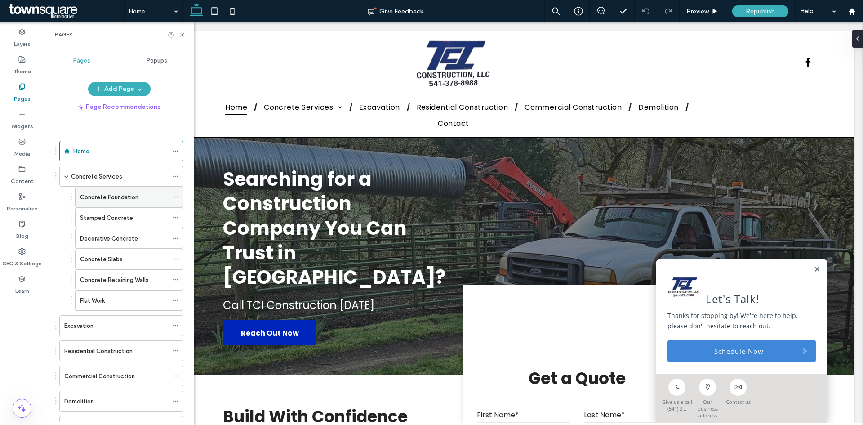
click at [98, 197] on label "Concrete Foundation" at bounding box center [109, 197] width 58 height 16
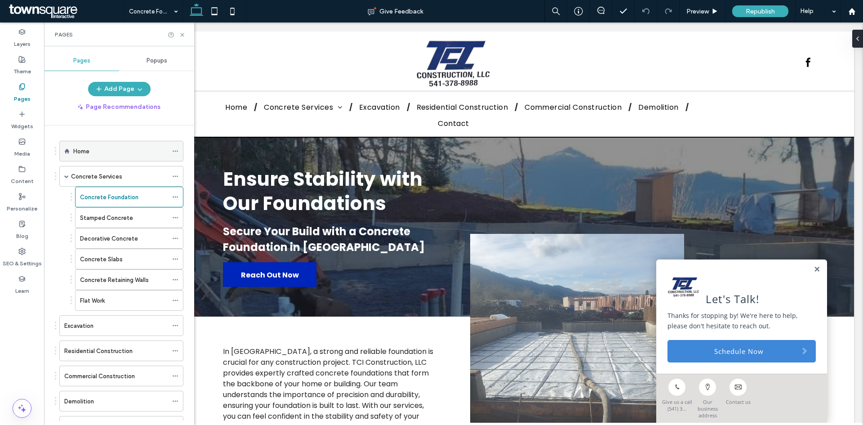
click at [87, 154] on label "Home" at bounding box center [81, 151] width 16 height 16
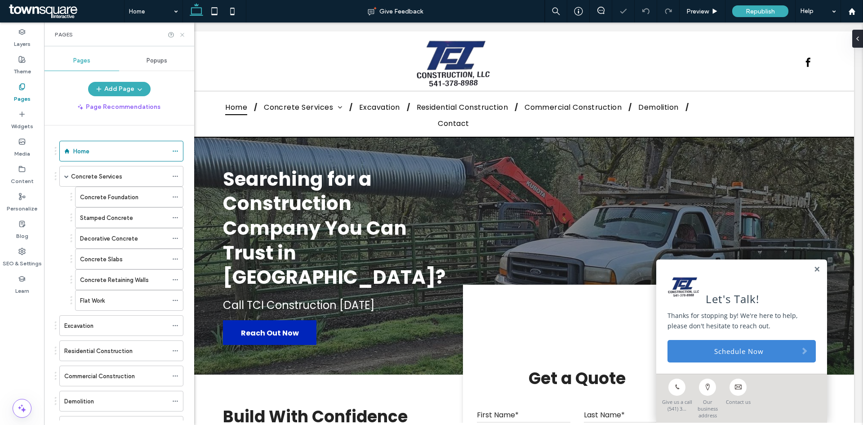
click at [184, 37] on icon at bounding box center [182, 34] width 7 height 7
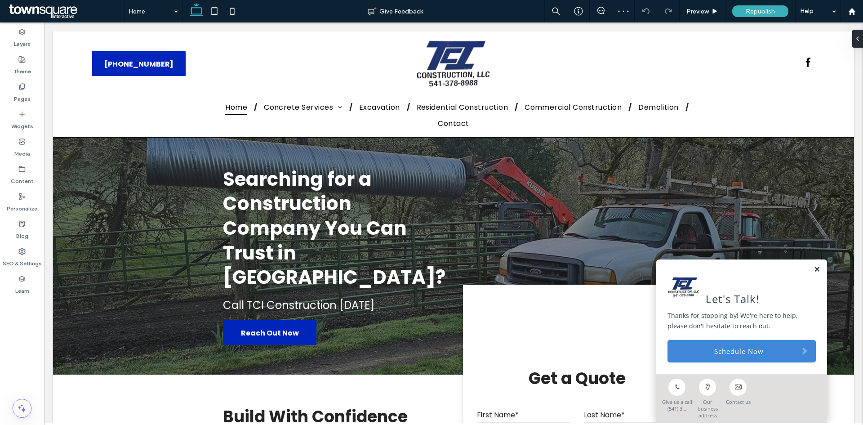
click at [814, 273] on link at bounding box center [817, 270] width 7 height 8
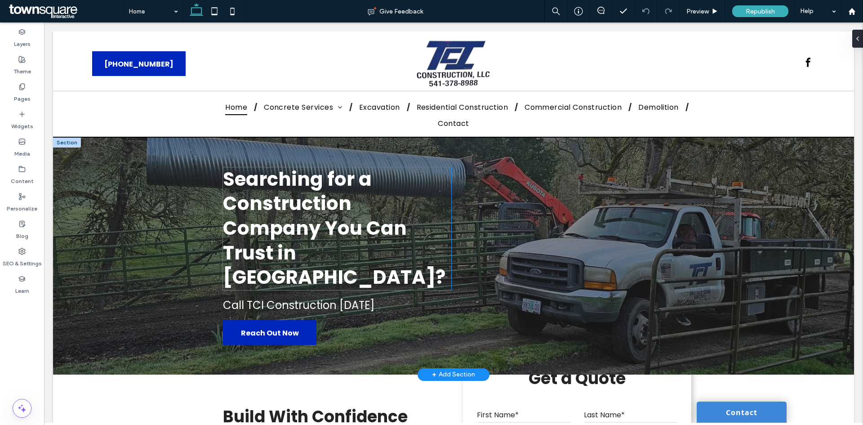
click at [339, 233] on span "Searching for a Construction Company You Can Trust in Douglas County?" at bounding box center [334, 228] width 222 height 124
click at [339, 233] on div "Searching for a Construction Company You Can Trust in Douglas County?" at bounding box center [337, 228] width 228 height 123
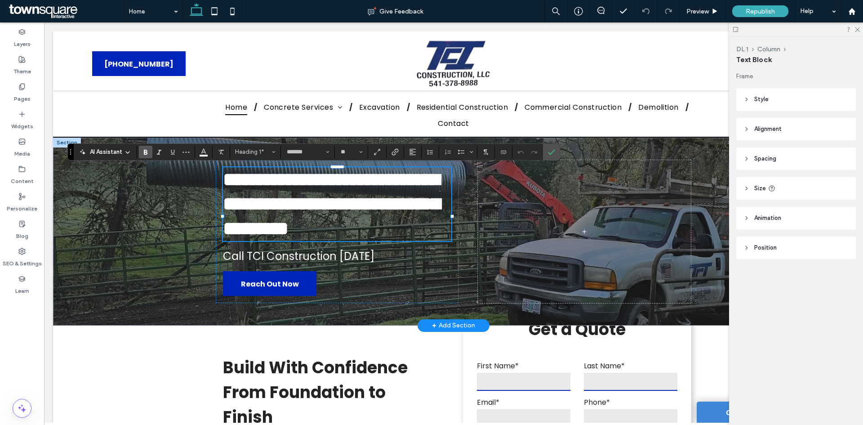
click at [116, 146] on div "AI Assistant" at bounding box center [105, 151] width 59 height 11
click at [116, 148] on span "AI Assistant" at bounding box center [106, 151] width 32 height 9
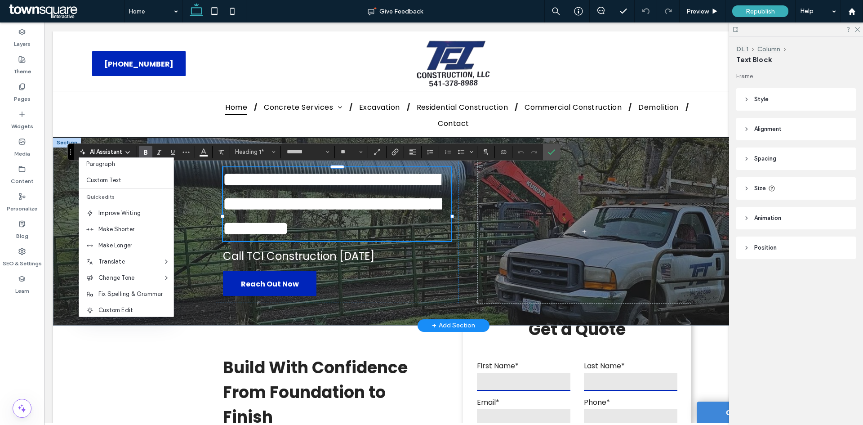
scroll to position [59, 0]
click at [127, 302] on span "Custom Edit" at bounding box center [135, 304] width 75 height 9
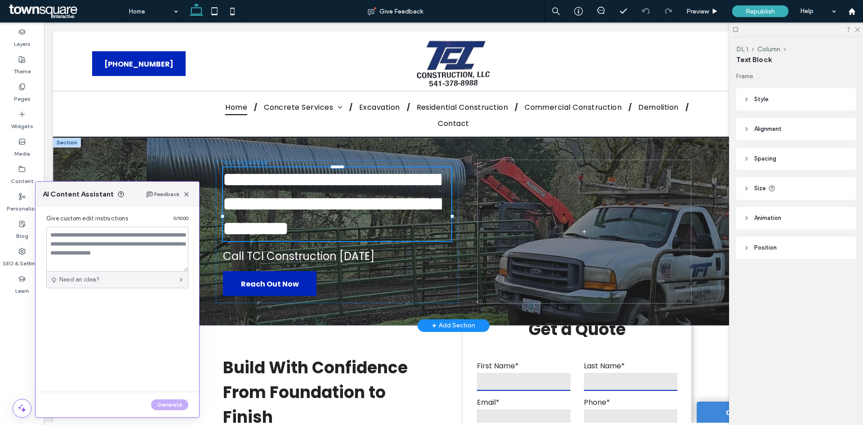
click at [117, 274] on div "Need an idea?" at bounding box center [117, 279] width 142 height 17
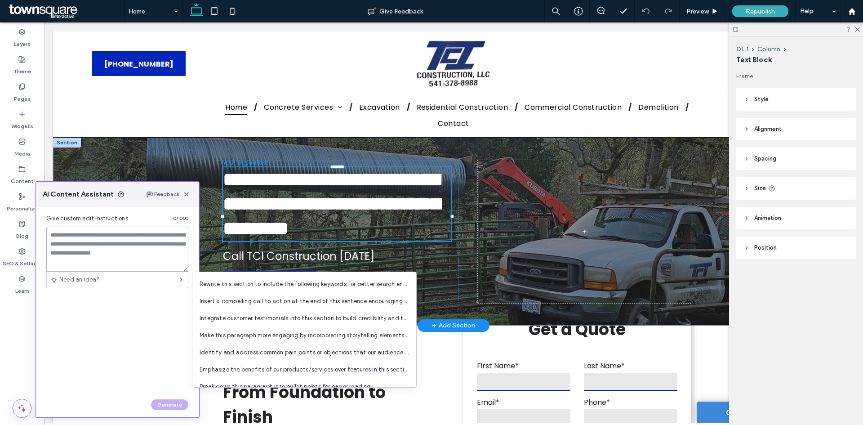
click at [98, 249] on textarea at bounding box center [117, 249] width 142 height 45
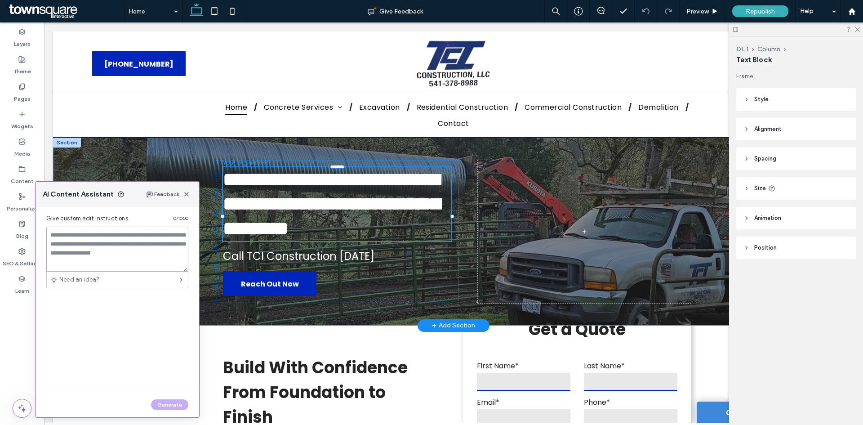
click at [80, 248] on textarea at bounding box center [117, 249] width 142 height 45
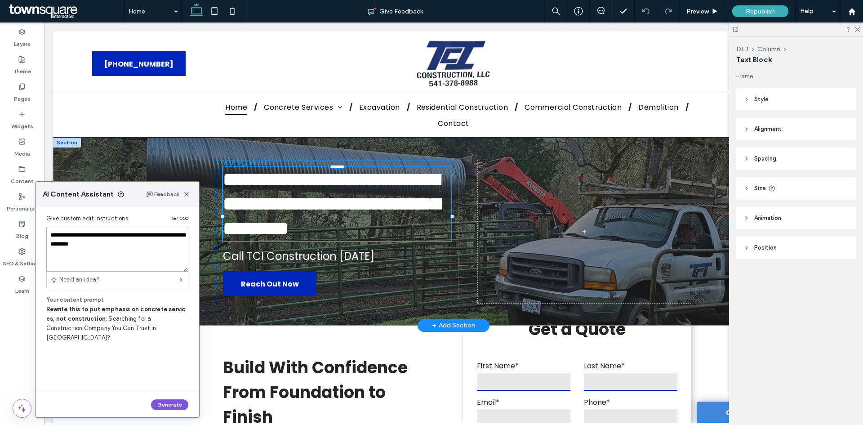
type textarea "**********"
click at [156, 405] on button "Generate" at bounding box center [169, 404] width 37 height 11
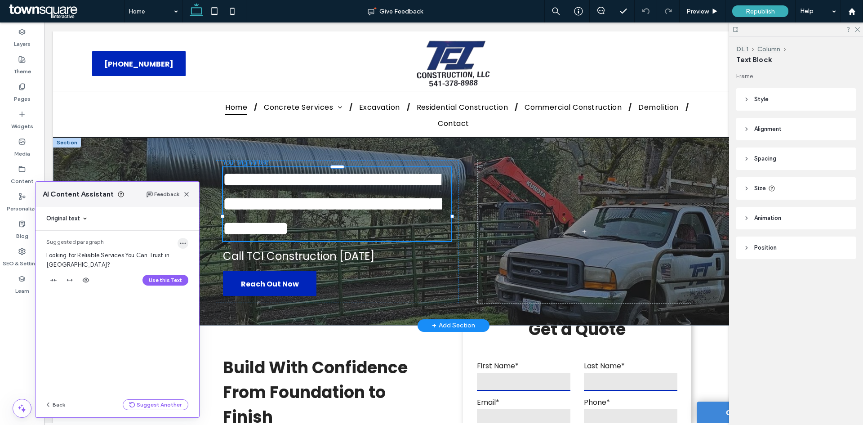
click at [185, 243] on use "button" at bounding box center [183, 243] width 6 height 1
click at [172, 281] on button "Use this Text" at bounding box center [165, 280] width 46 height 11
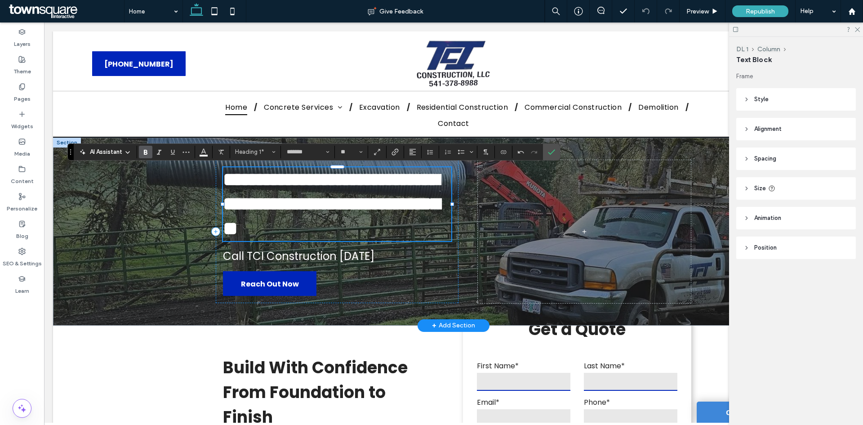
click at [414, 181] on h1 "**********" at bounding box center [337, 204] width 228 height 74
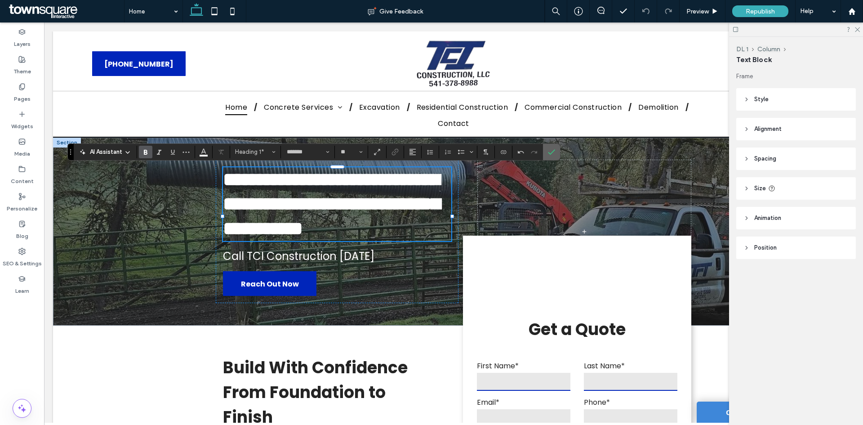
click at [547, 150] on label "Confirm" at bounding box center [551, 152] width 13 height 16
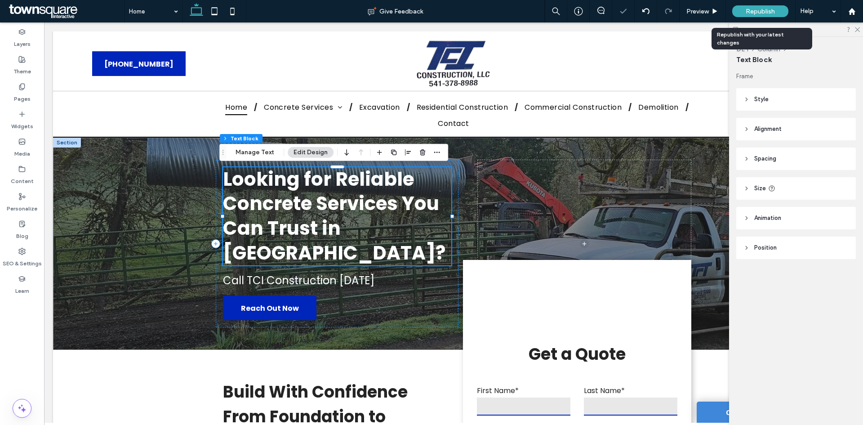
click at [764, 12] on span "Republish" at bounding box center [760, 12] width 29 height 8
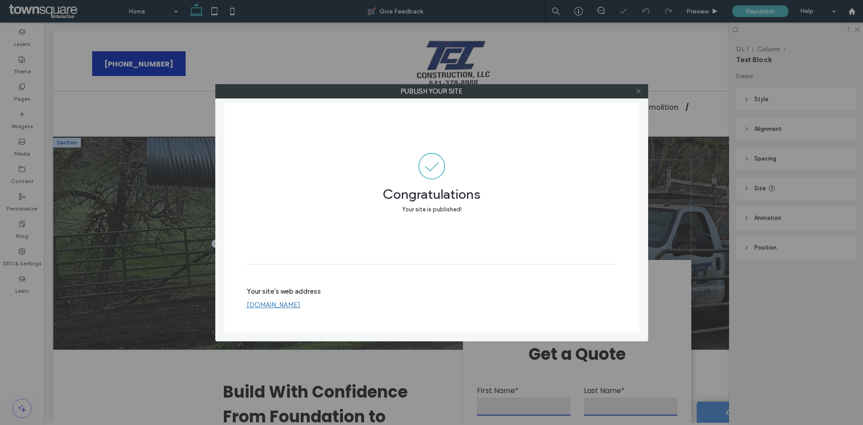
click at [641, 93] on icon at bounding box center [638, 91] width 7 height 7
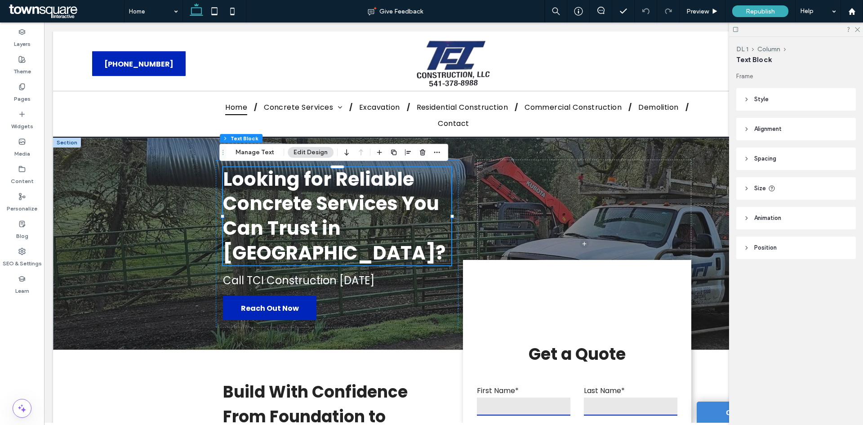
click at [856, 30] on icon at bounding box center [857, 29] width 6 height 6
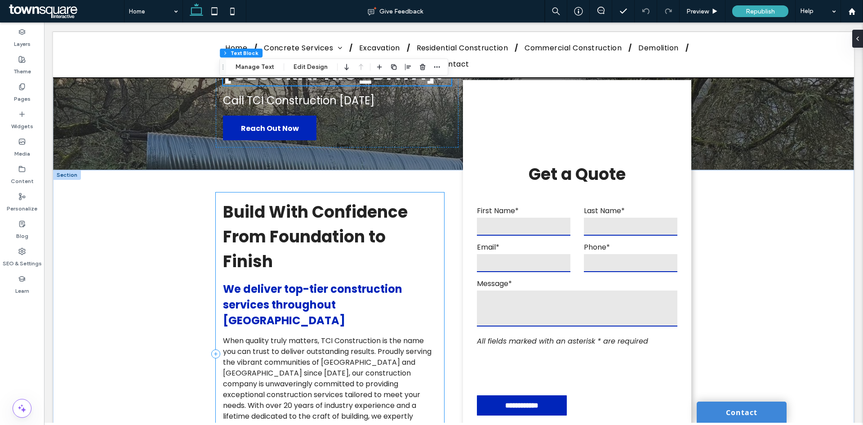
scroll to position [225, 0]
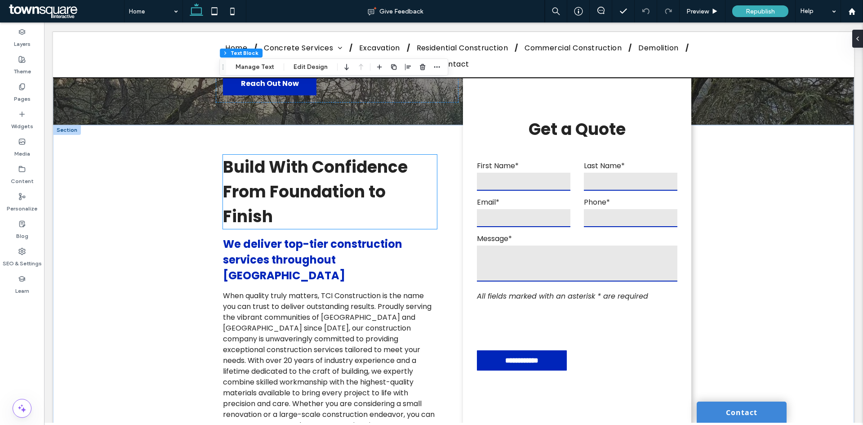
click at [302, 212] on h3 "Build With Confidence From Foundation to Finish" at bounding box center [330, 192] width 214 height 74
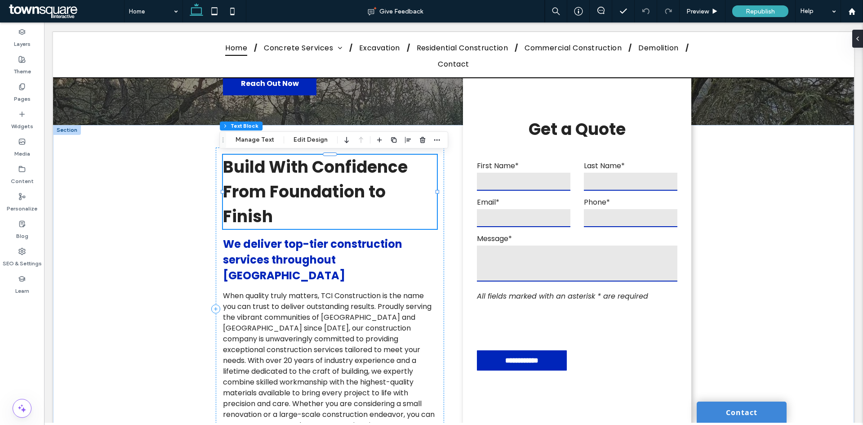
click at [301, 212] on h3 "Build With Confidence From Foundation to Finish" at bounding box center [330, 192] width 214 height 74
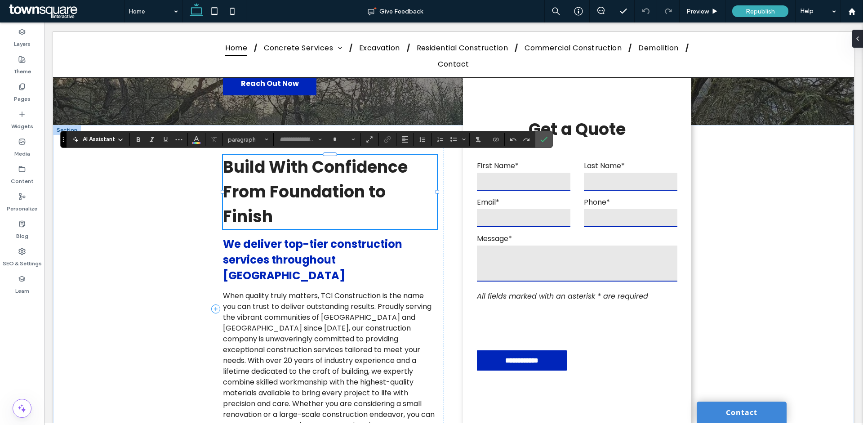
type input "*******"
type input "**"
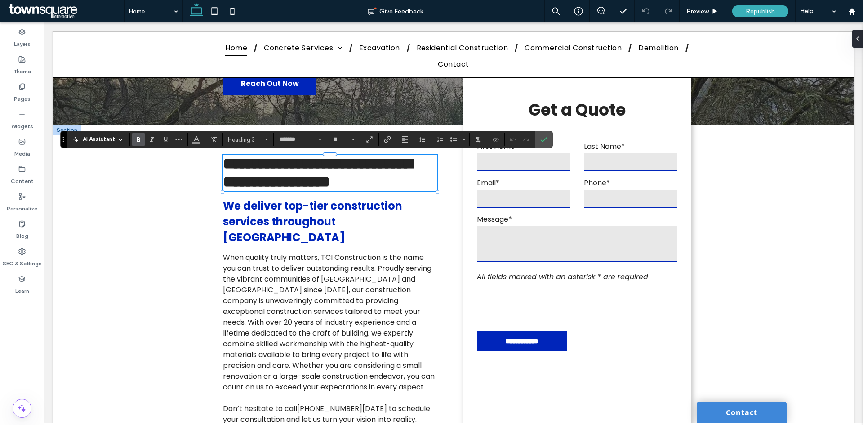
click at [111, 143] on span "AI Assistant" at bounding box center [99, 139] width 32 height 9
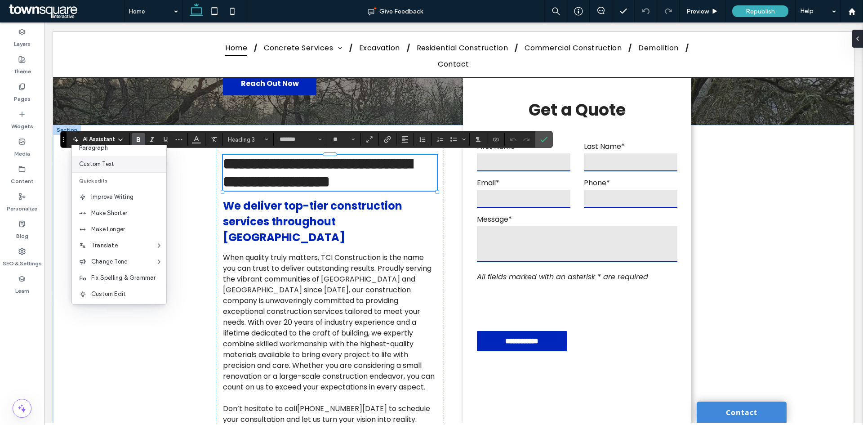
scroll to position [59, 0]
click at [120, 288] on span "Custom Edit" at bounding box center [128, 292] width 75 height 9
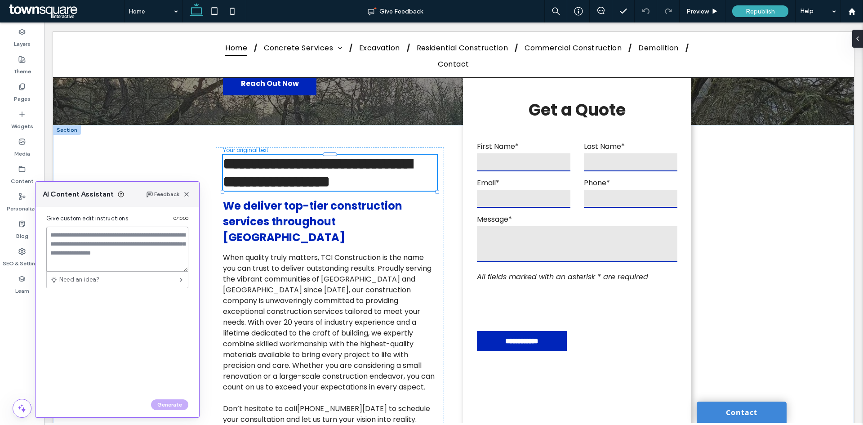
click at [132, 236] on textarea at bounding box center [117, 249] width 142 height 45
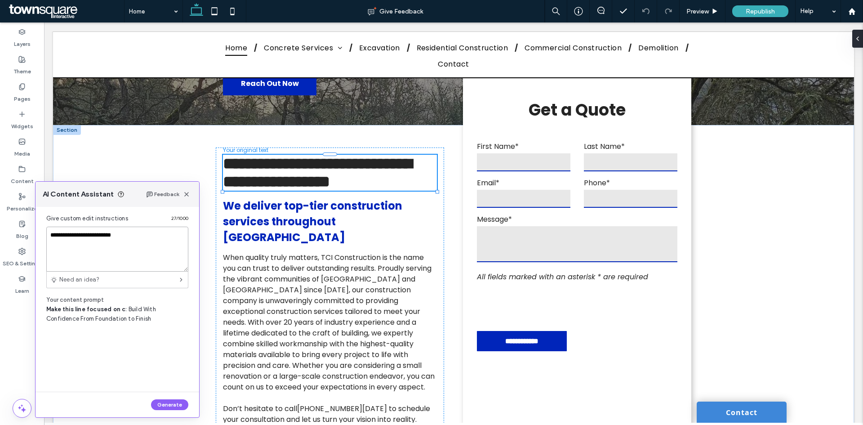
click at [129, 235] on textarea "**********" at bounding box center [117, 249] width 142 height 45
type textarea "**********"
click at [168, 404] on button "Generate" at bounding box center [169, 404] width 37 height 11
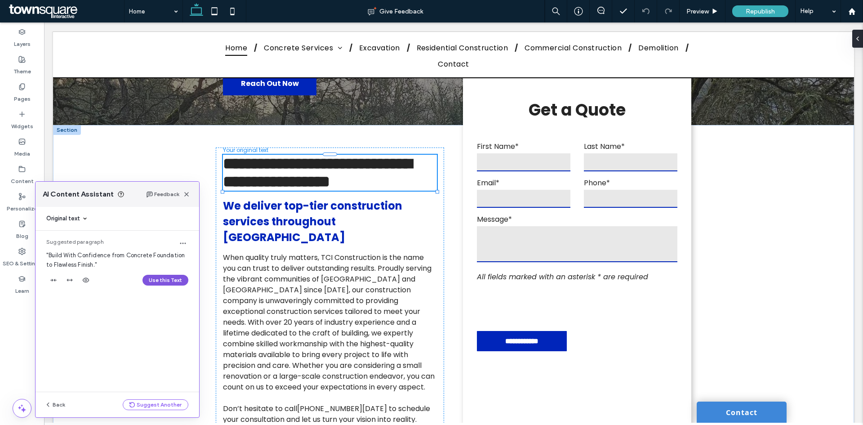
click at [159, 280] on button "Use this Text" at bounding box center [165, 280] width 46 height 11
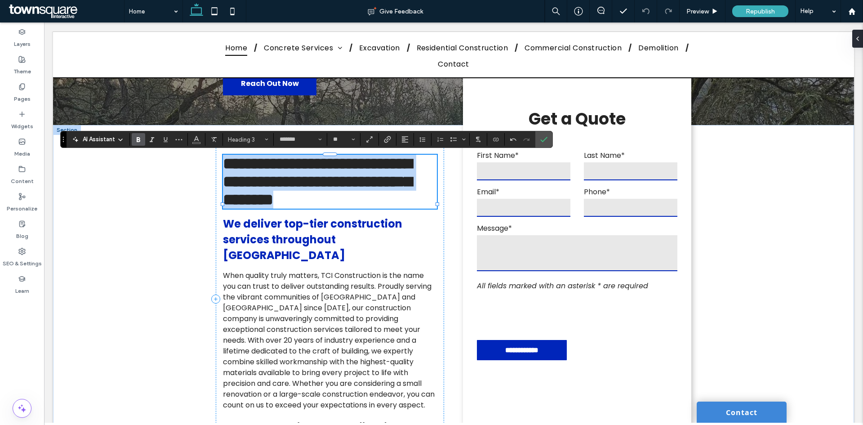
click at [315, 209] on h3 "**********" at bounding box center [330, 182] width 214 height 54
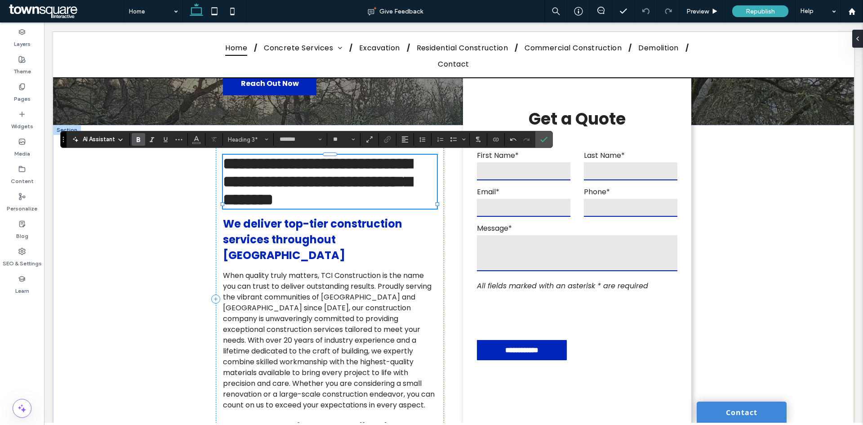
click at [268, 208] on span "**********" at bounding box center [317, 182] width 189 height 52
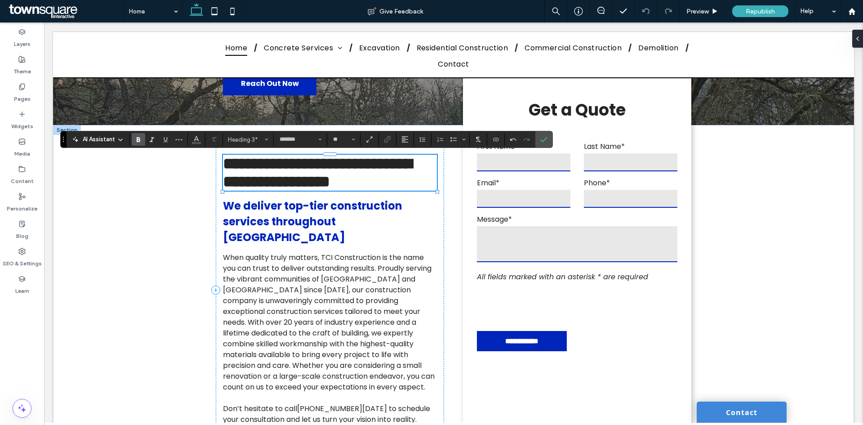
click at [227, 163] on span "**********" at bounding box center [317, 173] width 189 height 34
drag, startPoint x: 372, startPoint y: 218, endPoint x: 365, endPoint y: 219, distance: 7.2
click at [371, 191] on h3 "**********" at bounding box center [330, 173] width 214 height 36
click at [545, 140] on icon "Confirm" at bounding box center [543, 139] width 7 height 7
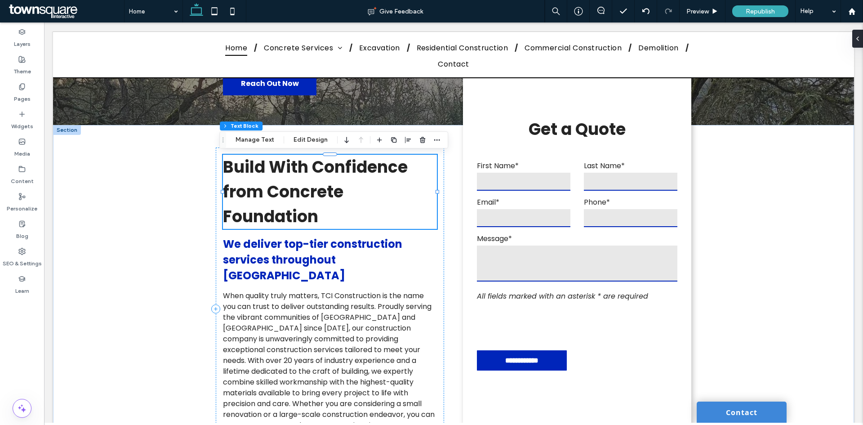
click at [320, 218] on h3 "Build With Confidence from Concrete Foundation" at bounding box center [330, 192] width 214 height 74
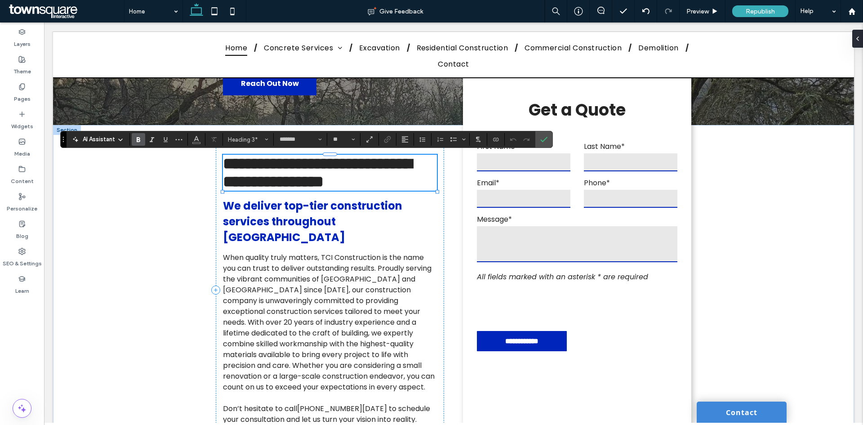
click at [262, 190] on span "**********" at bounding box center [317, 173] width 189 height 34
click at [310, 190] on span "**********" at bounding box center [317, 173] width 189 height 34
click at [545, 142] on icon "Confirm" at bounding box center [543, 139] width 7 height 7
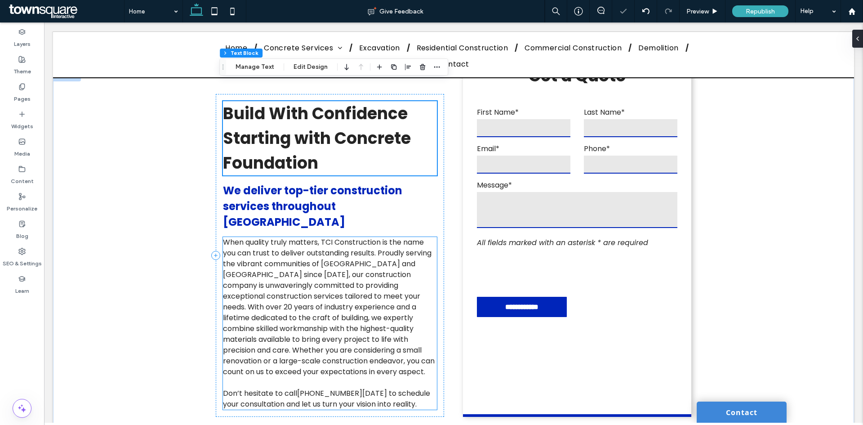
scroll to position [360, 0]
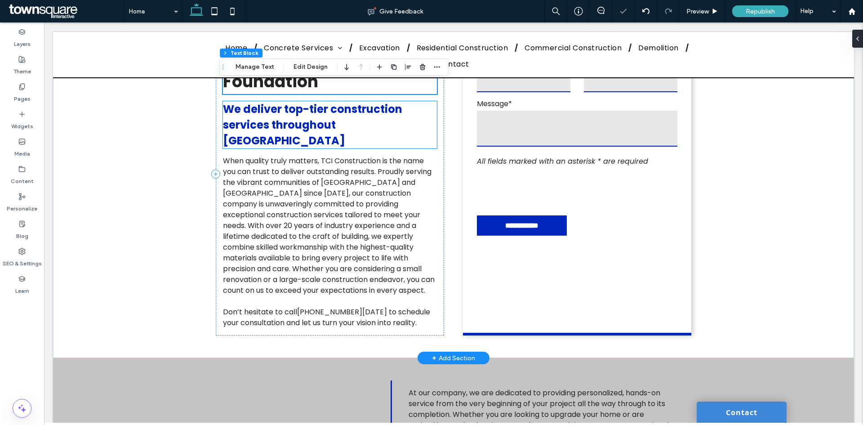
click at [293, 119] on span "We deliver top-tier construction services throughout Douglas County" at bounding box center [312, 125] width 179 height 46
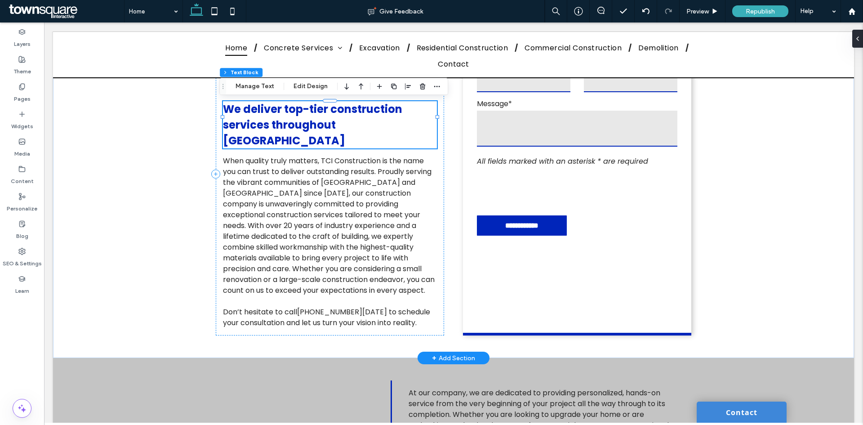
click at [292, 122] on span "We deliver top-tier construction services throughout Douglas County" at bounding box center [312, 125] width 179 height 46
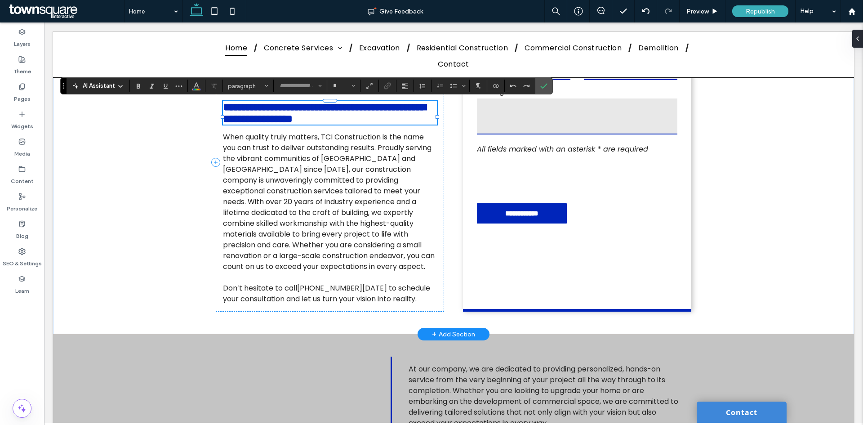
type input "*******"
type input "**"
click at [118, 87] on icon at bounding box center [120, 86] width 7 height 7
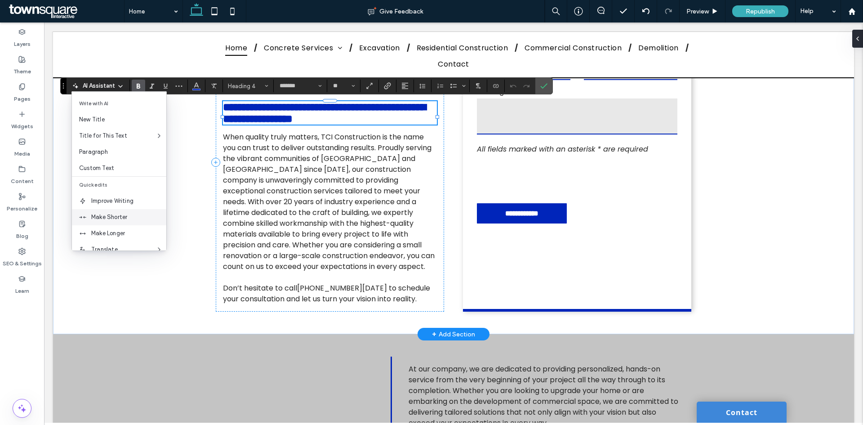
scroll to position [59, 0]
click at [122, 238] on span "Custom Edit" at bounding box center [128, 238] width 75 height 9
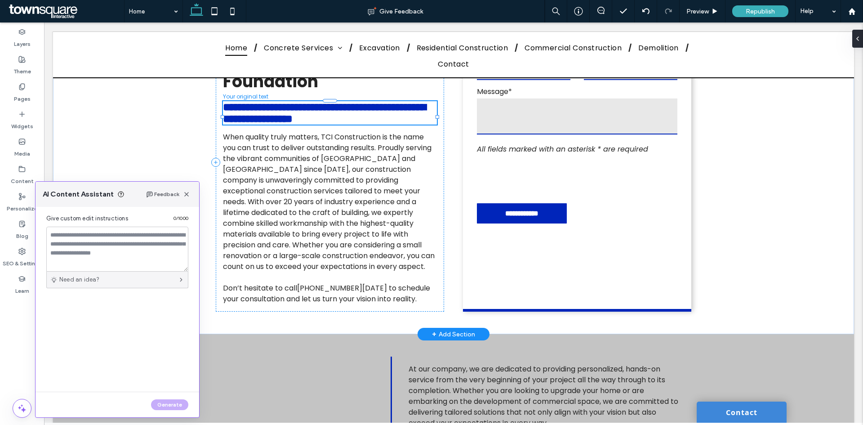
click at [120, 280] on div "Need an idea?" at bounding box center [117, 279] width 142 height 17
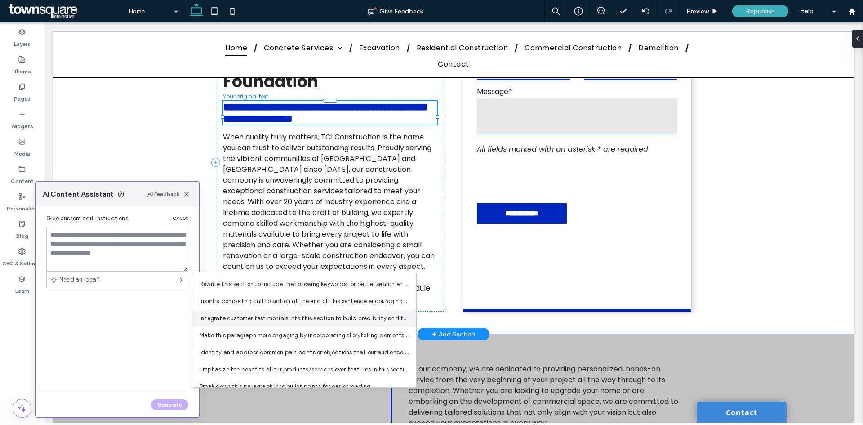
scroll to position [29, 0]
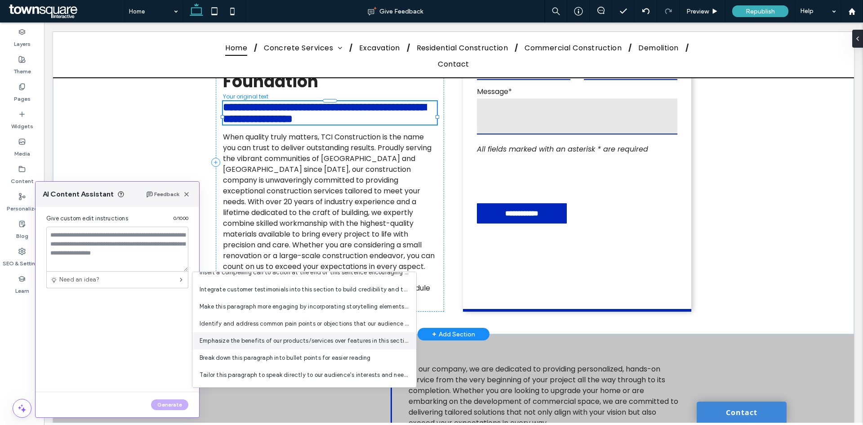
click at [257, 342] on span "Emphasize the benefits of our products/services over features in this section." at bounding box center [304, 340] width 209 height 9
type textarea "**********"
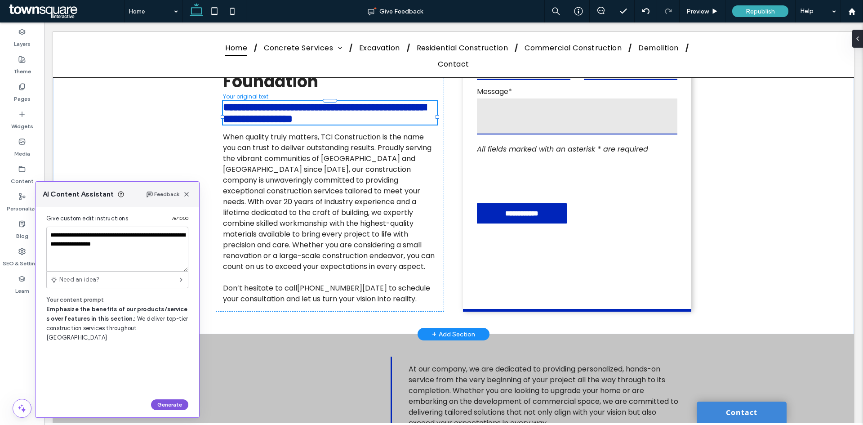
click at [170, 401] on button "Generate" at bounding box center [169, 404] width 37 height 11
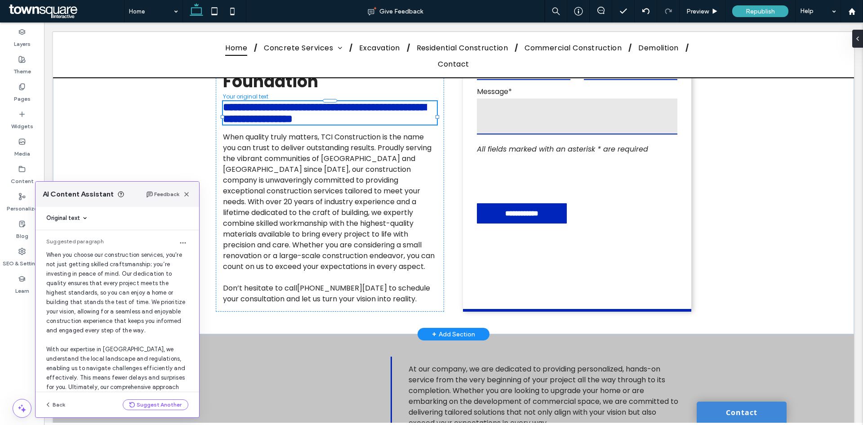
scroll to position [0, 0]
click at [44, 403] on button "Back" at bounding box center [55, 404] width 32 height 11
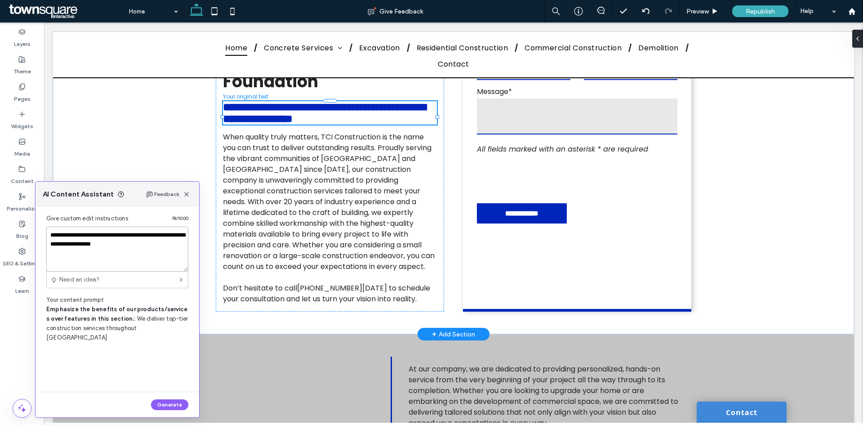
click at [128, 247] on textarea "**********" at bounding box center [117, 249] width 142 height 45
drag, startPoint x: 72, startPoint y: 232, endPoint x: 42, endPoint y: 225, distance: 31.1
click at [42, 225] on div "**********" at bounding box center [118, 299] width 164 height 185
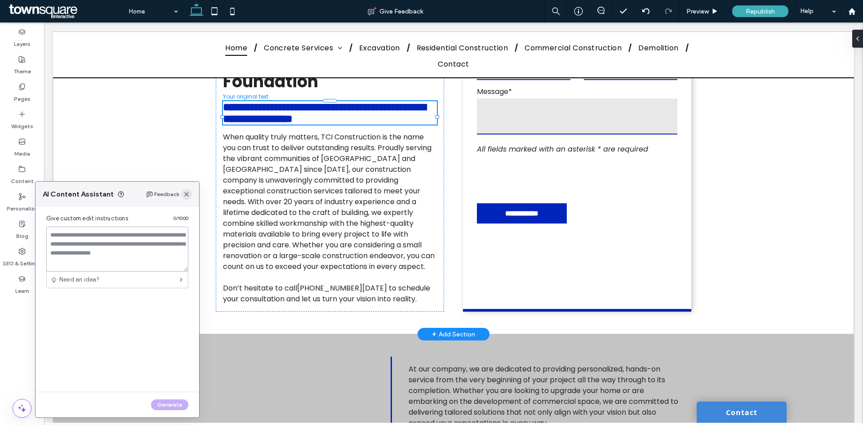
click at [186, 195] on use "button" at bounding box center [186, 194] width 4 height 4
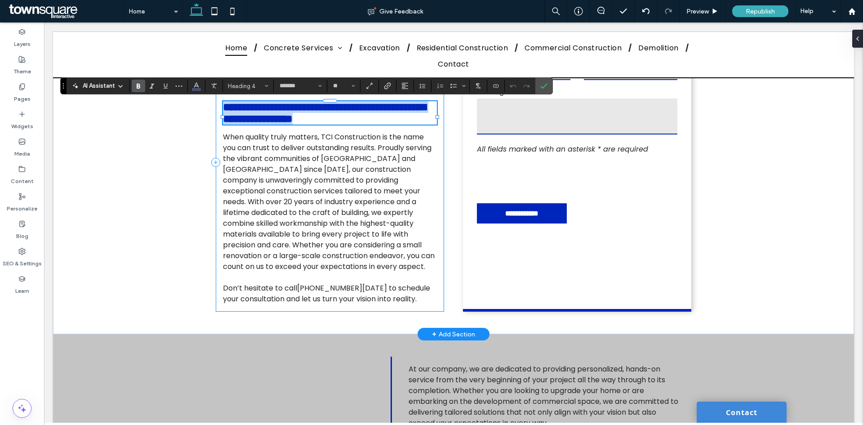
drag, startPoint x: 426, startPoint y: 122, endPoint x: 236, endPoint y: 114, distance: 189.4
click at [223, 111] on h4 "**********" at bounding box center [330, 112] width 214 height 23
copy span "**********"
click at [424, 123] on h4 "**********" at bounding box center [330, 112] width 214 height 23
drag, startPoint x: 424, startPoint y: 123, endPoint x: 223, endPoint y: 102, distance: 202.0
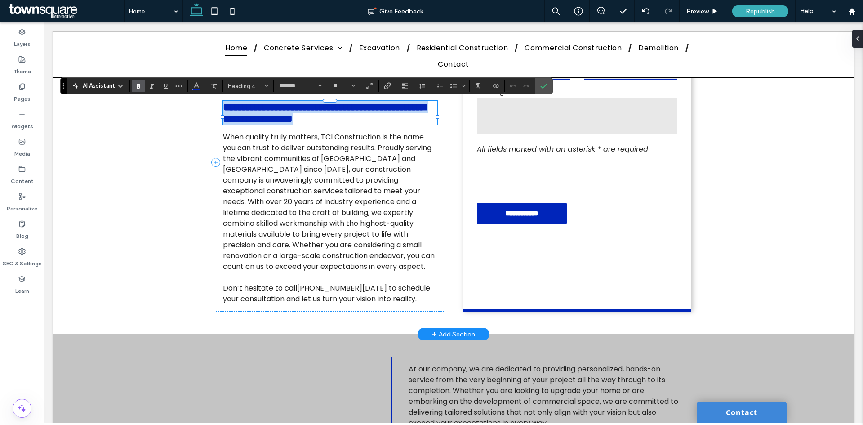
click at [223, 102] on h4 "**********" at bounding box center [330, 112] width 214 height 23
paste div
type input "**"
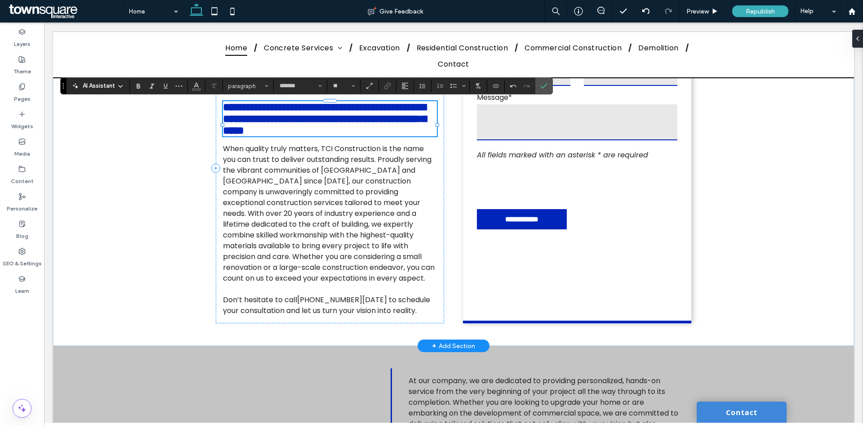
type input "**"
click at [328, 126] on span "**********" at bounding box center [324, 119] width 203 height 34
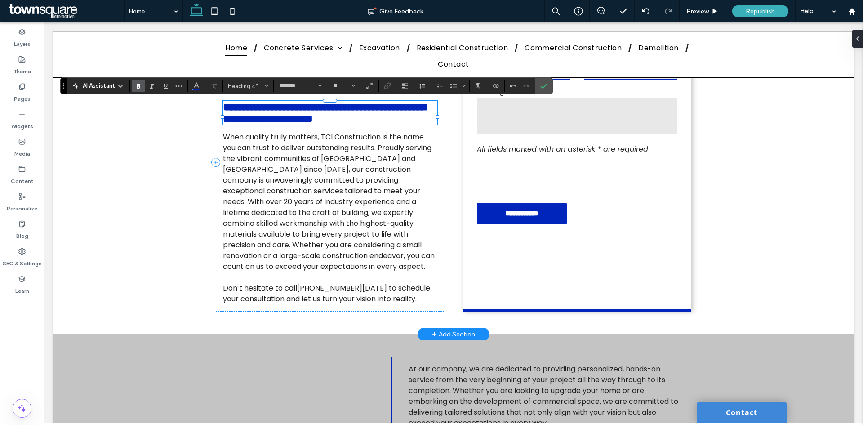
click at [272, 123] on span "**********" at bounding box center [324, 113] width 203 height 22
click at [540, 89] on icon "Confirm" at bounding box center [543, 85] width 7 height 7
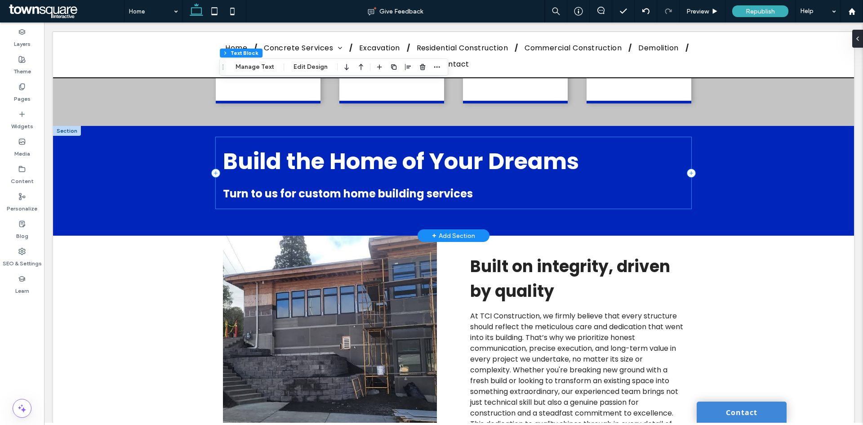
scroll to position [1079, 0]
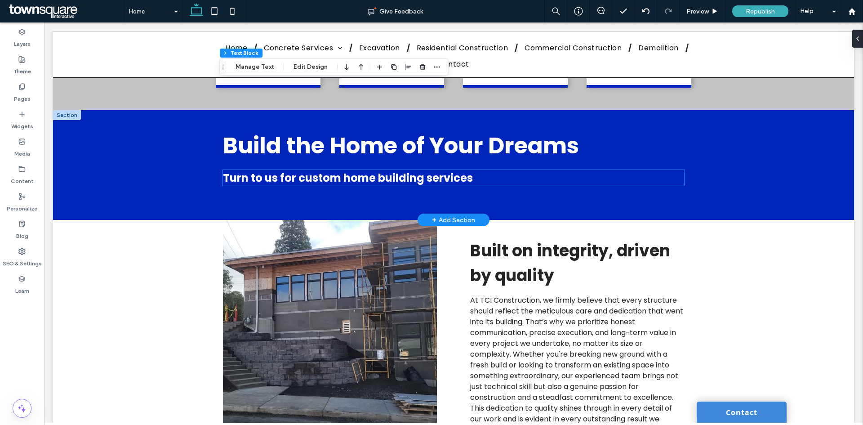
click at [376, 170] on span "Turn to us for custom home building services" at bounding box center [348, 177] width 250 height 15
click at [376, 170] on div "Turn to us for custom home building services" at bounding box center [453, 178] width 461 height 16
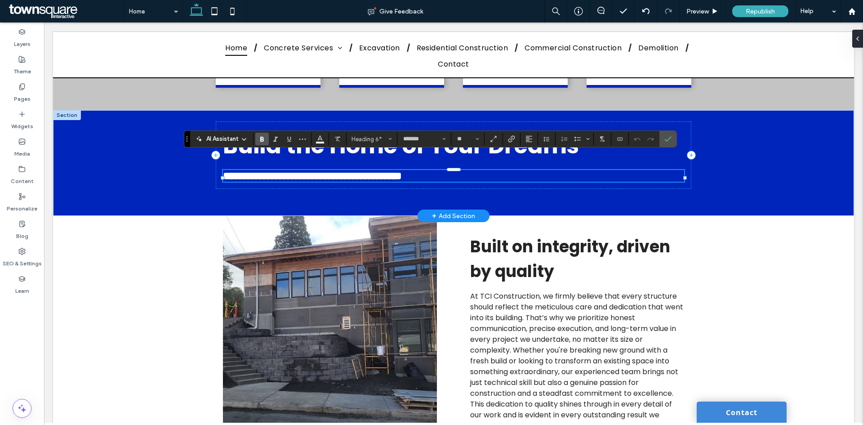
click at [402, 170] on span "**********" at bounding box center [312, 175] width 179 height 11
drag, startPoint x: 418, startPoint y: 162, endPoint x: 296, endPoint y: 160, distance: 122.3
click at [296, 170] on span "**********" at bounding box center [312, 175] width 179 height 11
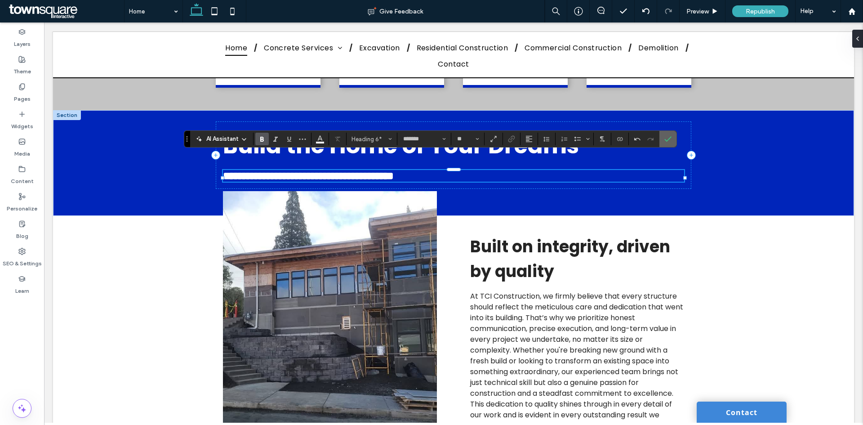
click at [671, 139] on icon "Confirm" at bounding box center [667, 138] width 7 height 7
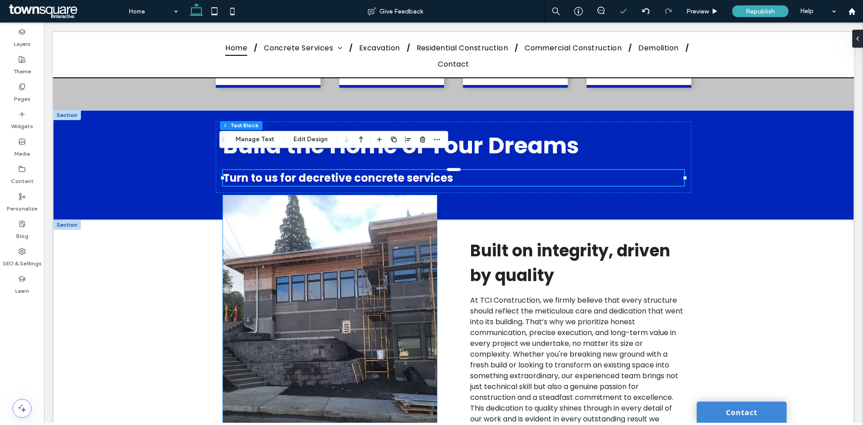
click at [375, 317] on img at bounding box center [330, 322] width 214 height 255
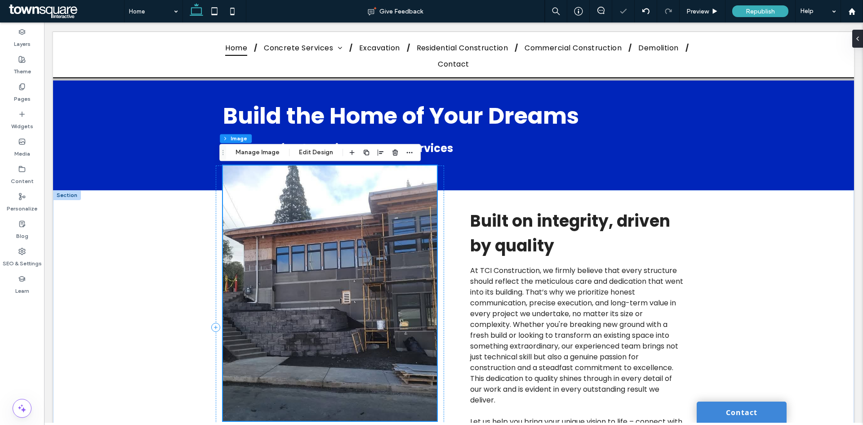
scroll to position [1169, 0]
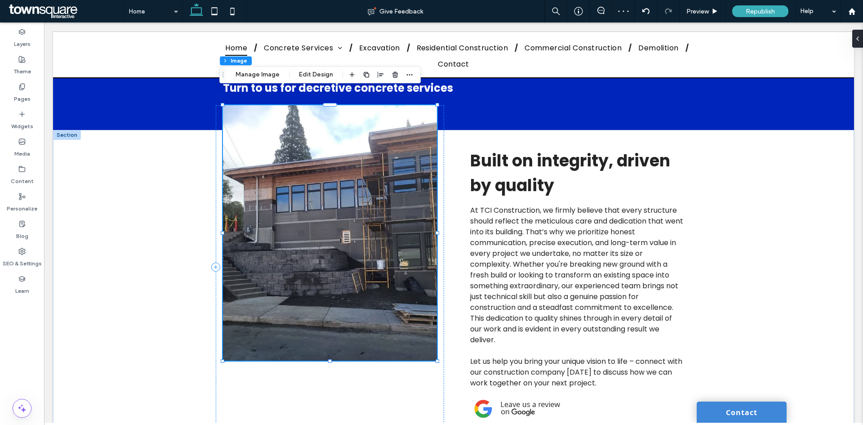
click at [375, 231] on img at bounding box center [330, 232] width 214 height 255
click at [257, 72] on button "Manage Image" at bounding box center [258, 74] width 56 height 11
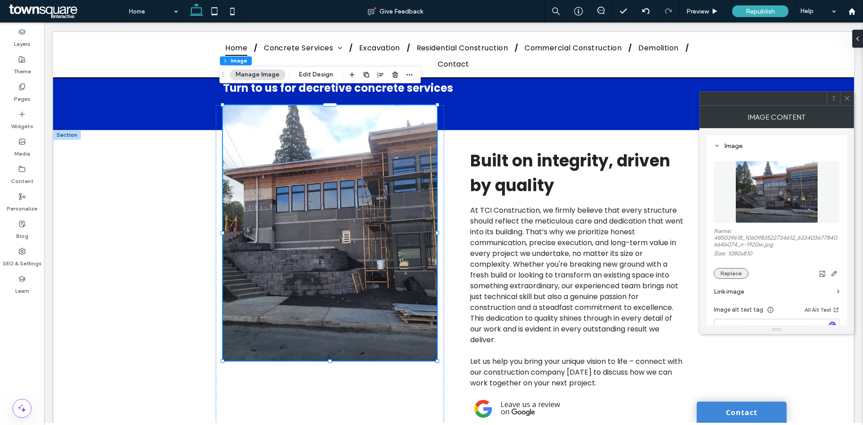
click at [741, 273] on button "Replace" at bounding box center [731, 273] width 35 height 11
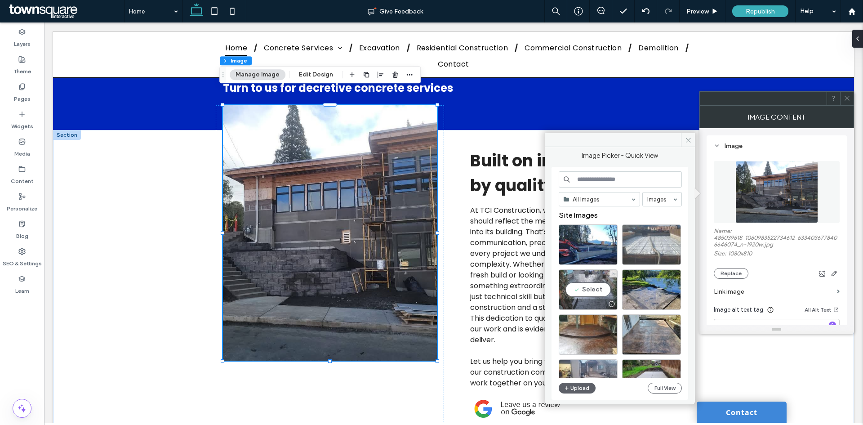
click at [601, 289] on div "Select" at bounding box center [588, 289] width 59 height 40
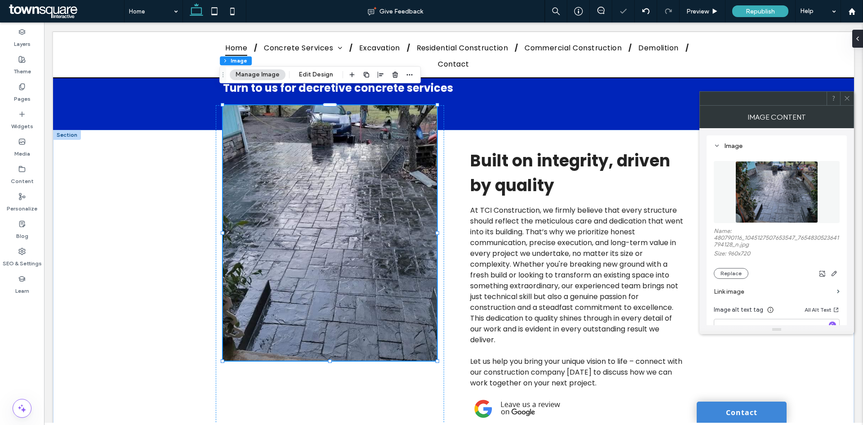
click at [846, 101] on icon at bounding box center [847, 98] width 7 height 7
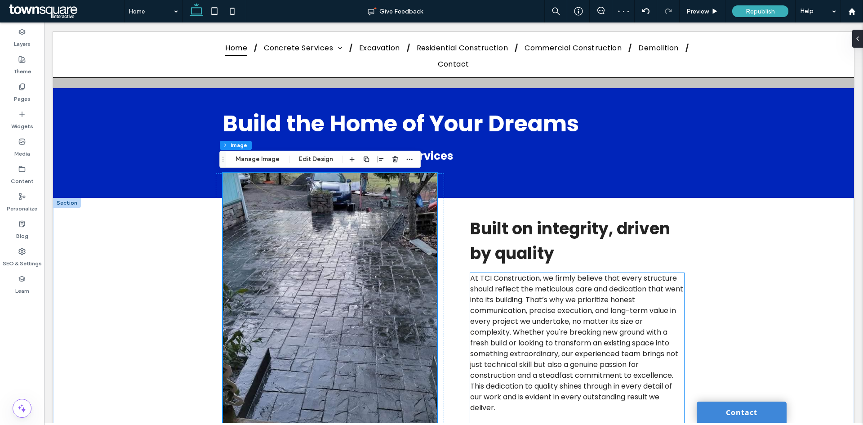
scroll to position [1079, 0]
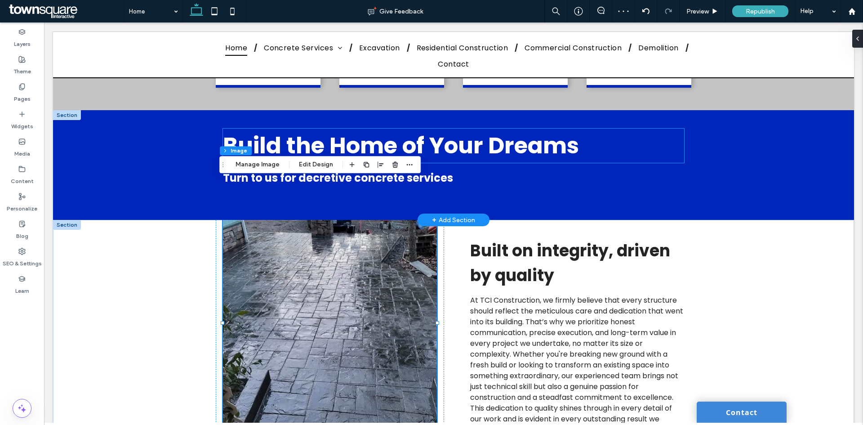
click at [405, 129] on span "Build the Home of Your Dreams" at bounding box center [401, 145] width 356 height 32
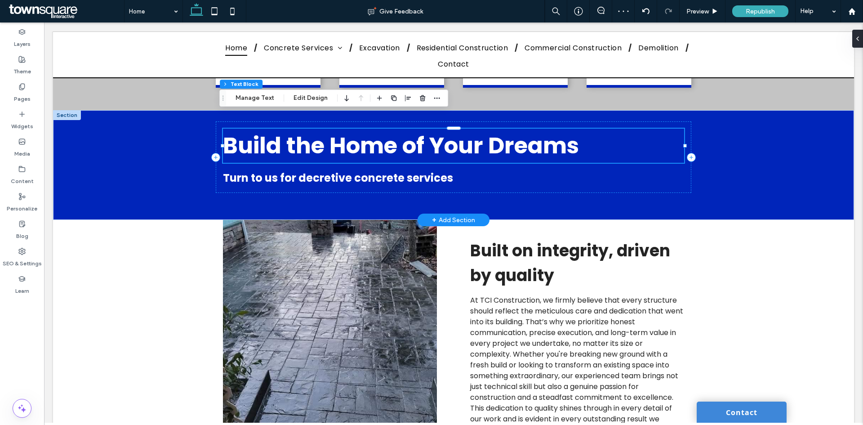
click at [405, 129] on div "Build the Home of Your Dreams" at bounding box center [453, 146] width 461 height 34
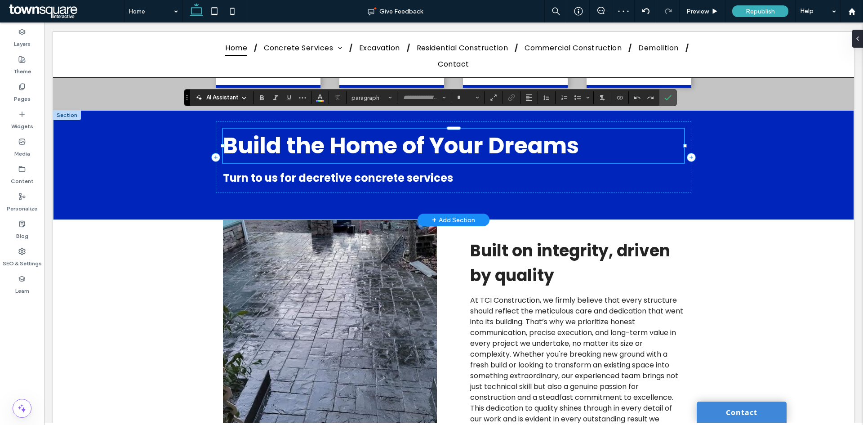
type input "*******"
type input "**"
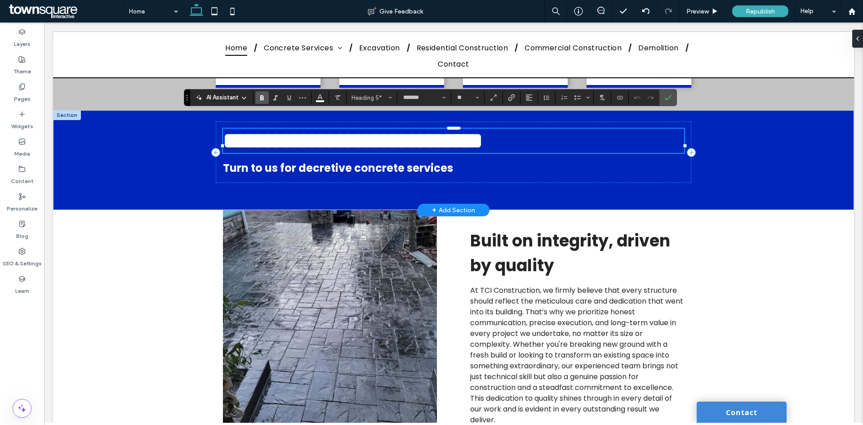
click at [422, 129] on span "**********" at bounding box center [353, 140] width 260 height 22
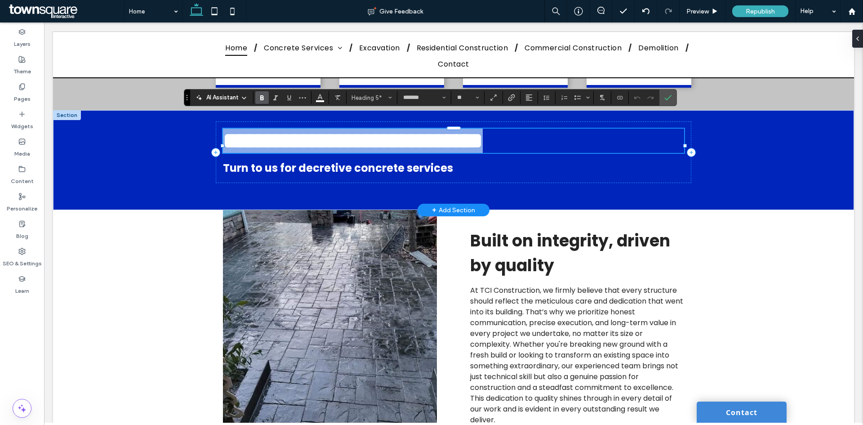
drag, startPoint x: 578, startPoint y: 135, endPoint x: 220, endPoint y: 130, distance: 358.3
click at [220, 130] on div "**********" at bounding box center [453, 160] width 539 height 100
paste div
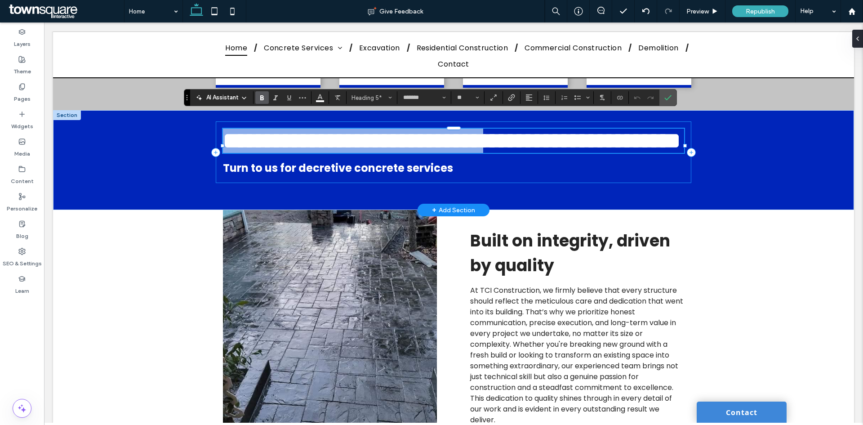
type input "**"
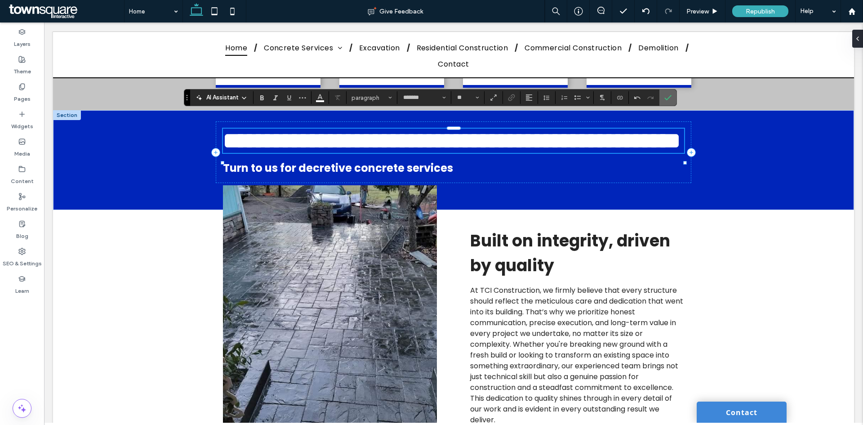
click at [673, 95] on label "Confirm" at bounding box center [667, 97] width 13 height 16
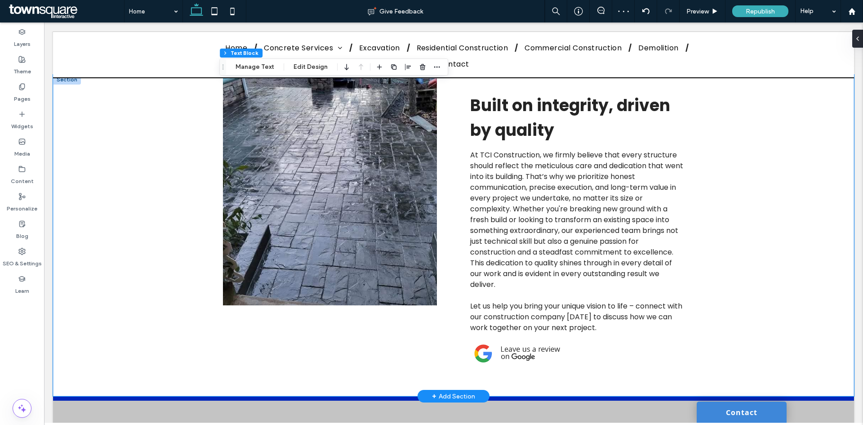
scroll to position [1258, 0]
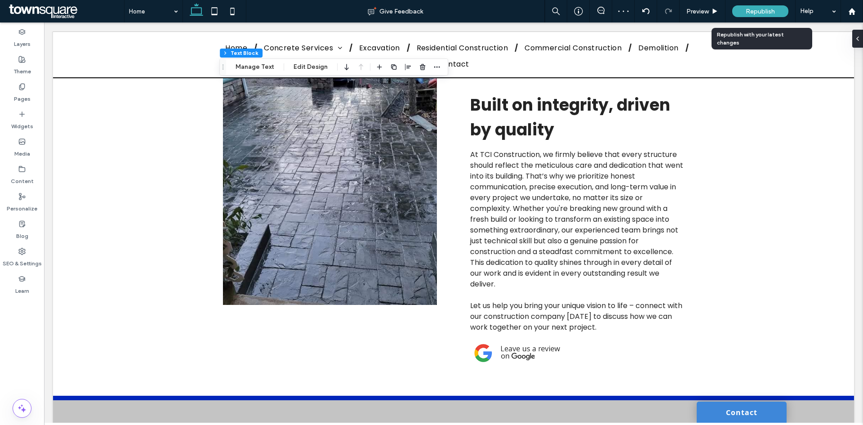
click at [747, 9] on span "Republish" at bounding box center [760, 12] width 29 height 8
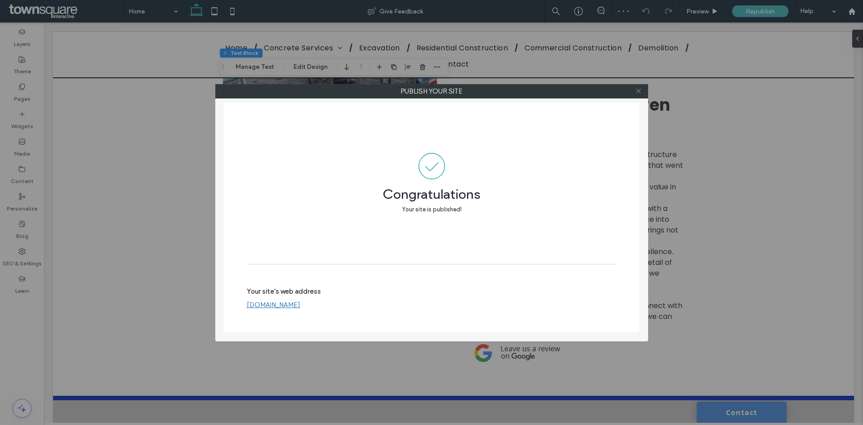
click at [638, 92] on icon at bounding box center [638, 91] width 7 height 7
